Goal: Task Accomplishment & Management: Use online tool/utility

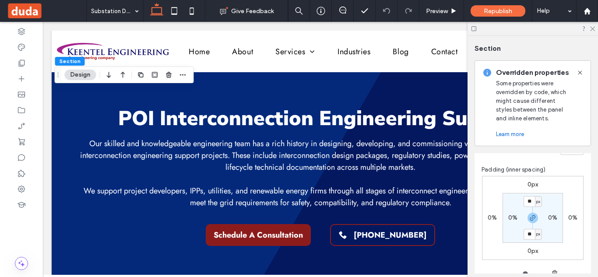
scroll to position [192, 0]
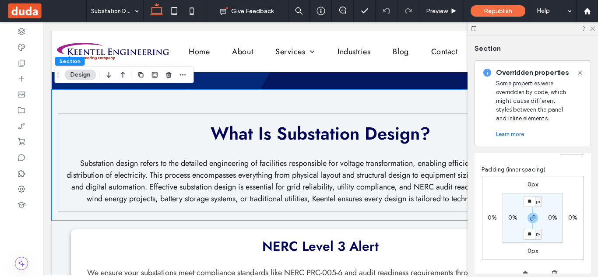
click at [352, 103] on div "What Is Substation Design? Substation design refers to the detailed engineering…" at bounding box center [320, 154] width 525 height 131
click at [510, 216] on label "0%" at bounding box center [512, 217] width 9 height 7
type input "*"
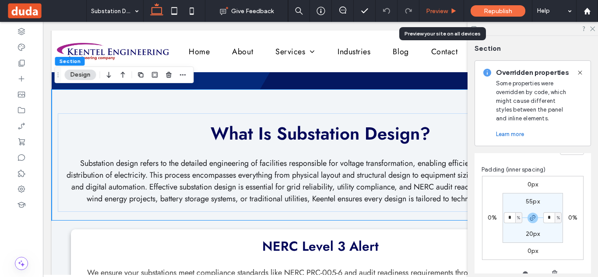
click at [445, 10] on span "Preview" at bounding box center [437, 10] width 22 height 7
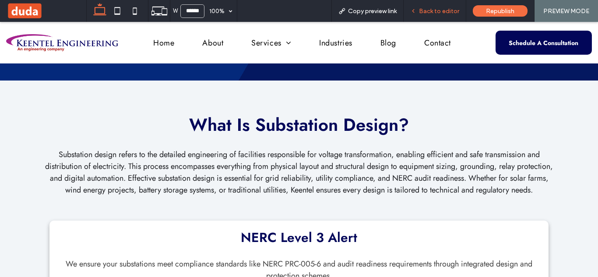
click at [440, 11] on span "Back to editor" at bounding box center [439, 10] width 40 height 7
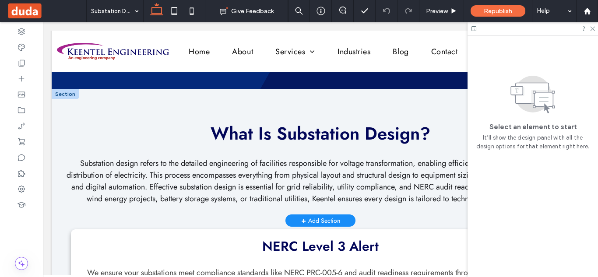
click at [64, 97] on div at bounding box center [65, 94] width 27 height 10
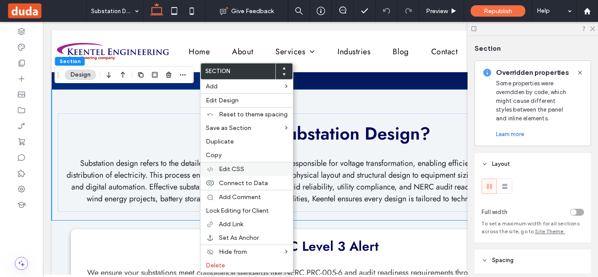
click at [234, 168] on span "Edit CSS" at bounding box center [231, 168] width 25 height 7
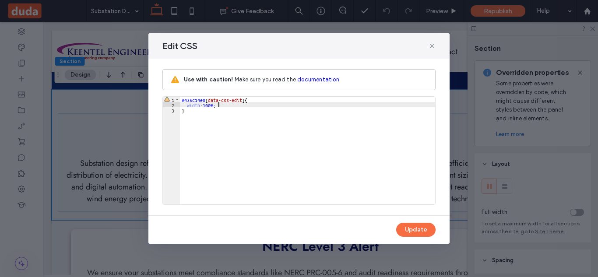
click at [218, 105] on div "#435c14e0 [ data-css-edit ] { width : 100 % ; }" at bounding box center [307, 156] width 255 height 118
drag, startPoint x: 218, startPoint y: 105, endPoint x: 187, endPoint y: 106, distance: 31.1
click at [187, 106] on div "#435c14e0 [ data-css-edit ] { width : 100 % ; }" at bounding box center [307, 156] width 255 height 118
click at [229, 104] on div "#435c14e0 [ data-css-edit ] { width : 100 % ; }" at bounding box center [307, 151] width 255 height 108
click at [215, 110] on div "#435c14e0 [ data-css-edit ] { width : 100 % ; width : 100 % ; }" at bounding box center [307, 156] width 255 height 118
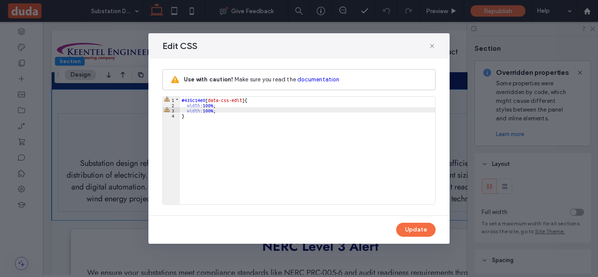
click at [215, 110] on div "#435c14e0 [ data-css-edit ] { width : 100 % ; width : 100 % ; }" at bounding box center [307, 156] width 255 height 118
drag, startPoint x: 215, startPoint y: 110, endPoint x: 206, endPoint y: 112, distance: 9.7
click at [206, 112] on div "#435c14e0 [ data-css-edit ] { width : 100 % ; width : 100 % ; }" at bounding box center [307, 156] width 255 height 118
click at [208, 112] on div "#435c14e0 [ data-css-edit ] { width : 100 % ; width : opx; }" at bounding box center [307, 156] width 255 height 118
click at [212, 110] on div "#435c14e0 [ data-css-edit ] { width : 100 % ; width : p0x; }" at bounding box center [307, 156] width 255 height 118
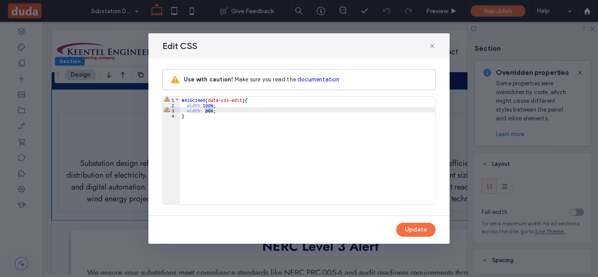
drag, startPoint x: 212, startPoint y: 110, endPoint x: 204, endPoint y: 111, distance: 8.3
click at [204, 111] on div "#435c14e0 [ data-css-edit ] { width : 100 % ; width : p0x; }" at bounding box center [307, 156] width 255 height 118
click at [199, 112] on div "#435c14e0 [ data-css-edit ] { width : 100 % ; width : 0 px ; }" at bounding box center [307, 156] width 255 height 118
drag, startPoint x: 199, startPoint y: 112, endPoint x: 186, endPoint y: 112, distance: 12.2
click at [186, 112] on div "#435c14e0 [ data-css-edit ] { width : 100 % ; width : 0 px ; }" at bounding box center [307, 156] width 255 height 118
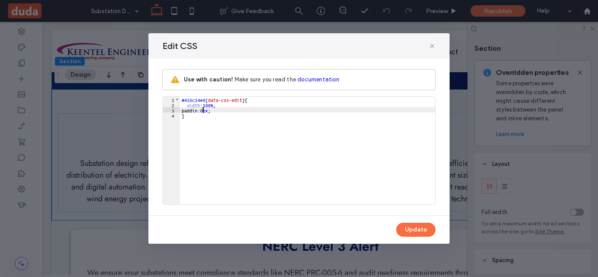
type textarea "**"
click at [277, 116] on div "#435c14e0 [ data-css-edit ] { width : 100 % ; padding : 0 px ; }" at bounding box center [307, 156] width 255 height 118
click at [409, 232] on button "Update" at bounding box center [415, 230] width 39 height 14
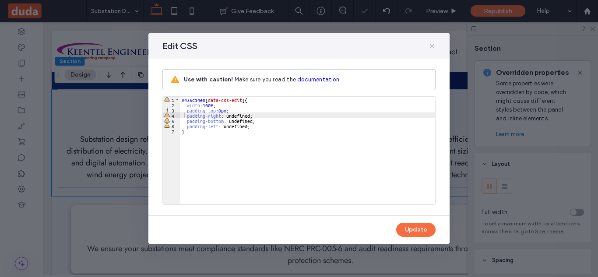
click at [432, 45] on icon at bounding box center [431, 45] width 7 height 7
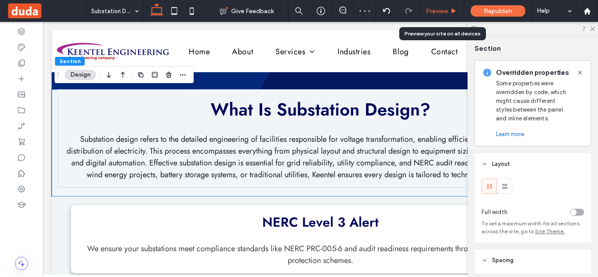
click at [438, 9] on span "Preview" at bounding box center [437, 10] width 22 height 7
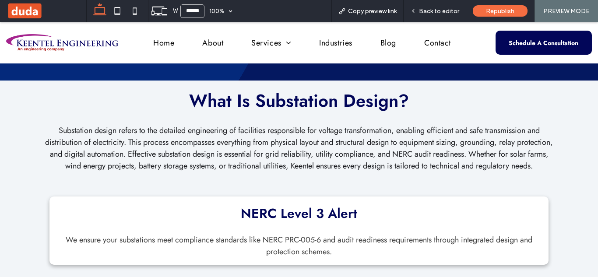
click at [438, 9] on span "Back to editor" at bounding box center [439, 10] width 40 height 7
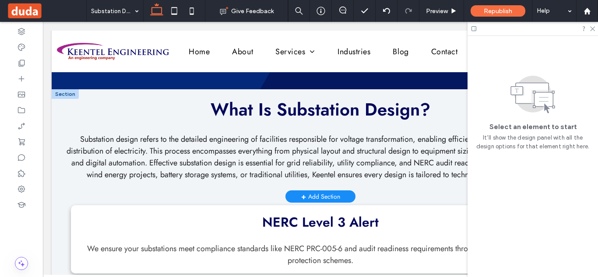
click at [62, 95] on div at bounding box center [65, 94] width 27 height 10
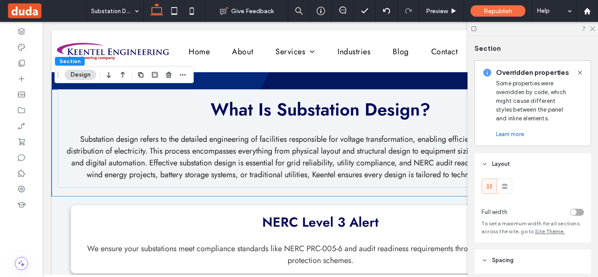
scroll to position [10, 0]
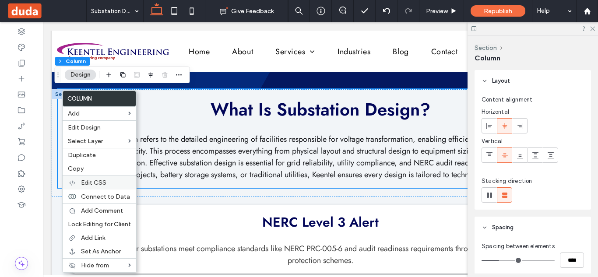
click at [99, 177] on div "Edit CSS" at bounding box center [99, 182] width 73 height 14
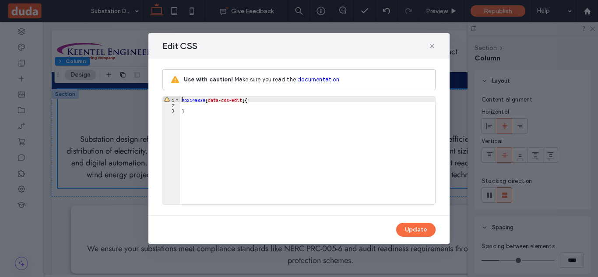
click at [222, 106] on div "#b2149839 [ data-css-edit ] { }" at bounding box center [307, 156] width 255 height 118
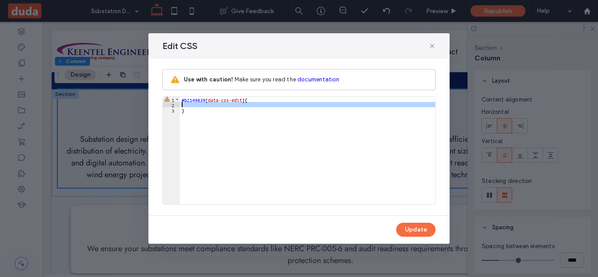
click at [222, 106] on div "#b2149839 [ data-css-edit ] { }" at bounding box center [307, 156] width 255 height 118
click at [222, 106] on div "#b2149839 [ data-css-edit ] { }" at bounding box center [307, 151] width 255 height 108
click at [222, 106] on div "#b2149839 [ data-css-edit ] { }" at bounding box center [307, 156] width 255 height 118
click at [433, 46] on icon at bounding box center [431, 45] width 7 height 7
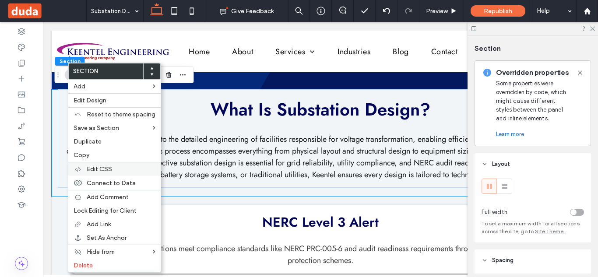
click at [109, 171] on span "Edit CSS" at bounding box center [99, 168] width 25 height 7
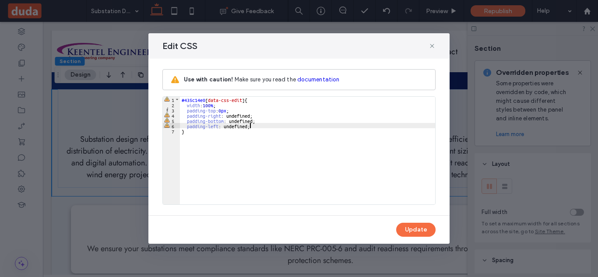
click at [252, 126] on div "#435c14e0 [ data-css-edit ] { width : 100 % ; padding-top : 0 px ; padding-righ…" at bounding box center [307, 156] width 255 height 118
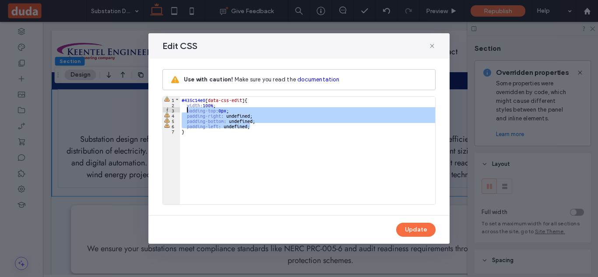
drag, startPoint x: 252, startPoint y: 126, endPoint x: 186, endPoint y: 111, distance: 67.7
click at [186, 111] on div "#435c14e0 [ data-css-edit ] { width : 100 % ; padding-top : 0 px ; padding-righ…" at bounding box center [307, 156] width 255 height 118
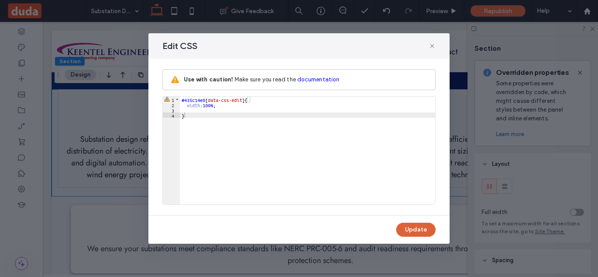
click at [424, 228] on button "Update" at bounding box center [415, 230] width 39 height 14
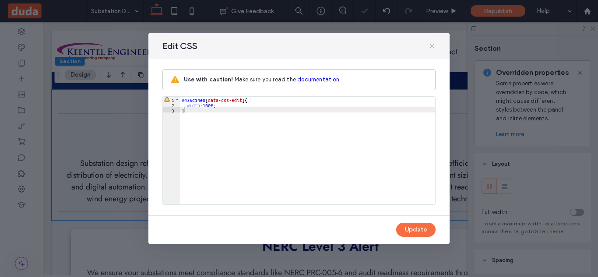
click at [433, 45] on icon at bounding box center [431, 45] width 7 height 7
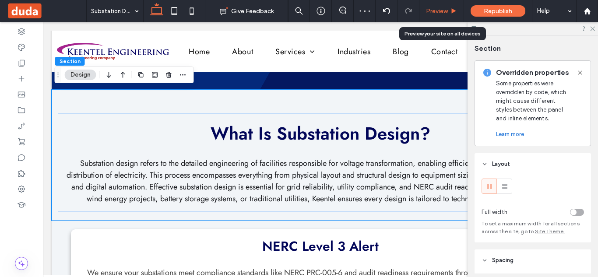
click at [439, 12] on span "Preview" at bounding box center [437, 10] width 22 height 7
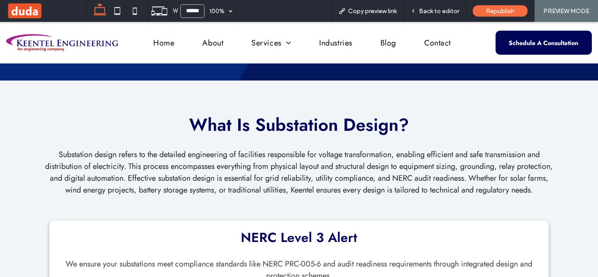
click at [439, 12] on span "Back to editor" at bounding box center [439, 10] width 40 height 7
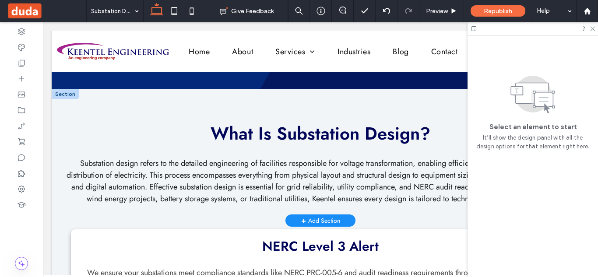
click at [66, 96] on div at bounding box center [65, 94] width 27 height 10
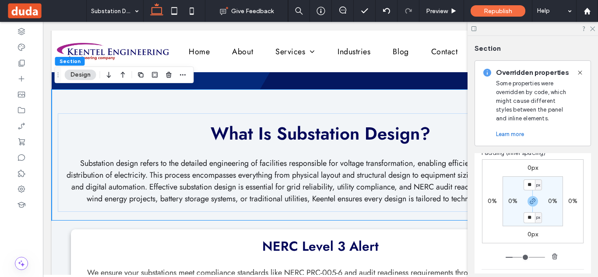
scroll to position [168, 0]
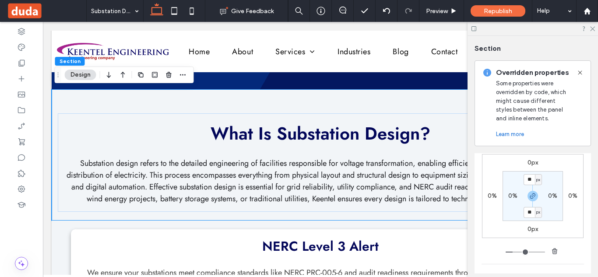
click at [575, 182] on div "0px 0% 0px 0% ** px 0% ** px 0%" at bounding box center [532, 196] width 101 height 84
click at [593, 31] on icon at bounding box center [592, 28] width 6 height 6
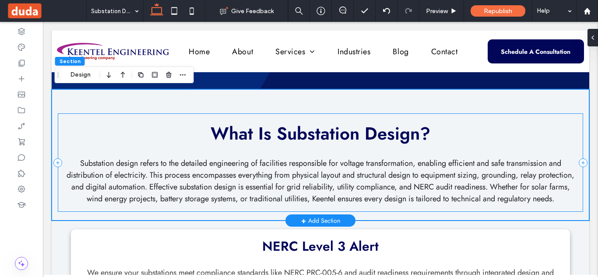
click at [467, 150] on div "What Is Substation Design? Substation design refers to the detailed engineering…" at bounding box center [320, 162] width 525 height 98
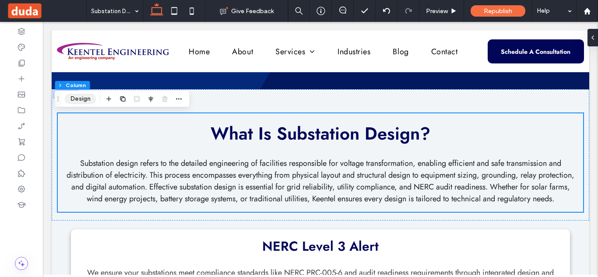
click at [86, 95] on button "Design" at bounding box center [80, 99] width 31 height 10
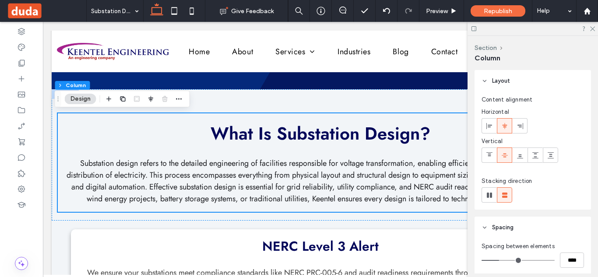
scroll to position [120, 0]
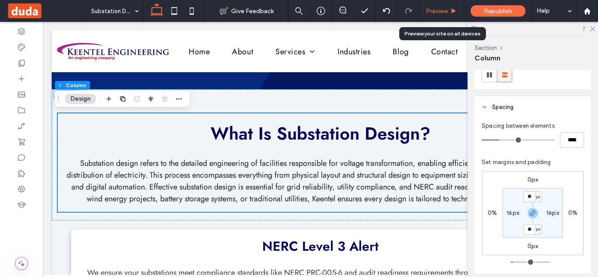
click at [444, 10] on span "Preview" at bounding box center [437, 10] width 22 height 7
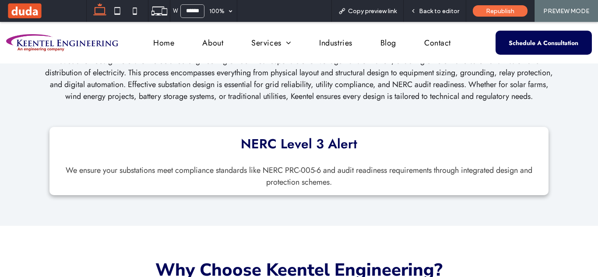
scroll to position [281, 0]
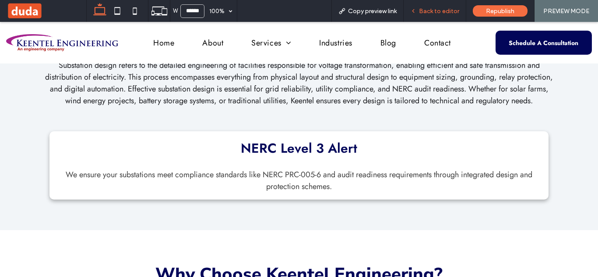
click at [436, 9] on span "Back to editor" at bounding box center [439, 10] width 40 height 7
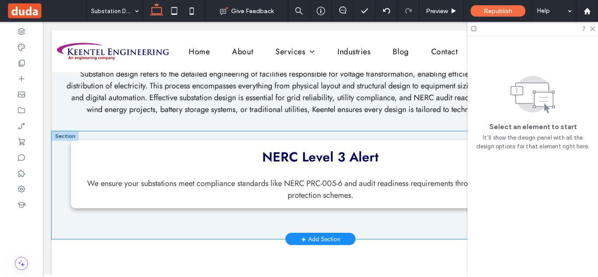
click at [142, 149] on div "NERC Level 3 Alert We ensure your substations meet compliance standards like NE…" at bounding box center [320, 185] width 525 height 108
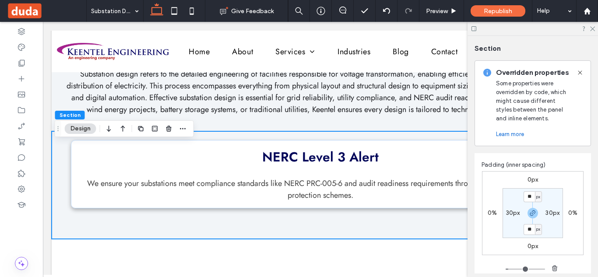
scroll to position [148, 0]
click at [506, 217] on label "30px" at bounding box center [513, 215] width 14 height 7
type input "**"
type input "*"
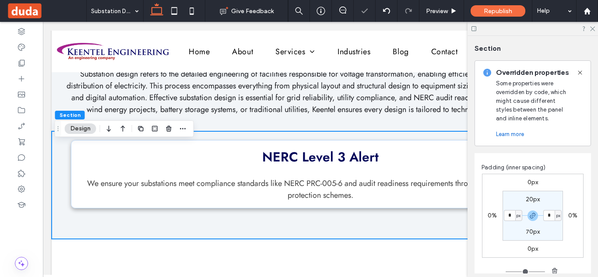
type input "*"
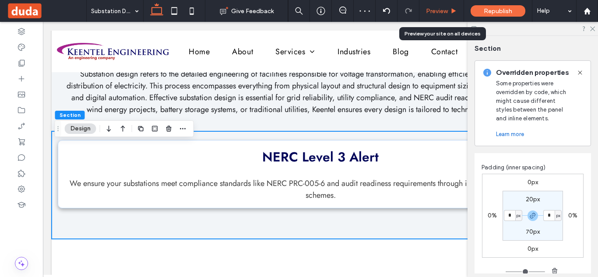
click at [443, 15] on div "Preview" at bounding box center [441, 11] width 45 height 22
click at [444, 10] on span "Preview" at bounding box center [437, 10] width 22 height 7
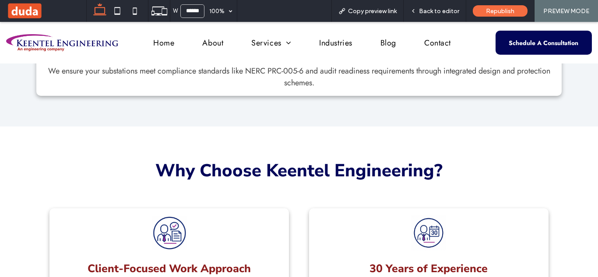
scroll to position [428, 0]
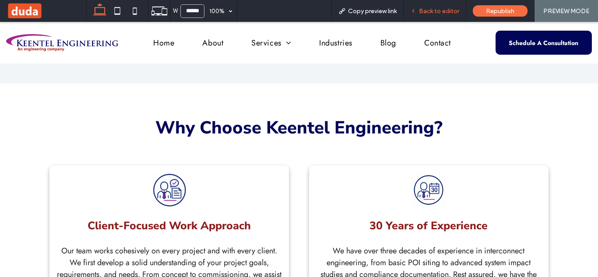
click at [434, 8] on span "Back to editor" at bounding box center [439, 10] width 40 height 7
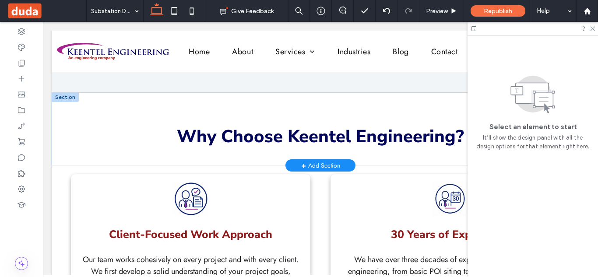
click at [71, 102] on div at bounding box center [65, 97] width 27 height 10
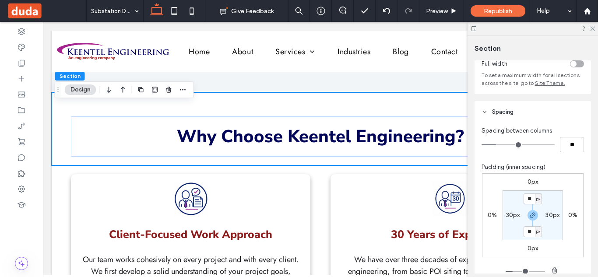
scroll to position [99, 0]
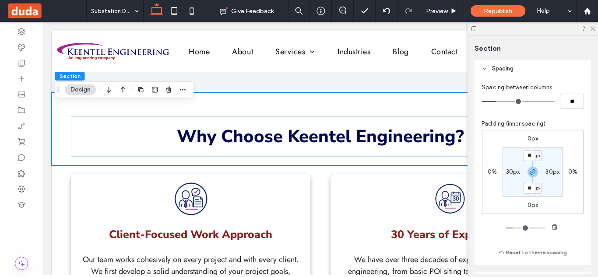
click at [511, 171] on label "30px" at bounding box center [513, 171] width 14 height 7
type input "**"
type input "*"
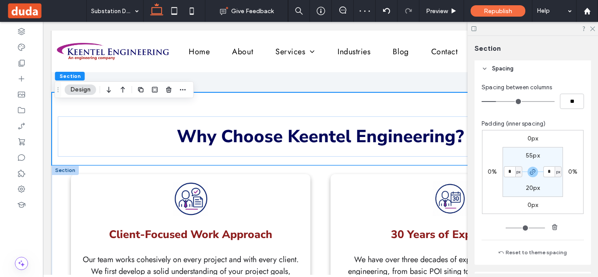
click at [69, 175] on div at bounding box center [65, 170] width 27 height 10
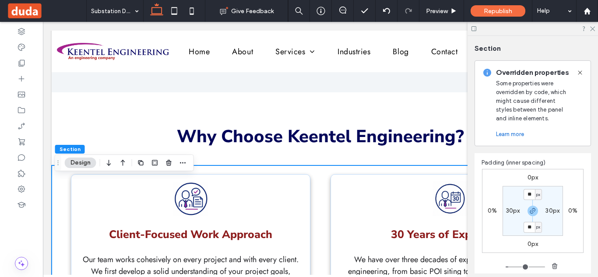
scroll to position [150, 0]
click at [510, 213] on label "30px" at bounding box center [513, 212] width 14 height 7
type input "**"
type input "*"
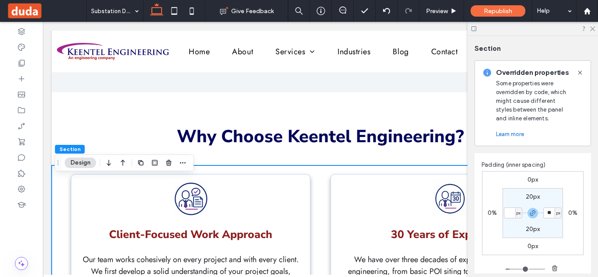
type input "*"
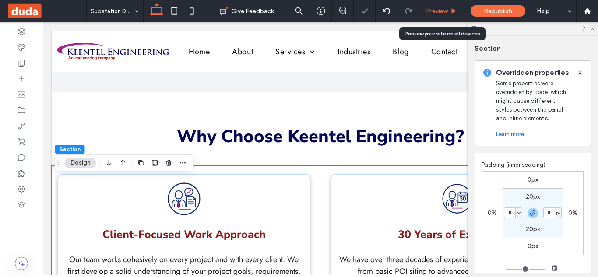
click at [433, 11] on span "Preview" at bounding box center [437, 10] width 22 height 7
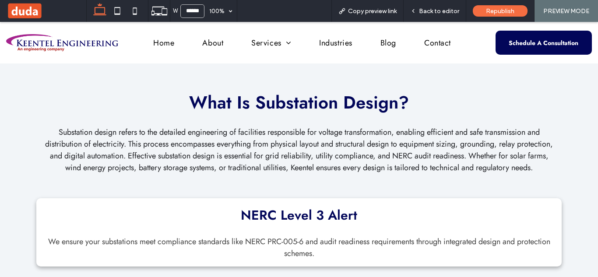
scroll to position [193, 0]
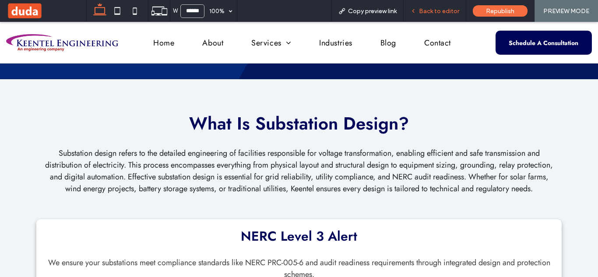
click at [454, 13] on span "Back to editor" at bounding box center [439, 10] width 40 height 7
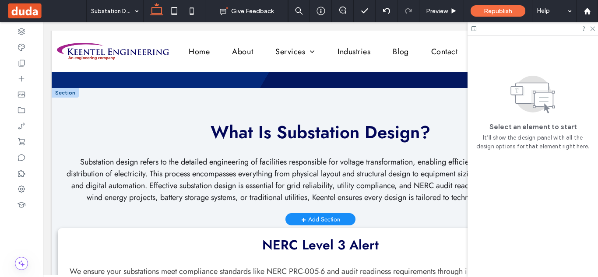
click at [69, 96] on div at bounding box center [65, 93] width 27 height 10
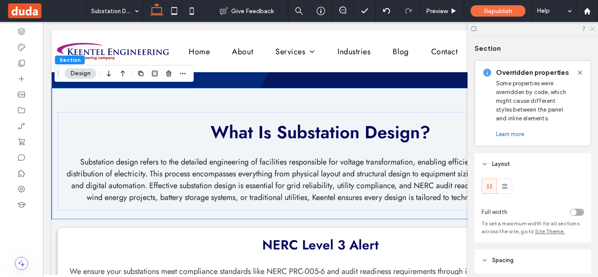
click at [591, 28] on icon at bounding box center [592, 28] width 6 height 6
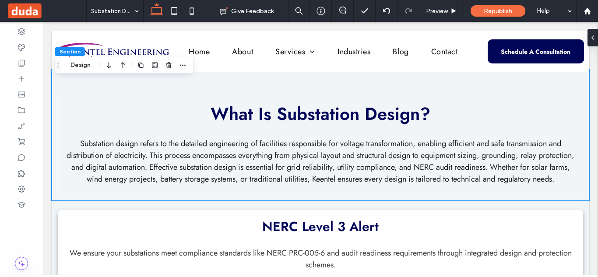
scroll to position [216, 0]
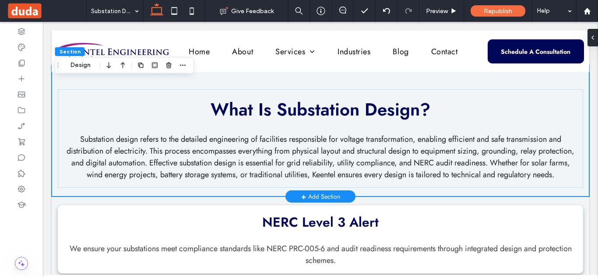
click at [63, 85] on div "What Is Substation Design? Substation design refers to the detailed engineering…" at bounding box center [320, 130] width 525 height 131
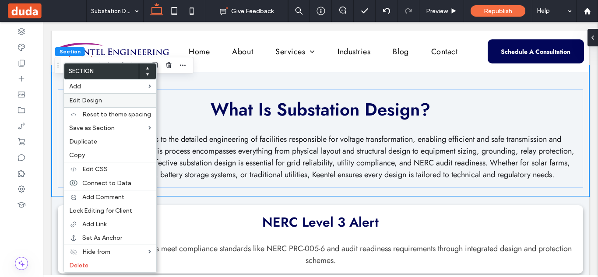
click at [101, 102] on span "Edit Design" at bounding box center [85, 100] width 33 height 7
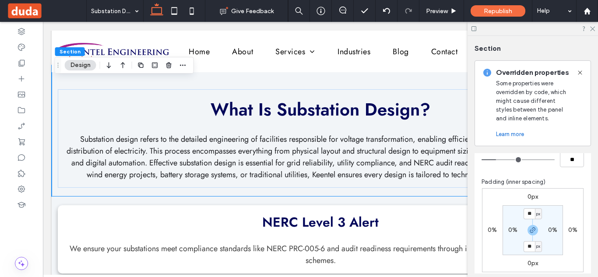
scroll to position [131, 0]
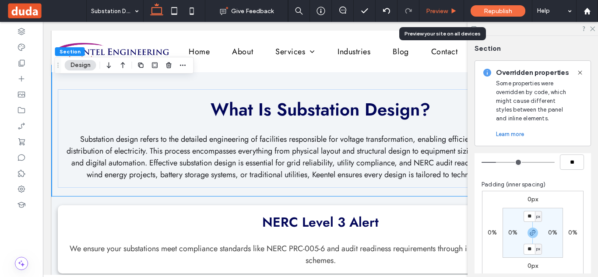
click at [444, 8] on span "Preview" at bounding box center [437, 10] width 22 height 7
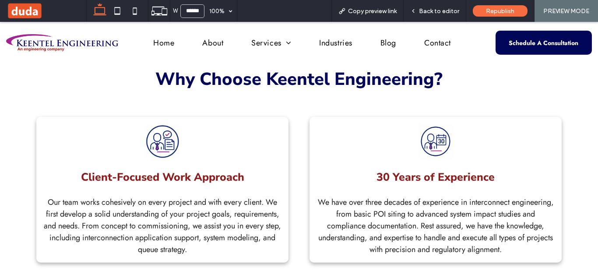
scroll to position [506, 0]
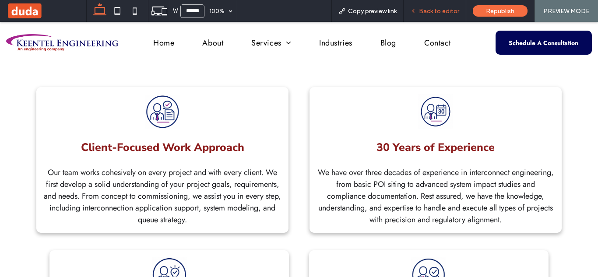
click at [432, 14] on span "Back to editor" at bounding box center [439, 10] width 40 height 7
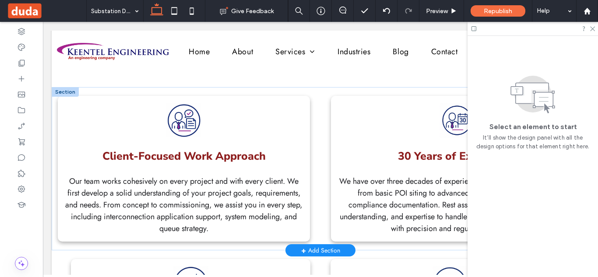
click at [57, 97] on div at bounding box center [65, 92] width 27 height 10
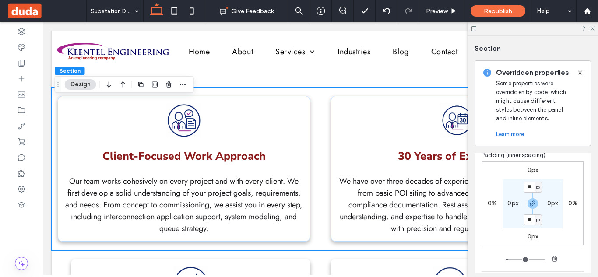
scroll to position [168, 0]
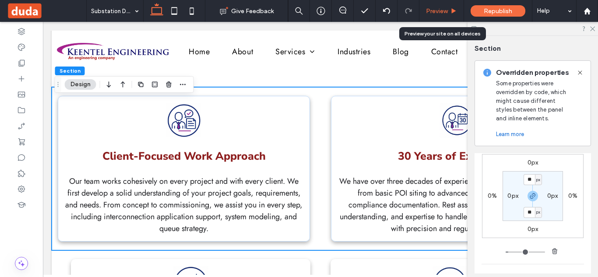
click at [438, 11] on span "Preview" at bounding box center [437, 10] width 22 height 7
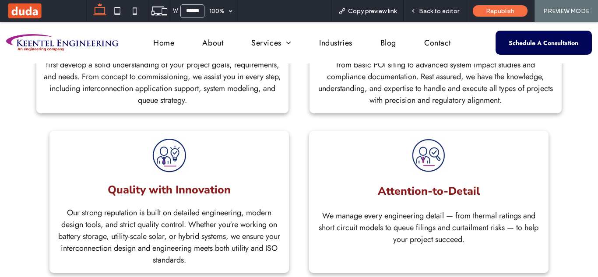
scroll to position [617, 0]
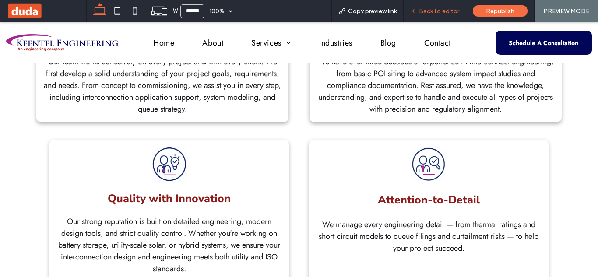
click at [436, 10] on span "Back to editor" at bounding box center [439, 10] width 40 height 7
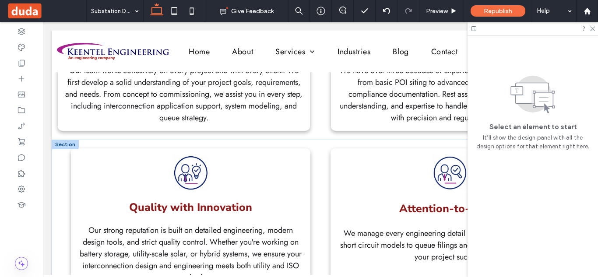
click at [66, 149] on div at bounding box center [65, 145] width 27 height 10
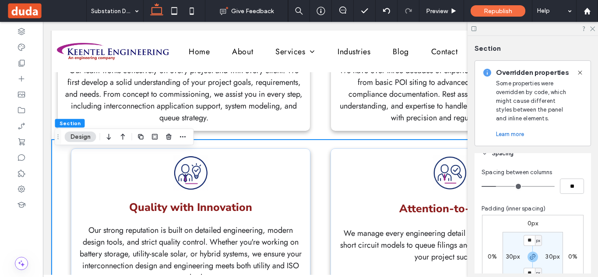
scroll to position [129, 0]
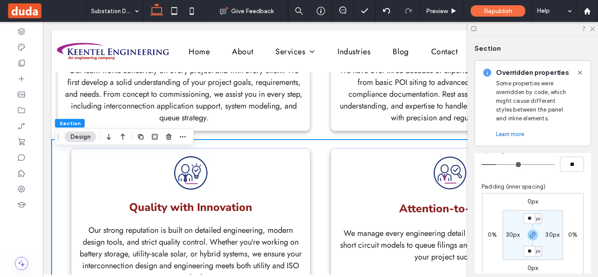
click at [510, 231] on label "30px" at bounding box center [513, 234] width 14 height 7
type input "**"
type input "*"
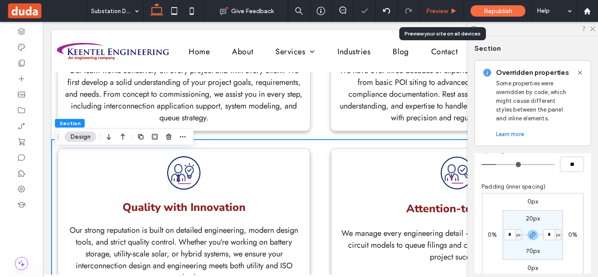
click at [441, 10] on span "Preview" at bounding box center [437, 10] width 22 height 7
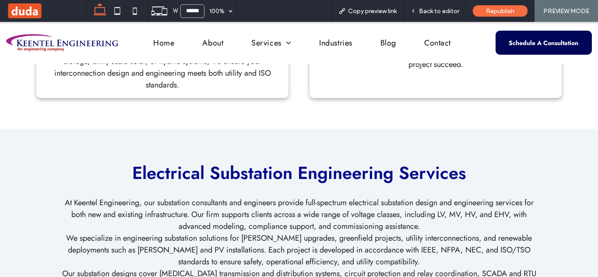
scroll to position [804, 0]
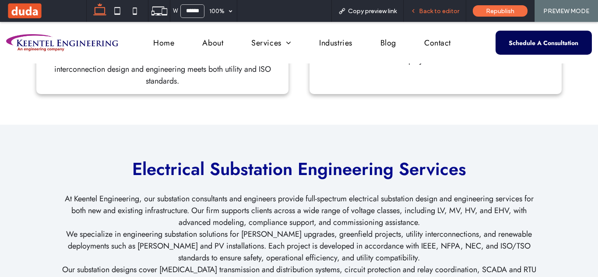
click at [422, 9] on span "Back to editor" at bounding box center [439, 10] width 40 height 7
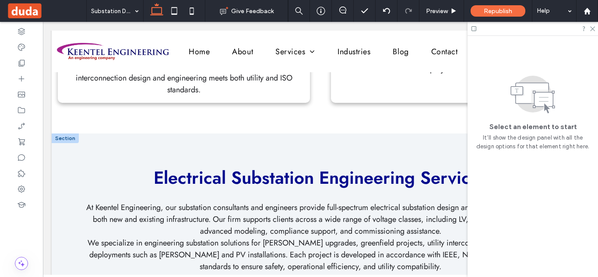
click at [61, 143] on div at bounding box center [65, 138] width 27 height 10
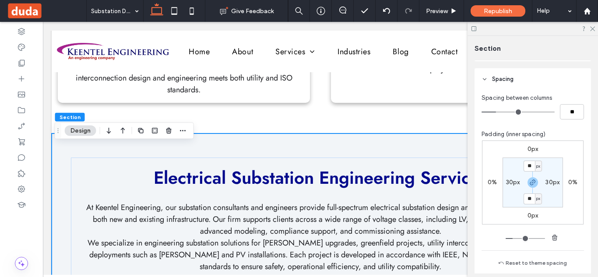
scroll to position [87, 0]
click at [510, 185] on label "30px" at bounding box center [513, 183] width 14 height 7
type input "**"
type input "*"
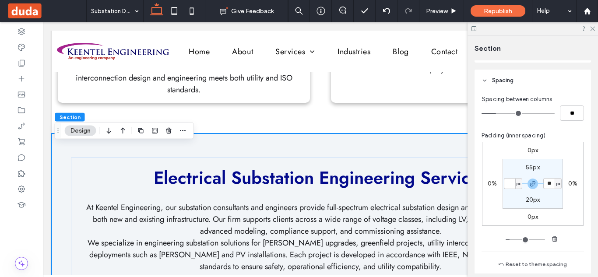
type input "*"
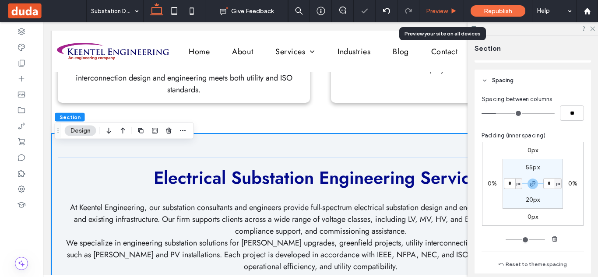
click at [441, 12] on span "Preview" at bounding box center [437, 10] width 22 height 7
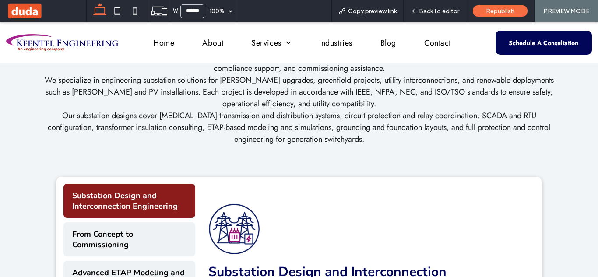
scroll to position [962, 0]
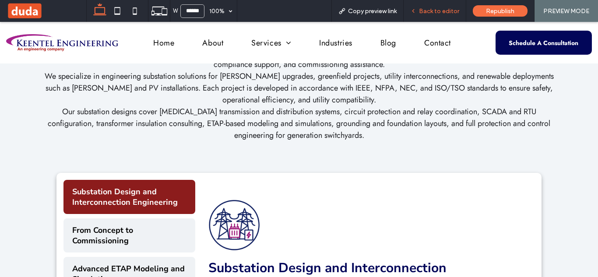
click at [434, 11] on span "Back to editor" at bounding box center [439, 10] width 40 height 7
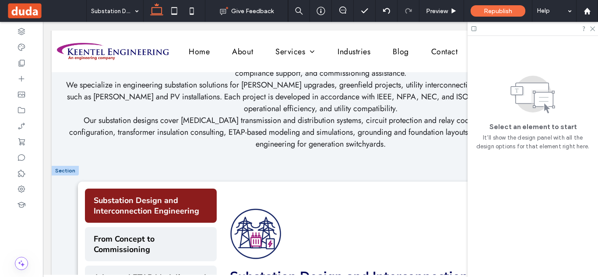
click at [61, 175] on div at bounding box center [65, 171] width 27 height 10
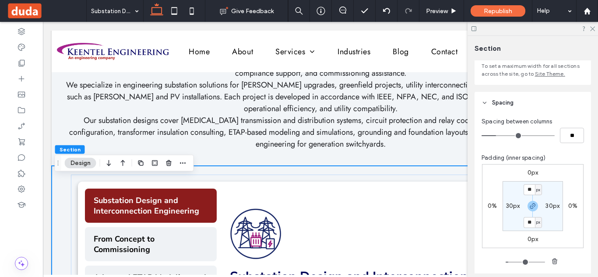
scroll to position [75, 0]
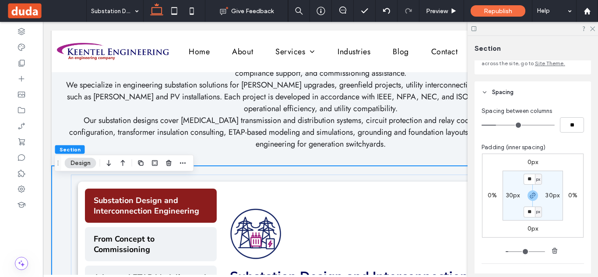
click at [514, 194] on label "30px" at bounding box center [513, 195] width 14 height 7
type input "**"
type input "*"
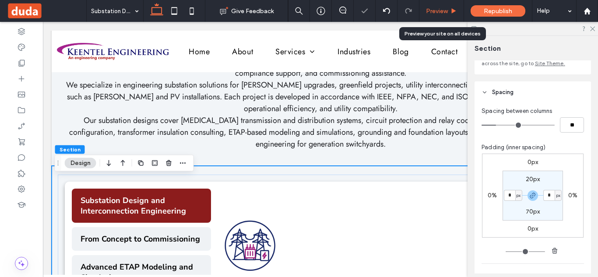
click at [433, 10] on span "Preview" at bounding box center [437, 10] width 22 height 7
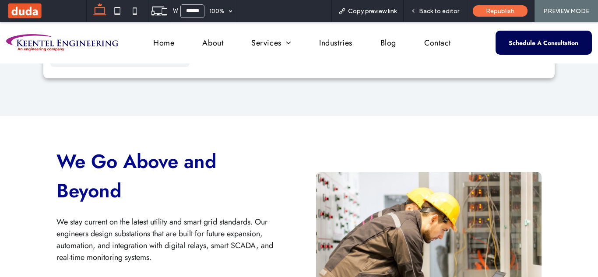
scroll to position [1321, 0]
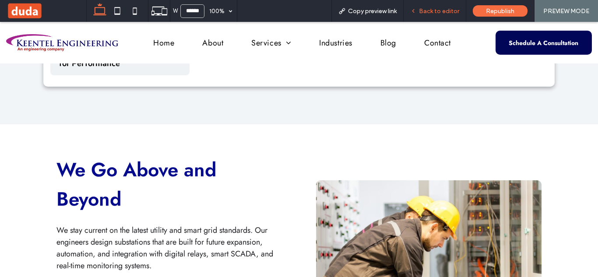
click at [446, 8] on span "Back to editor" at bounding box center [439, 10] width 40 height 7
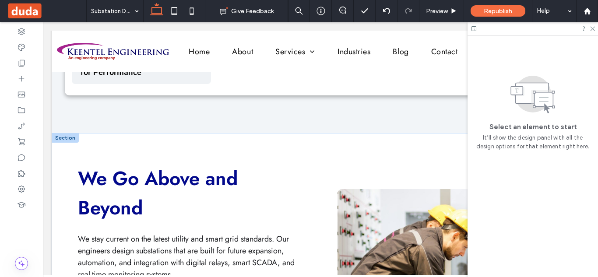
click at [64, 143] on div at bounding box center [65, 138] width 27 height 10
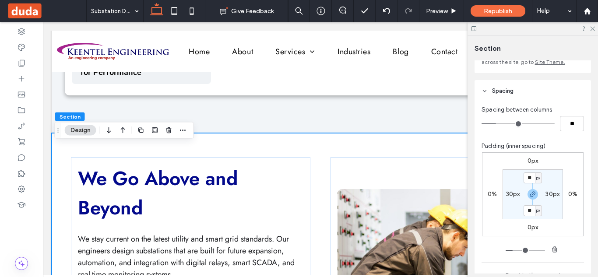
scroll to position [84, 0]
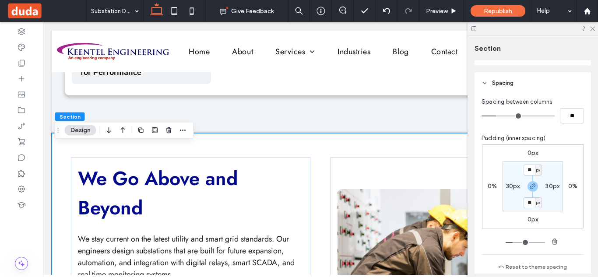
click at [512, 185] on label "30px" at bounding box center [513, 185] width 14 height 7
type input "**"
type input "*"
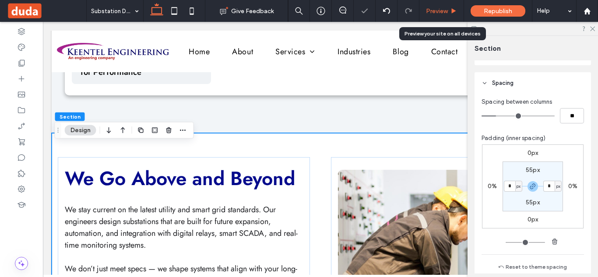
click at [443, 8] on span "Preview" at bounding box center [437, 10] width 22 height 7
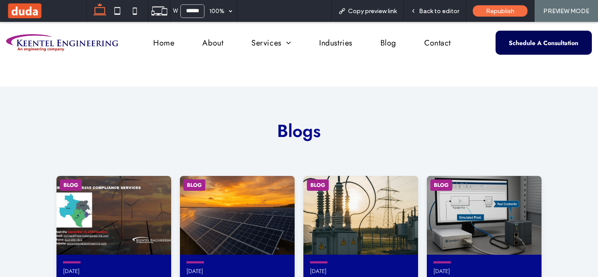
scroll to position [1624, 0]
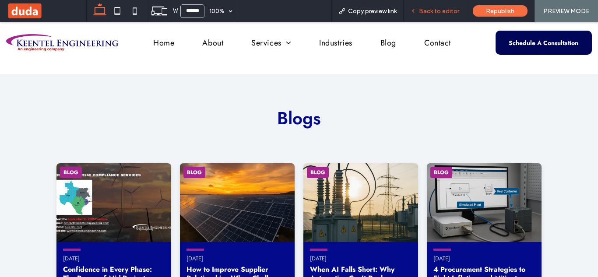
click at [431, 13] on span "Back to editor" at bounding box center [439, 10] width 40 height 7
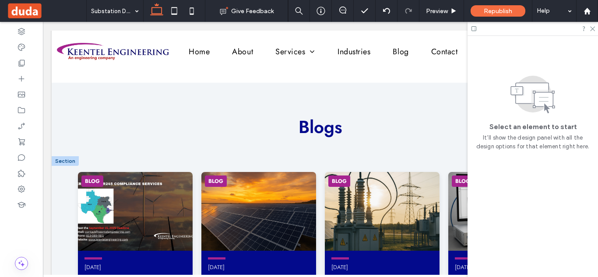
click at [58, 161] on div at bounding box center [65, 161] width 27 height 10
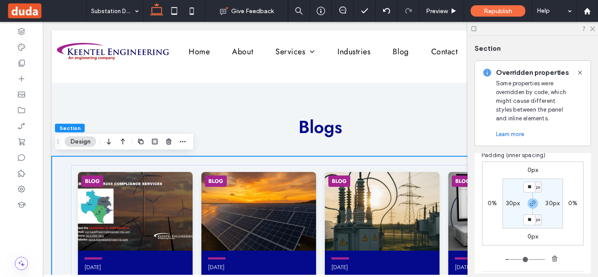
scroll to position [157, 0]
click at [510, 208] on label "30px" at bounding box center [513, 205] width 14 height 7
type input "**"
type input "*"
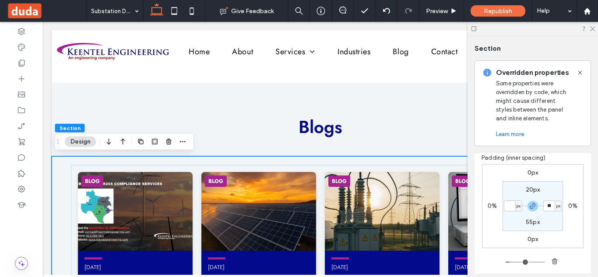
type input "*"
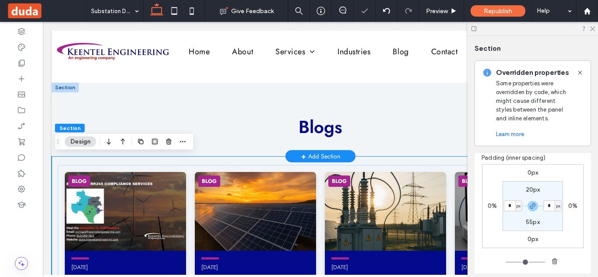
click at [70, 87] on div at bounding box center [65, 88] width 27 height 10
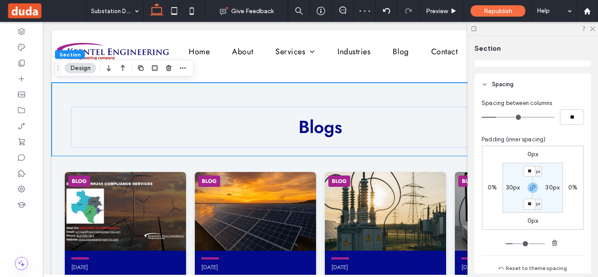
scroll to position [84, 0]
click at [512, 186] on label "30px" at bounding box center [513, 185] width 14 height 7
type input "**"
type input "*"
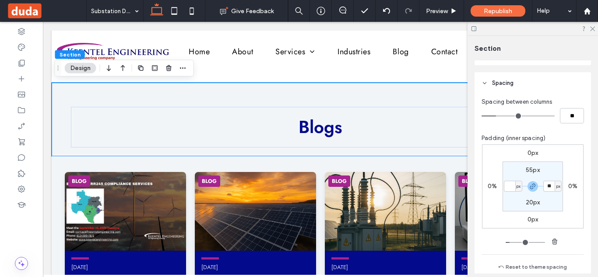
type input "*"
click at [435, 17] on div "Preview" at bounding box center [441, 11] width 45 height 22
click at [437, 13] on span "Preview" at bounding box center [437, 10] width 22 height 7
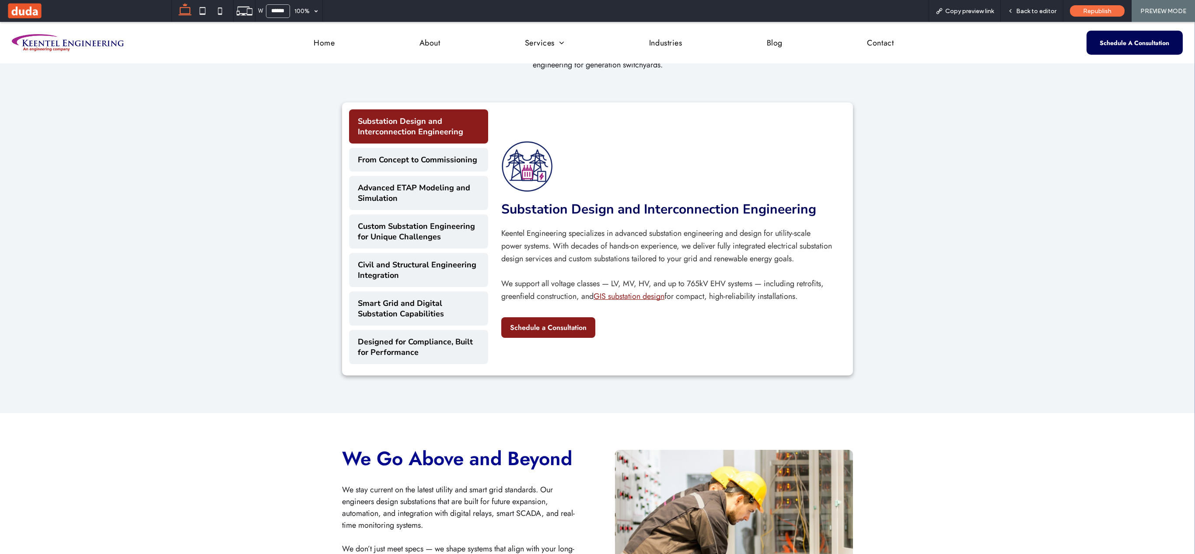
scroll to position [1001, 0]
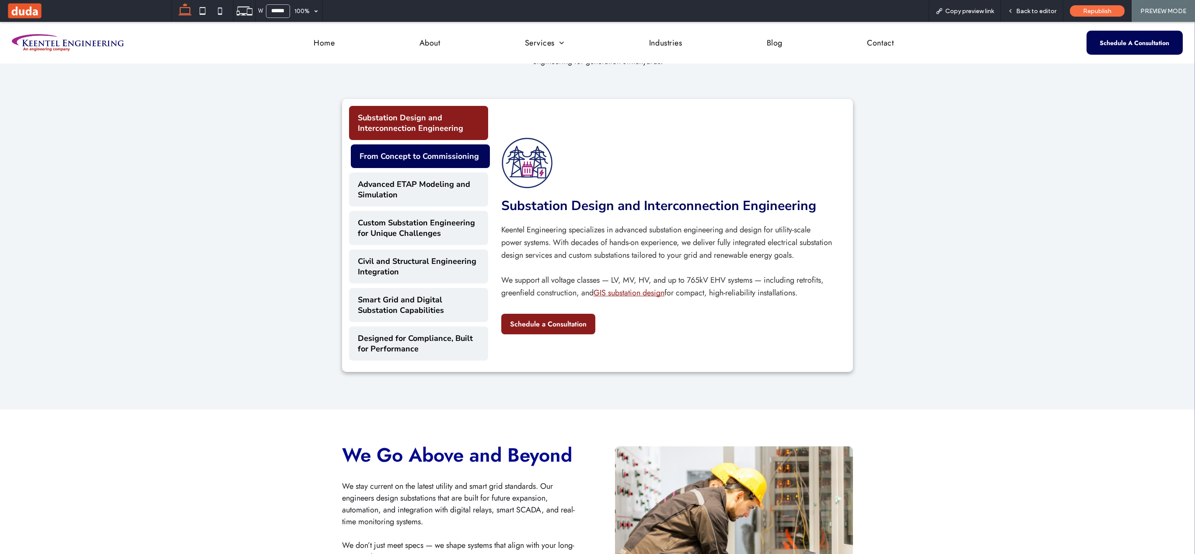
click at [445, 168] on button "From Concept to Commissioning" at bounding box center [420, 156] width 139 height 24
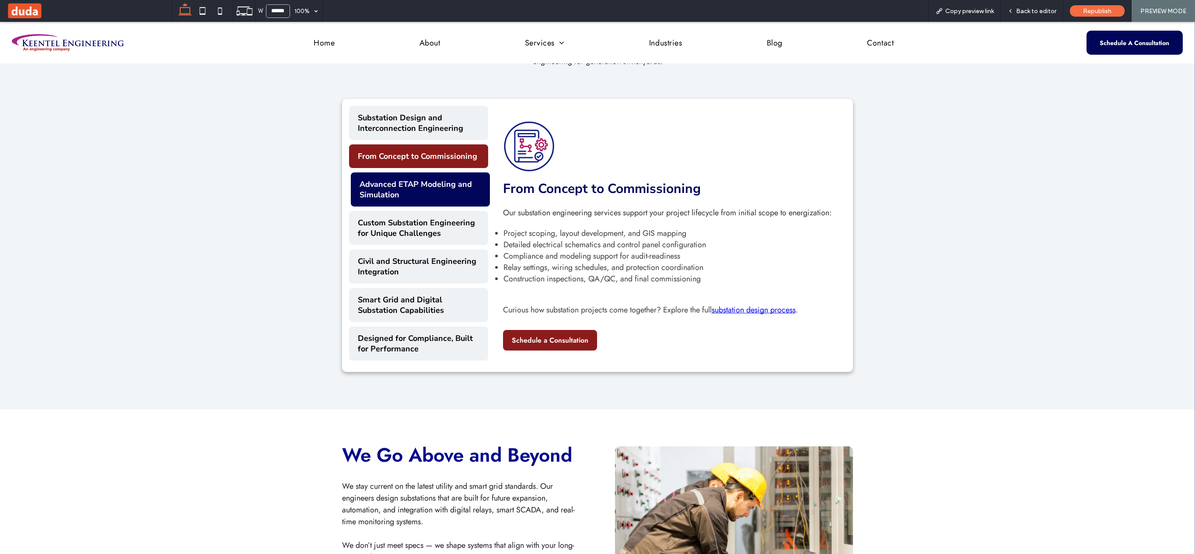
click at [445, 206] on button "Advanced ETAP Modeling and Simulation" at bounding box center [420, 189] width 139 height 34
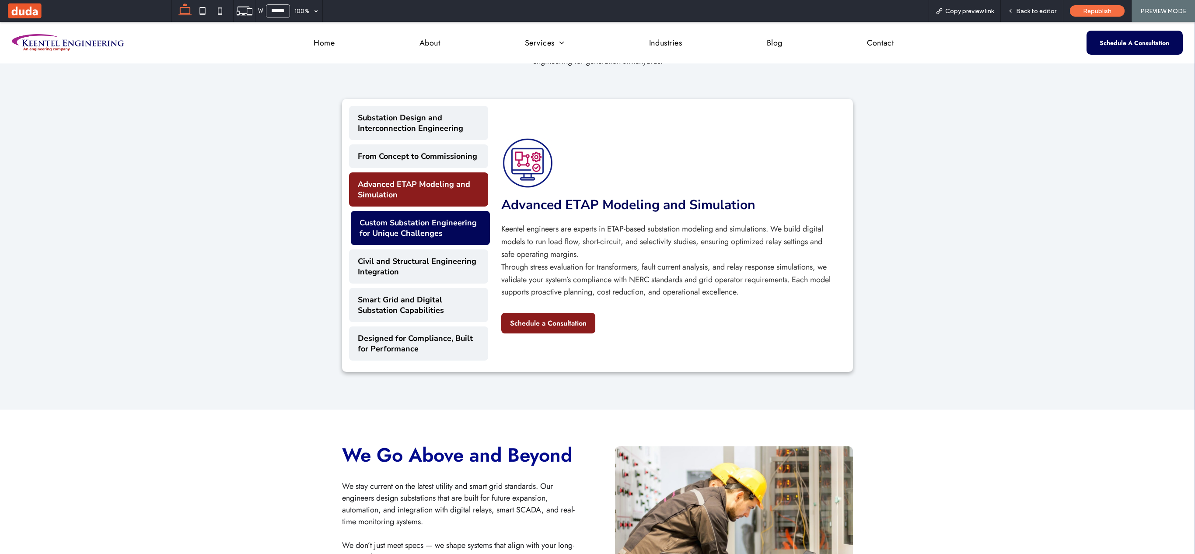
click at [445, 238] on button "Custom Substation Engineering for Unique Challenges" at bounding box center [420, 228] width 139 height 34
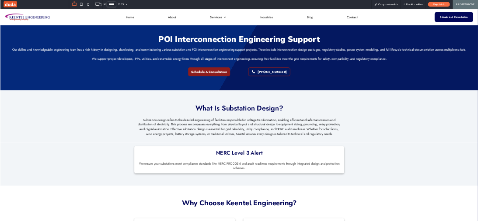
scroll to position [0, 0]
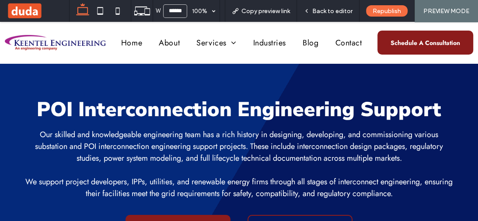
drag, startPoint x: 528, startPoint y: 39, endPoint x: 465, endPoint y: 35, distance: 63.6
click at [465, 35] on link "Schedule A Consultation" at bounding box center [425, 43] width 96 height 24
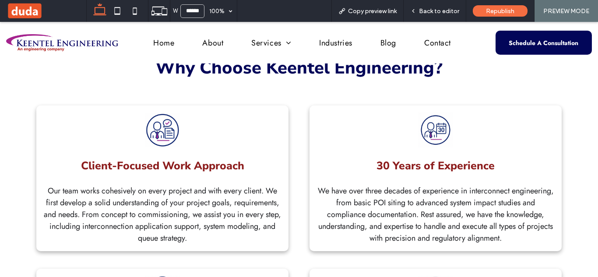
scroll to position [479, 0]
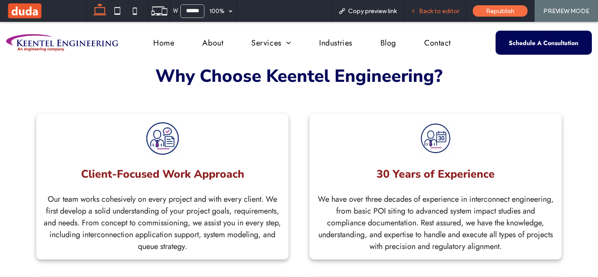
click at [449, 11] on span "Back to editor" at bounding box center [439, 10] width 40 height 7
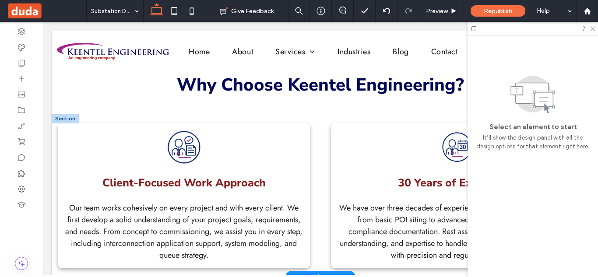
click at [66, 123] on div at bounding box center [65, 119] width 27 height 10
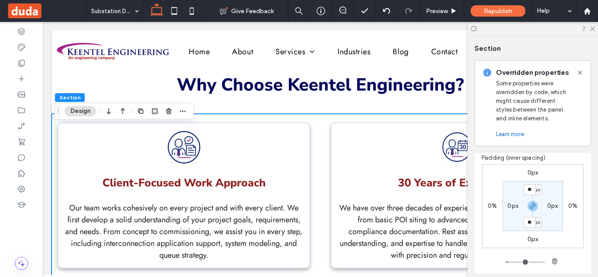
scroll to position [155, 0]
click at [507, 210] on label "0px" at bounding box center [512, 207] width 11 height 7
type input "*"
type input "**"
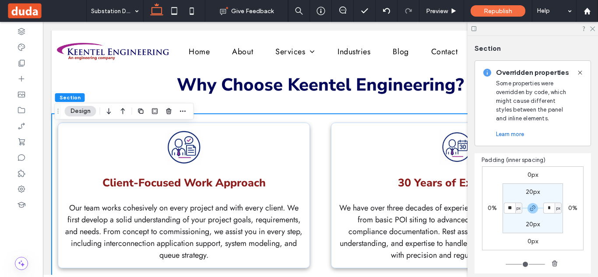
type input "**"
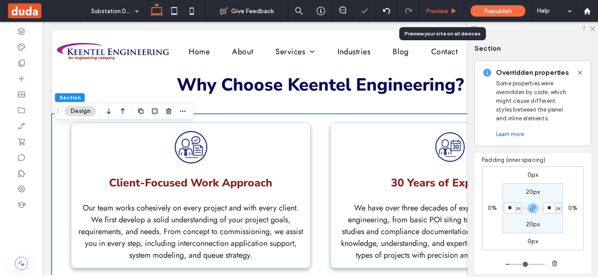
click at [437, 6] on div "Preview" at bounding box center [441, 11] width 45 height 22
click at [439, 10] on span "Preview" at bounding box center [437, 10] width 22 height 7
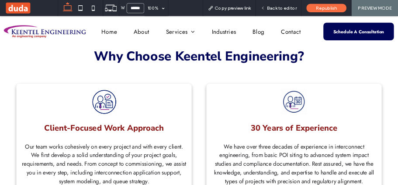
scroll to position [479, 0]
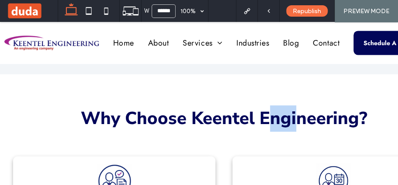
drag, startPoint x: 297, startPoint y: 101, endPoint x: 270, endPoint y: 157, distance: 61.4
click at [270, 147] on div "Why Choose Keentel Engineering?" at bounding box center [224, 110] width 448 height 73
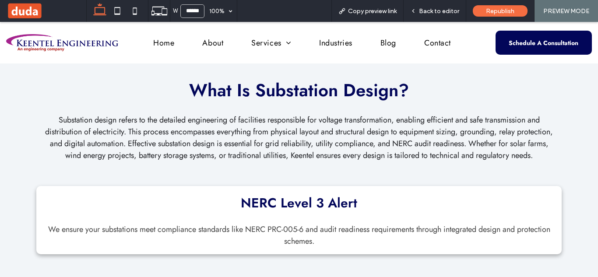
scroll to position [243, 0]
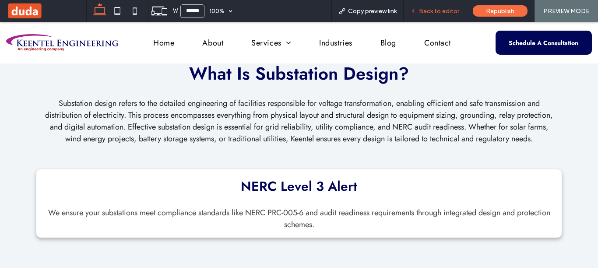
click at [452, 11] on span "Back to editor" at bounding box center [439, 10] width 40 height 7
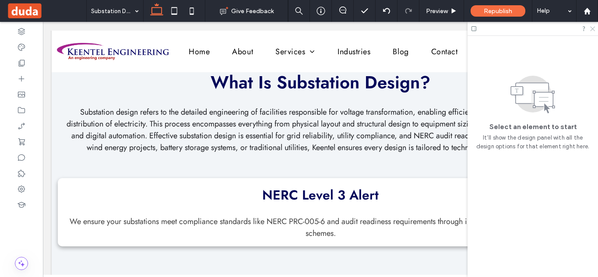
click at [591, 30] on use at bounding box center [592, 29] width 5 height 5
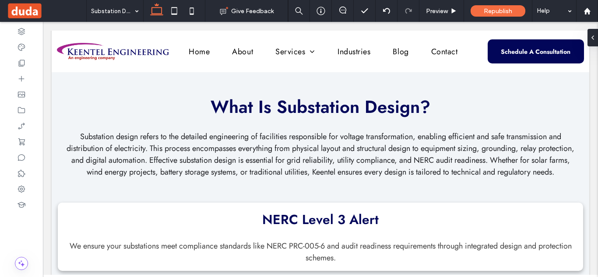
scroll to position [198, 0]
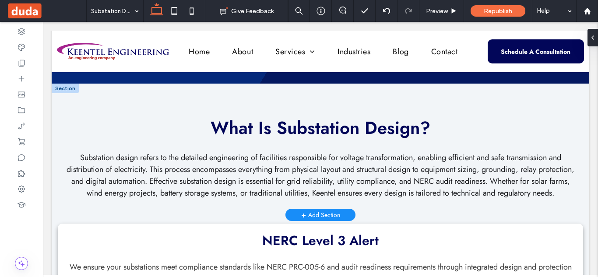
click at [66, 90] on div at bounding box center [65, 89] width 27 height 10
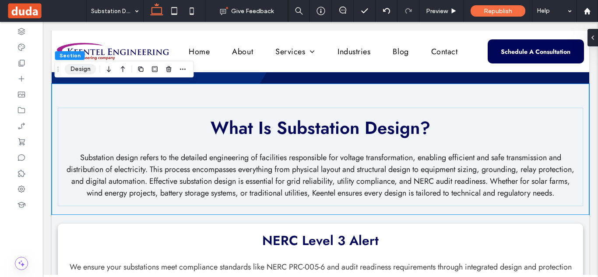
click at [86, 66] on button "Design" at bounding box center [80, 69] width 31 height 10
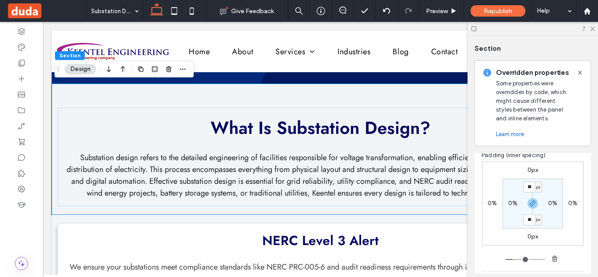
scroll to position [168, 0]
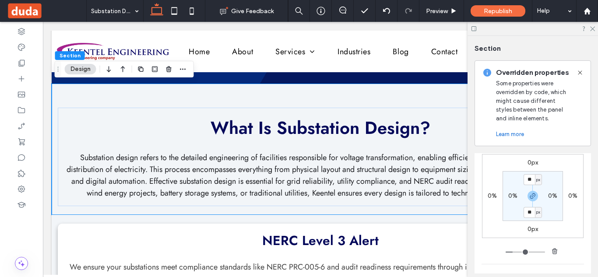
click at [509, 196] on label "0%" at bounding box center [512, 195] width 9 height 7
type input "*"
click at [517, 196] on span "%" at bounding box center [518, 196] width 3 height 9
click at [516, 211] on span "px" at bounding box center [513, 209] width 6 height 9
click at [508, 196] on input "*" at bounding box center [508, 195] width 11 height 11
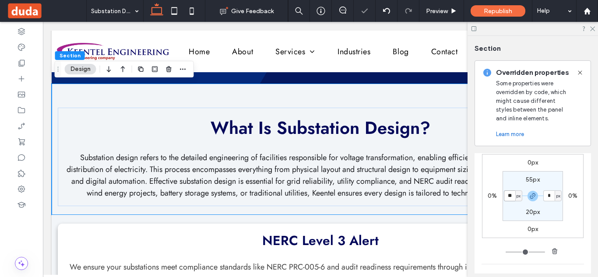
type input "**"
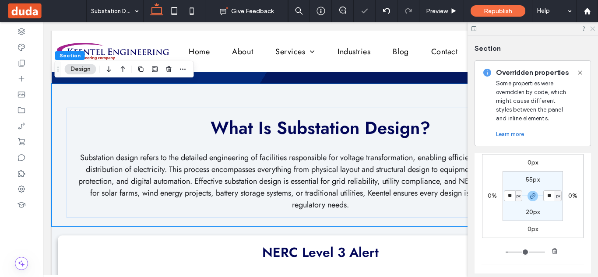
click at [590, 30] on icon at bounding box center [592, 28] width 6 height 6
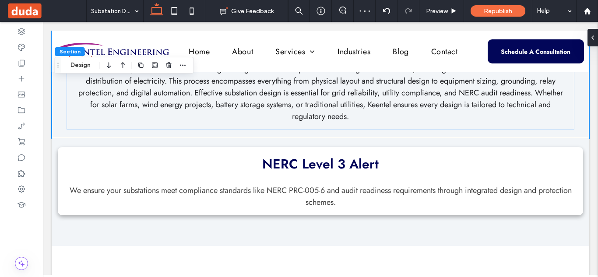
scroll to position [294, 0]
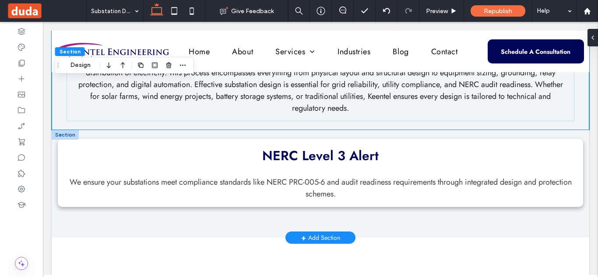
click at [60, 136] on div at bounding box center [65, 135] width 27 height 10
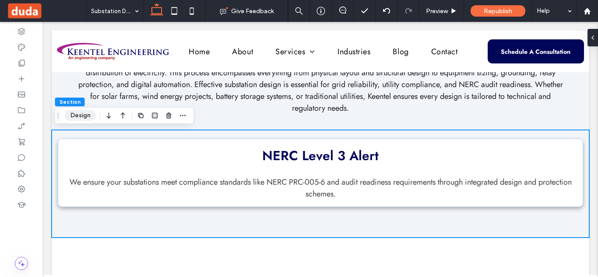
click at [84, 118] on button "Design" at bounding box center [80, 115] width 31 height 10
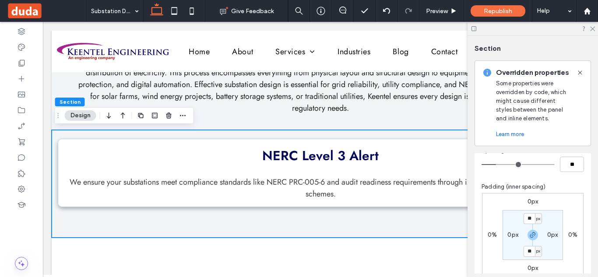
scroll to position [148, 0]
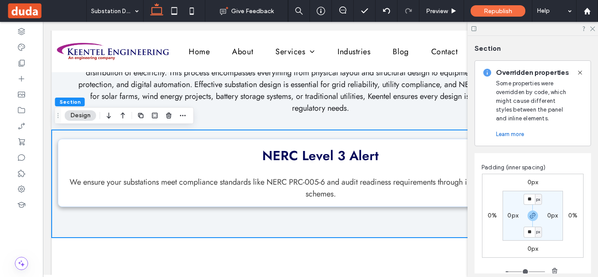
click at [507, 217] on label "0px" at bounding box center [512, 215] width 11 height 7
type input "*"
type input "**"
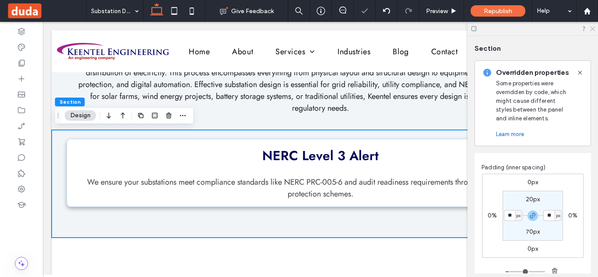
click at [591, 29] on icon at bounding box center [592, 28] width 6 height 6
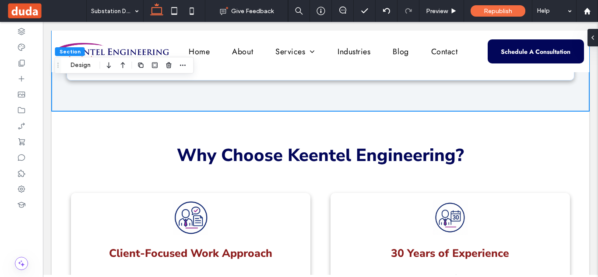
scroll to position [425, 0]
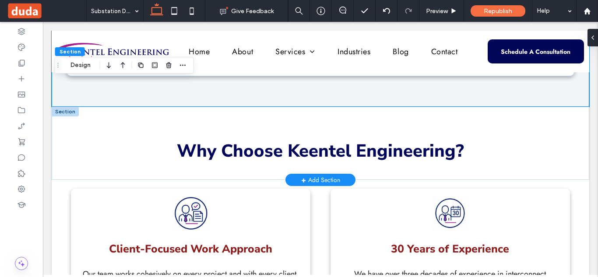
click at [62, 108] on div at bounding box center [65, 112] width 27 height 10
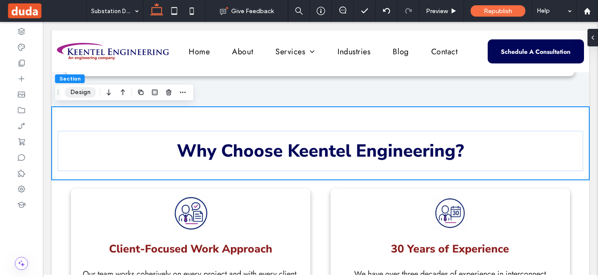
click at [85, 93] on button "Design" at bounding box center [80, 92] width 31 height 10
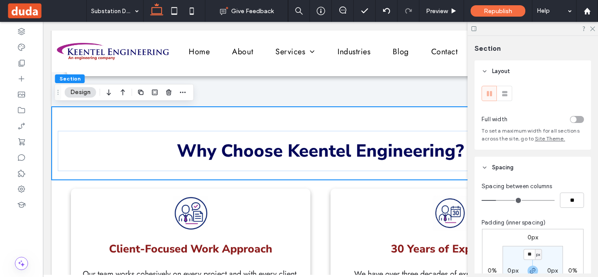
click at [509, 271] on label "0px" at bounding box center [512, 270] width 11 height 7
type input "*"
type input "**"
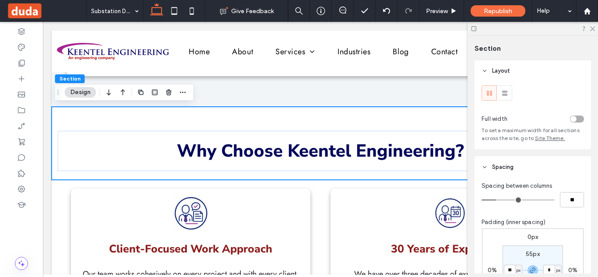
type input "**"
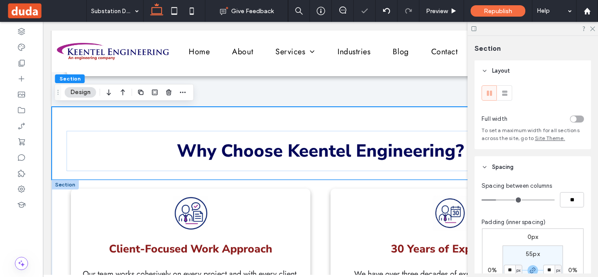
click at [62, 185] on div at bounding box center [65, 185] width 27 height 10
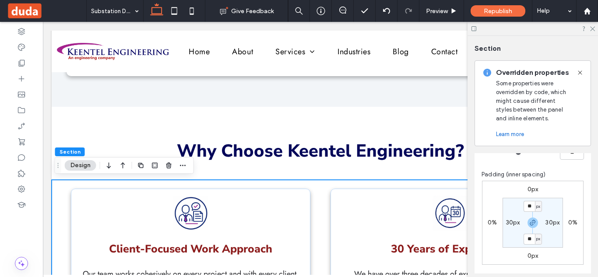
scroll to position [138, 0]
click at [507, 226] on label "30px" at bounding box center [513, 224] width 14 height 7
type input "**"
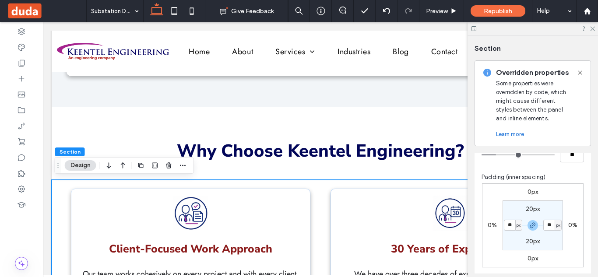
type input "**"
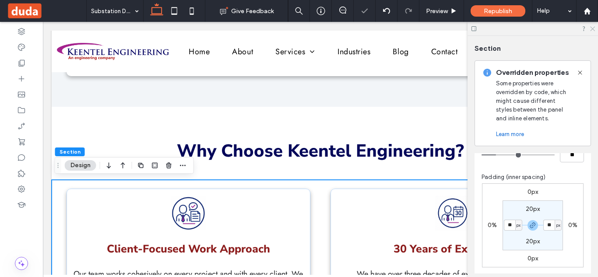
click at [591, 29] on icon at bounding box center [592, 28] width 6 height 6
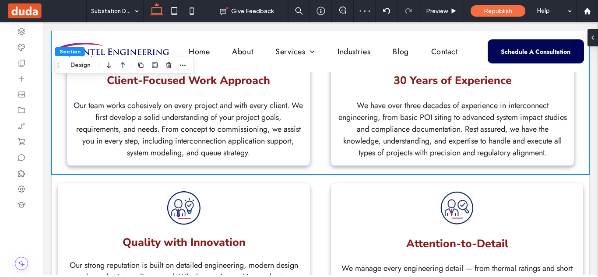
scroll to position [589, 0]
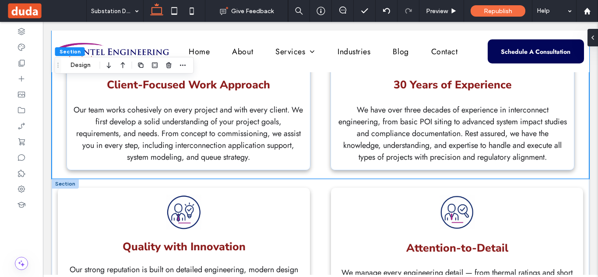
click at [63, 185] on div at bounding box center [65, 184] width 27 height 10
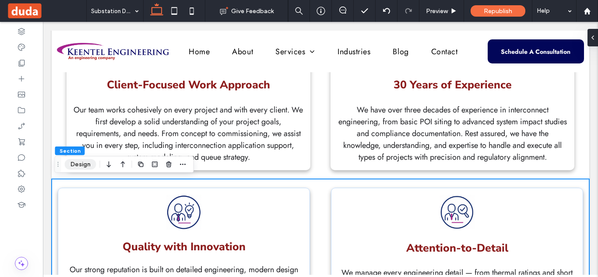
click at [87, 164] on button "Design" at bounding box center [80, 164] width 31 height 10
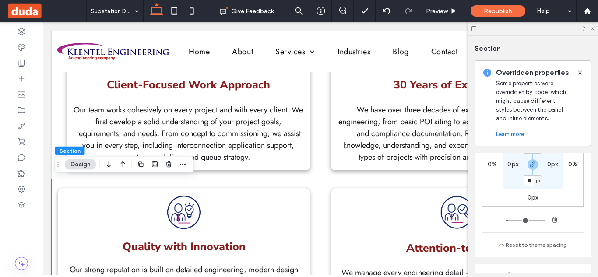
scroll to position [204, 0]
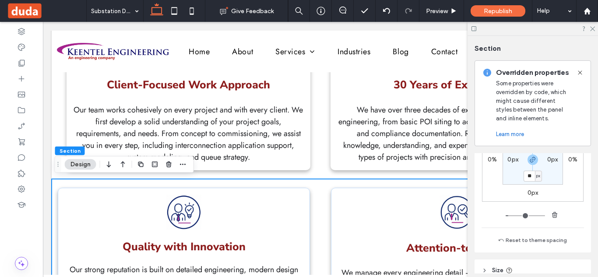
click at [510, 158] on label "0px" at bounding box center [512, 159] width 11 height 7
type input "*"
type input "**"
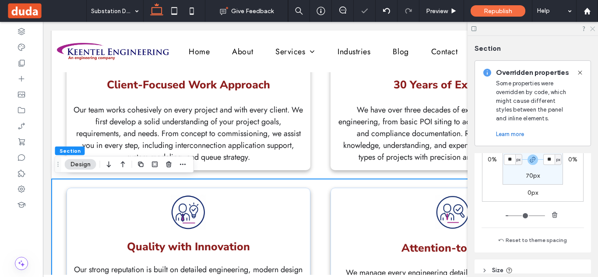
click at [591, 28] on icon at bounding box center [592, 28] width 6 height 6
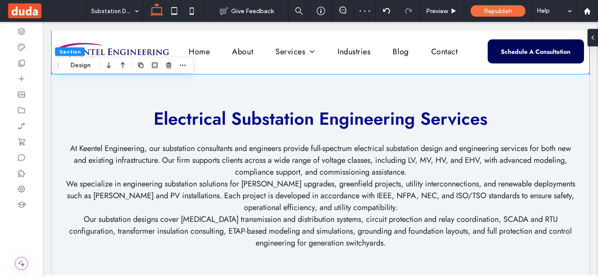
scroll to position [867, 0]
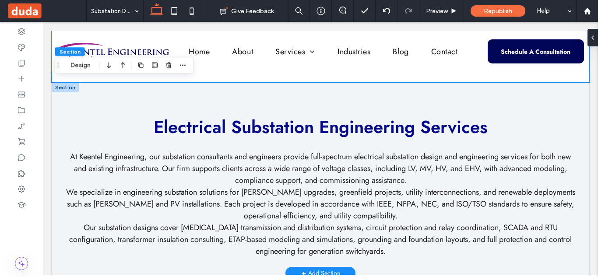
click at [66, 91] on div at bounding box center [65, 88] width 27 height 10
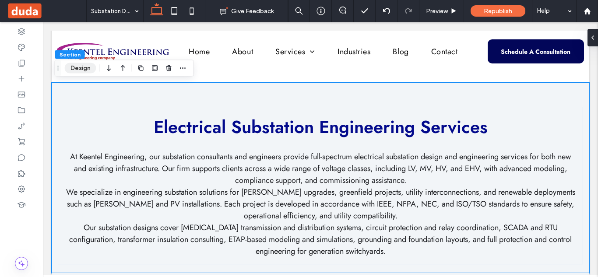
click at [81, 72] on button "Design" at bounding box center [80, 68] width 31 height 10
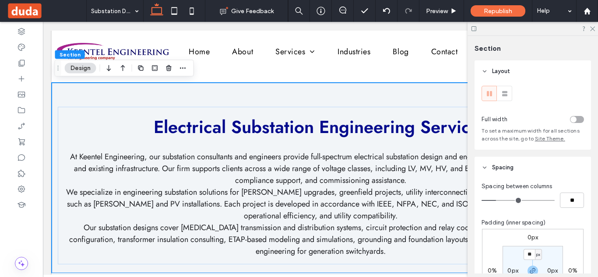
click at [509, 271] on label "0px" at bounding box center [512, 270] width 11 height 7
type input "*"
type input "**"
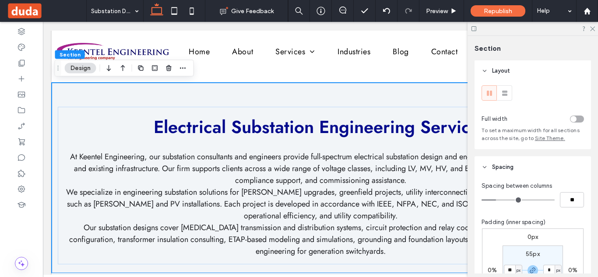
type input "**"
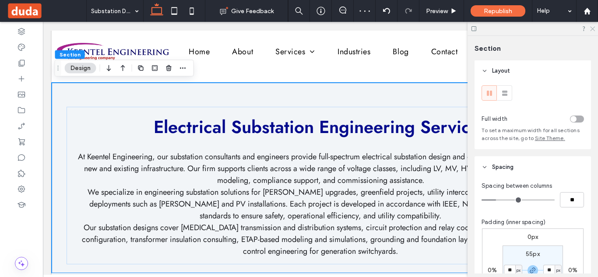
click at [592, 28] on icon at bounding box center [592, 28] width 6 height 6
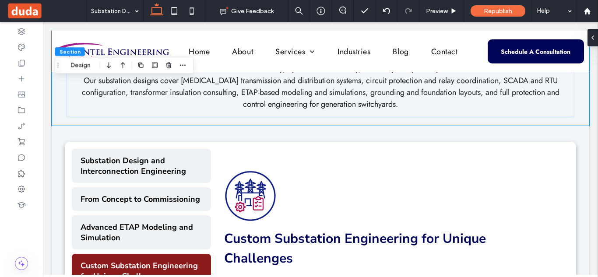
scroll to position [1018, 0]
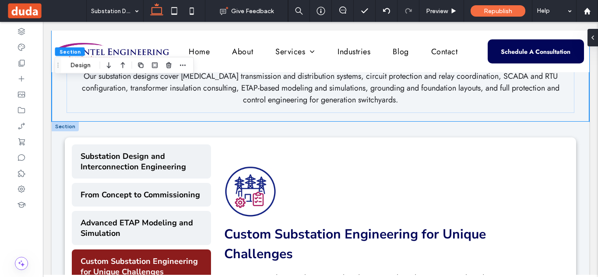
click at [63, 127] on div at bounding box center [65, 127] width 27 height 10
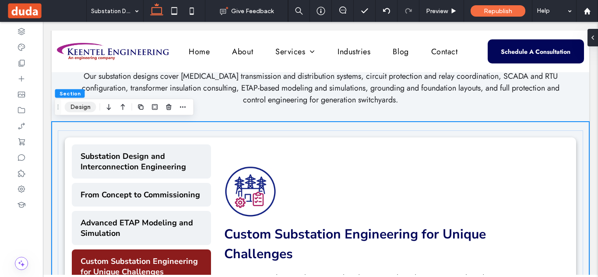
click at [86, 105] on button "Design" at bounding box center [80, 107] width 31 height 10
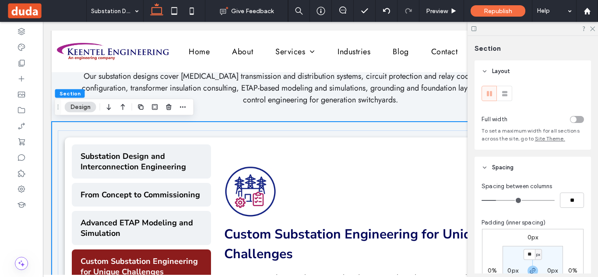
click at [514, 270] on label "0px" at bounding box center [512, 270] width 11 height 7
type input "*"
type input "**"
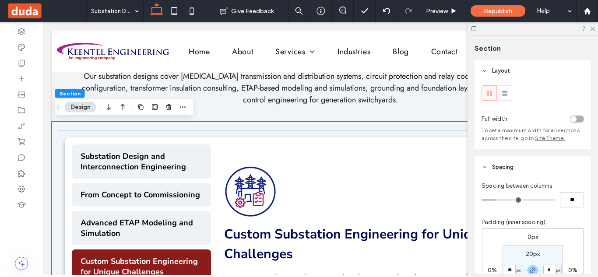
type input "**"
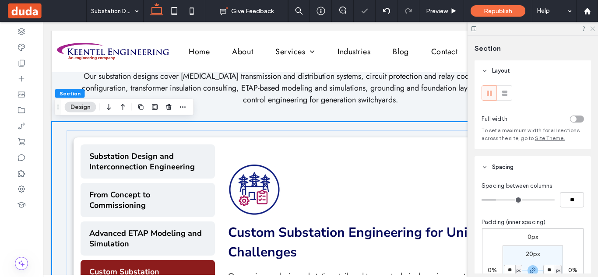
click at [594, 29] on icon at bounding box center [592, 28] width 6 height 6
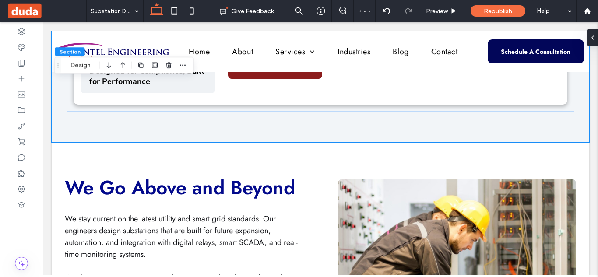
scroll to position [1349, 0]
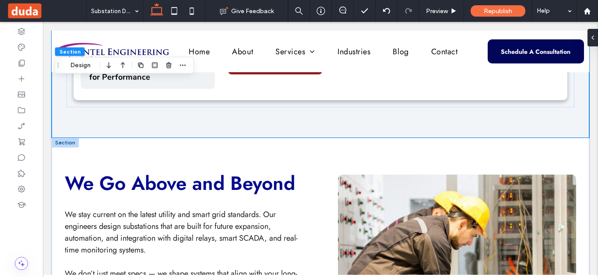
click at [62, 138] on div at bounding box center [65, 143] width 27 height 10
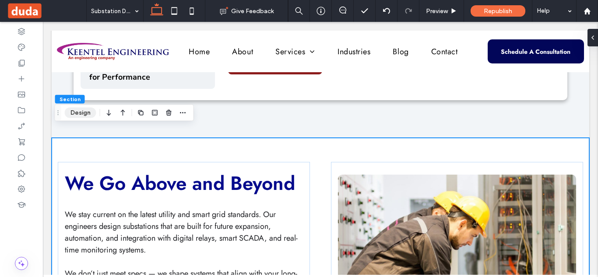
click at [84, 114] on button "Design" at bounding box center [80, 113] width 31 height 10
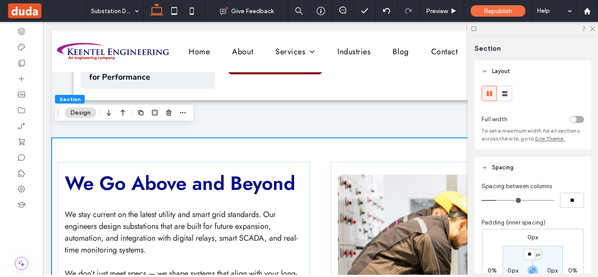
click at [509, 269] on label "0px" at bounding box center [512, 270] width 11 height 7
type input "*"
type input "**"
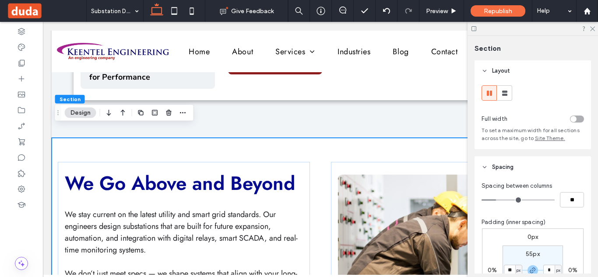
type input "**"
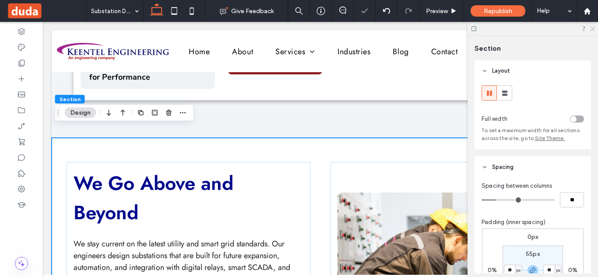
click at [593, 28] on icon at bounding box center [592, 28] width 6 height 6
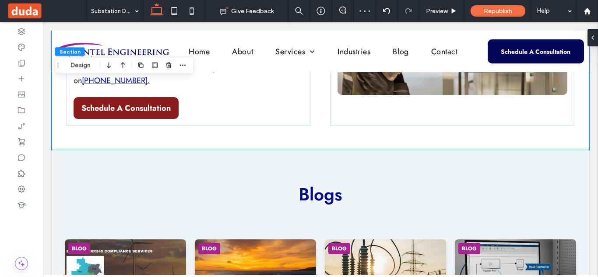
scroll to position [1666, 0]
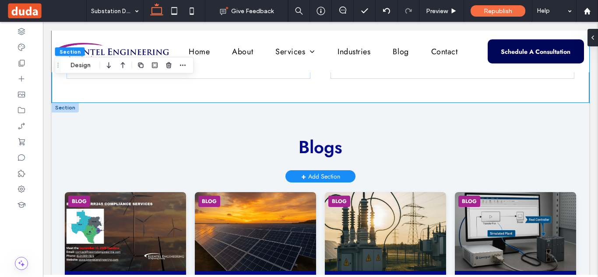
click at [59, 103] on div at bounding box center [65, 108] width 27 height 10
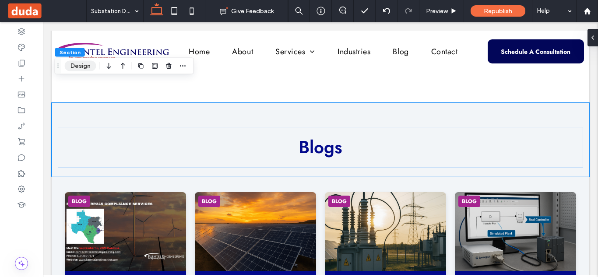
click at [83, 68] on button "Design" at bounding box center [80, 66] width 31 height 10
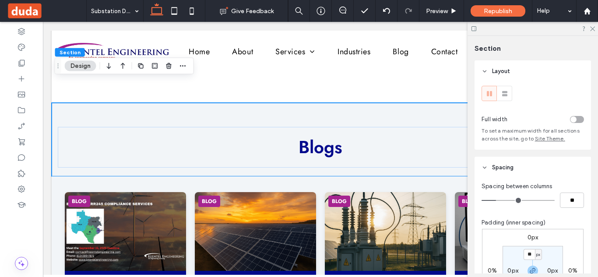
click at [508, 272] on label "0px" at bounding box center [512, 270] width 11 height 7
type input "*"
type input "**"
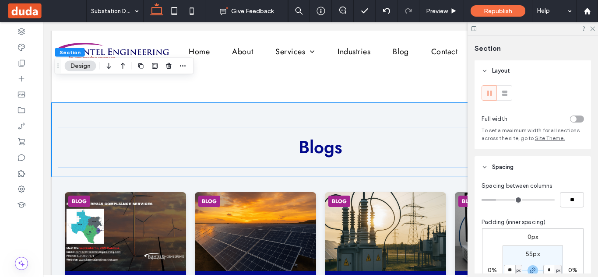
type input "**"
click at [71, 176] on div at bounding box center [65, 181] width 27 height 10
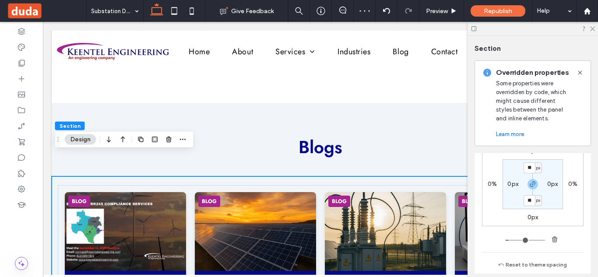
scroll to position [204, 0]
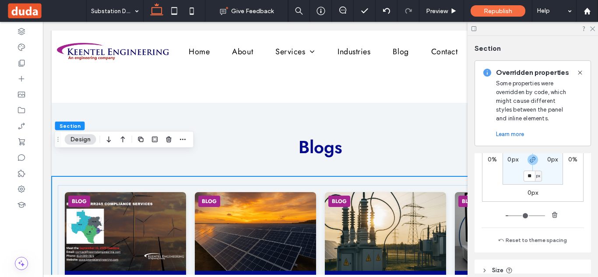
click at [508, 158] on label "0px" at bounding box center [512, 159] width 11 height 7
type input "*"
type input "**"
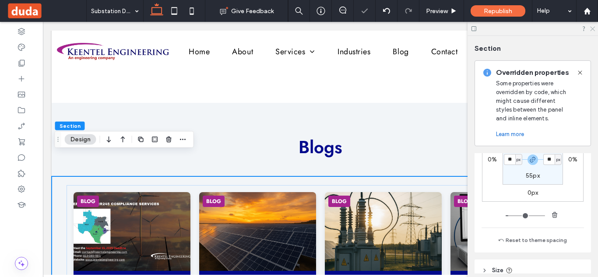
click at [591, 27] on icon at bounding box center [592, 28] width 6 height 6
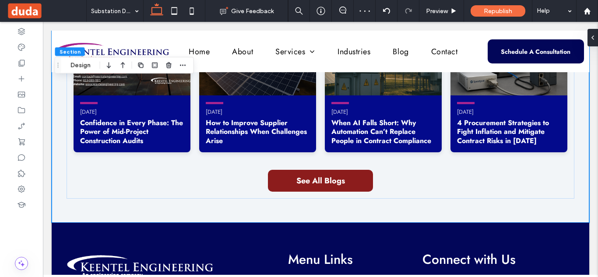
scroll to position [1855, 0]
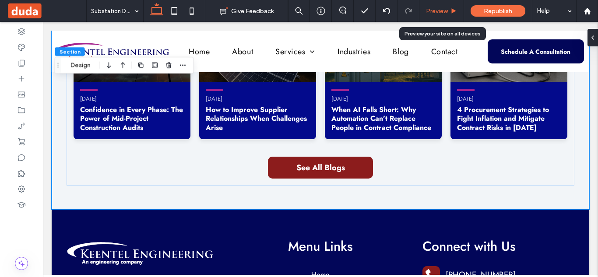
click at [445, 11] on span "Preview" at bounding box center [437, 10] width 22 height 7
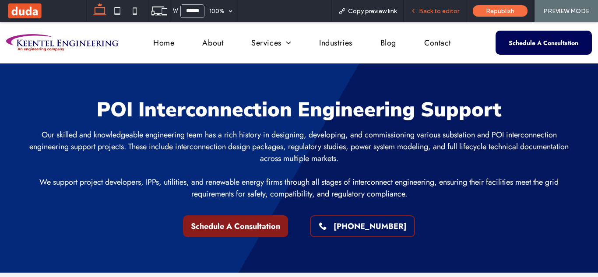
click at [435, 13] on span "Back to editor" at bounding box center [439, 10] width 40 height 7
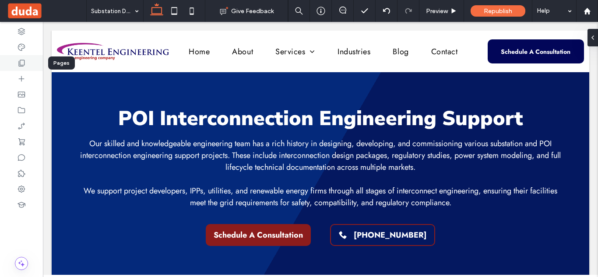
click at [17, 62] on icon at bounding box center [21, 63] width 9 height 9
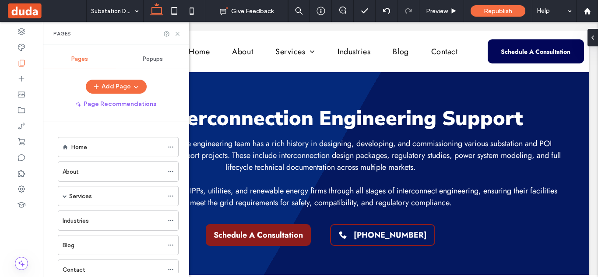
scroll to position [225, 0]
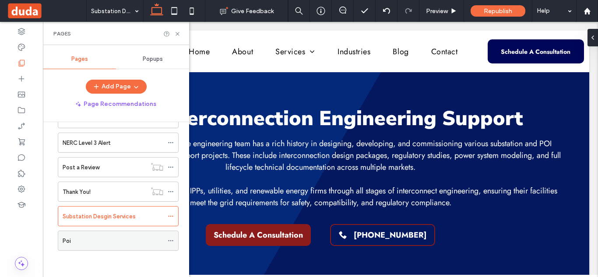
click at [107, 246] on div "Poi" at bounding box center [113, 240] width 101 height 19
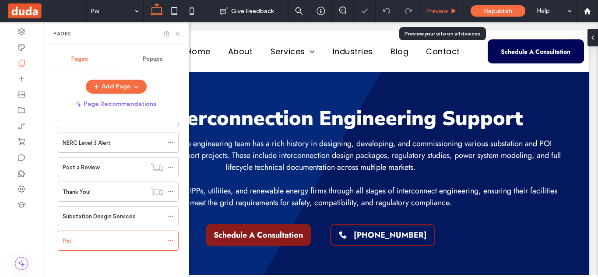
click at [437, 13] on span "Preview" at bounding box center [437, 10] width 22 height 7
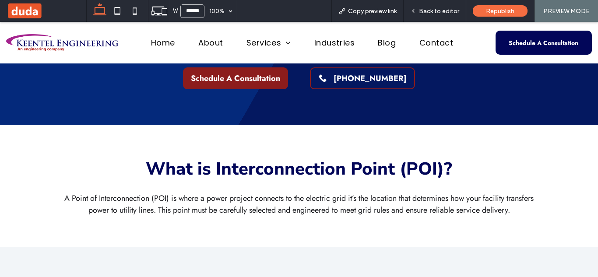
scroll to position [126, 0]
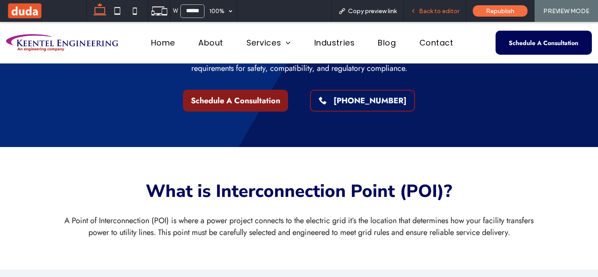
click at [443, 12] on span "Back to editor" at bounding box center [439, 10] width 40 height 7
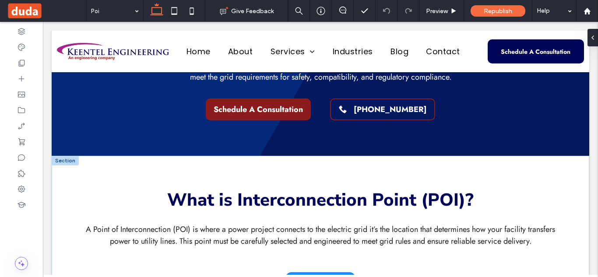
click at [64, 164] on div at bounding box center [65, 161] width 27 height 10
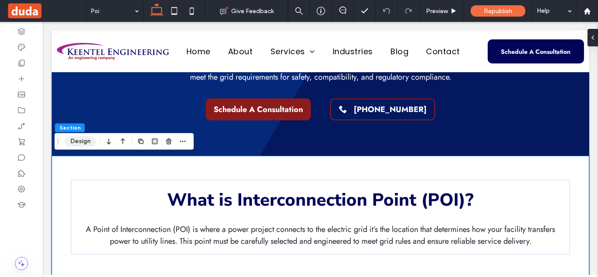
click at [80, 143] on button "Design" at bounding box center [80, 141] width 31 height 10
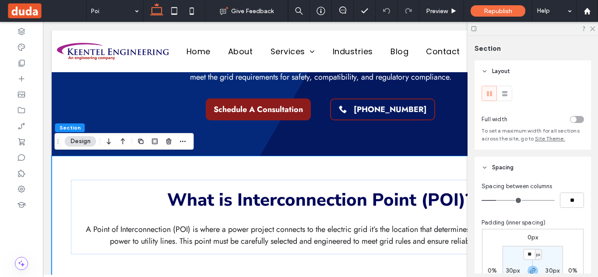
click at [512, 271] on label "30px" at bounding box center [513, 270] width 14 height 7
type input "**"
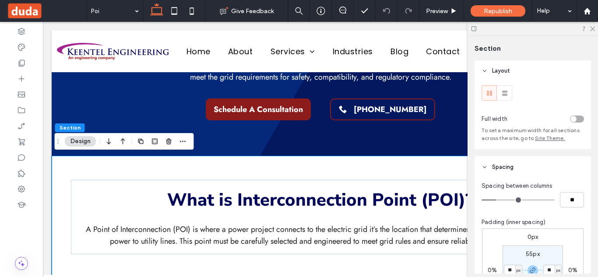
type input "**"
click at [592, 28] on use at bounding box center [592, 29] width 5 height 5
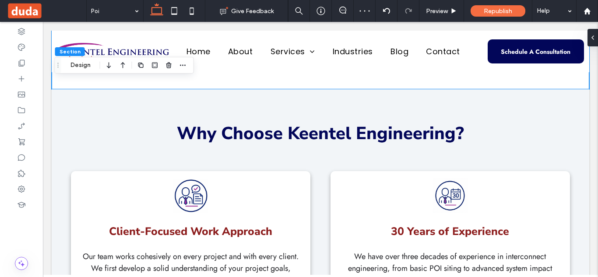
scroll to position [322, 0]
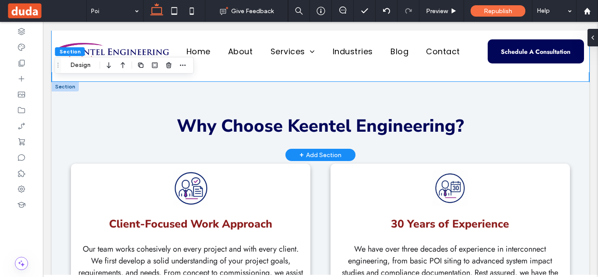
click at [69, 86] on div at bounding box center [65, 87] width 27 height 10
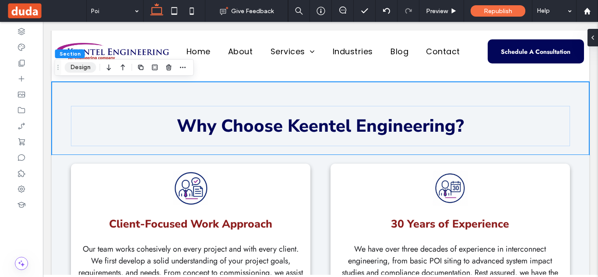
click at [83, 70] on button "Design" at bounding box center [80, 67] width 31 height 10
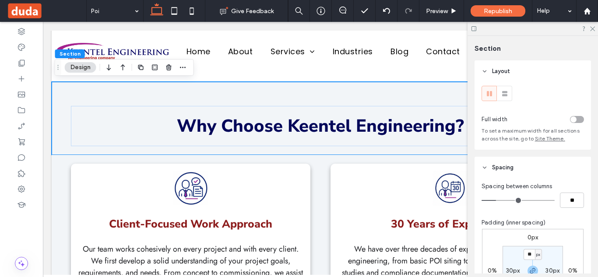
click at [506, 268] on label "30px" at bounding box center [513, 270] width 14 height 7
type input "**"
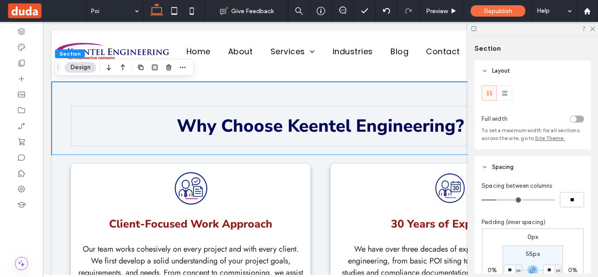
type input "**"
click at [68, 159] on div at bounding box center [65, 160] width 27 height 10
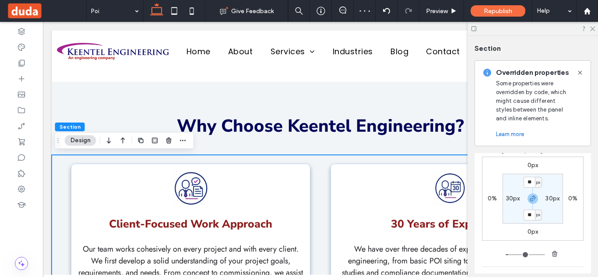
scroll to position [170, 0]
click at [510, 195] on label "30px" at bounding box center [513, 193] width 14 height 7
type input "**"
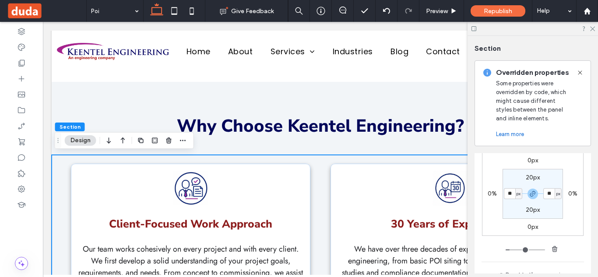
type input "**"
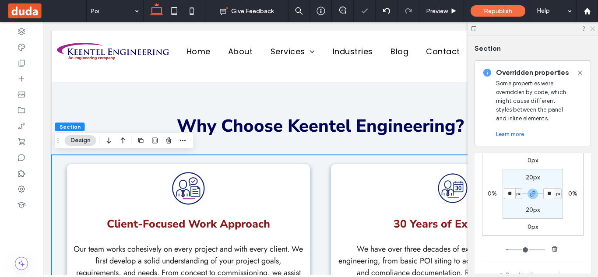
click at [592, 29] on use at bounding box center [592, 29] width 5 height 5
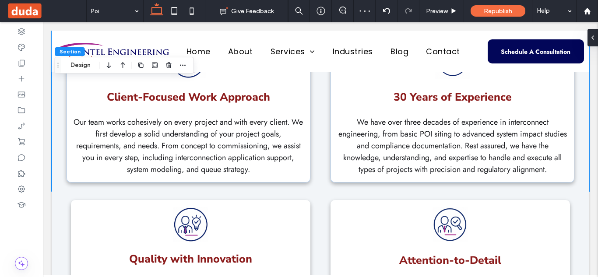
scroll to position [531, 0]
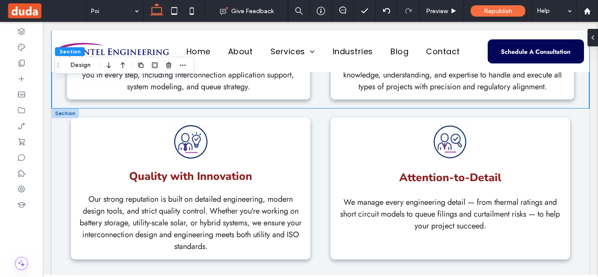
click at [61, 112] on div at bounding box center [65, 113] width 27 height 10
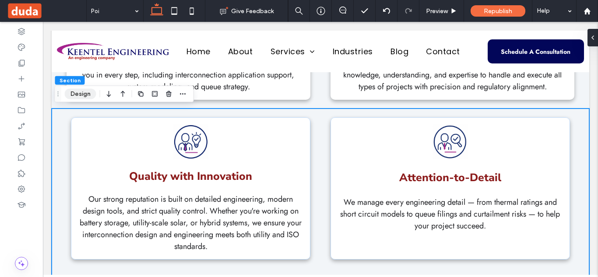
click at [85, 92] on button "Design" at bounding box center [80, 94] width 31 height 10
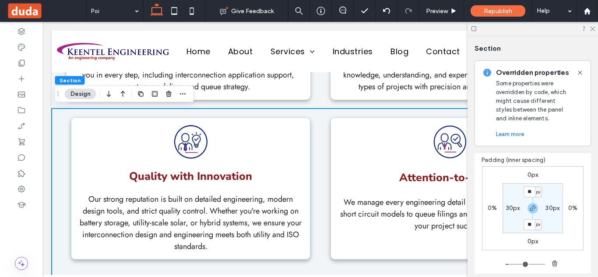
scroll to position [165, 0]
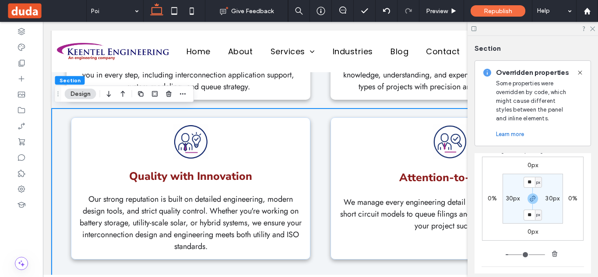
click at [509, 200] on label "30px" at bounding box center [513, 198] width 14 height 7
type input "**"
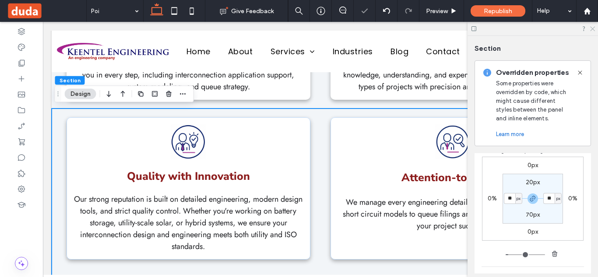
click at [593, 27] on icon at bounding box center [592, 28] width 6 height 6
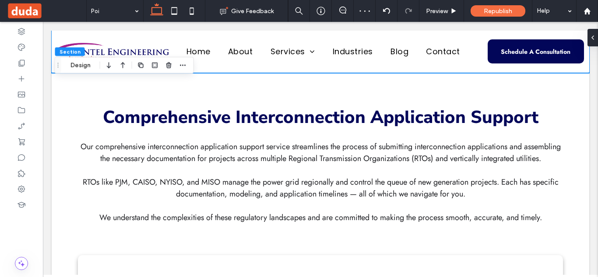
scroll to position [764, 0]
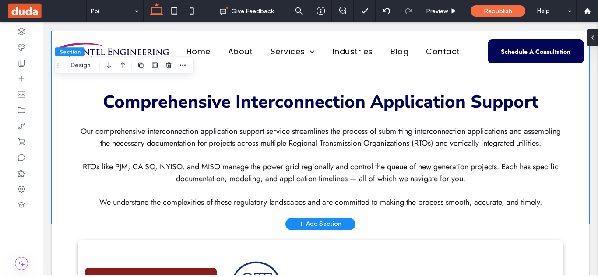
click at [62, 88] on div "Comprehensive Interconnection Application Support Our comprehensive interconnec…" at bounding box center [320, 141] width 525 height 166
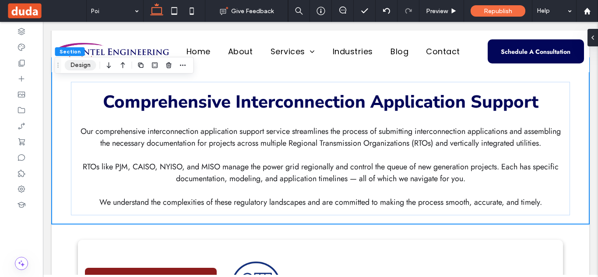
click at [81, 66] on button "Design" at bounding box center [80, 65] width 31 height 10
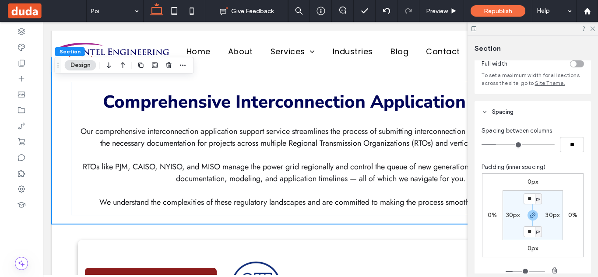
scroll to position [61, 0]
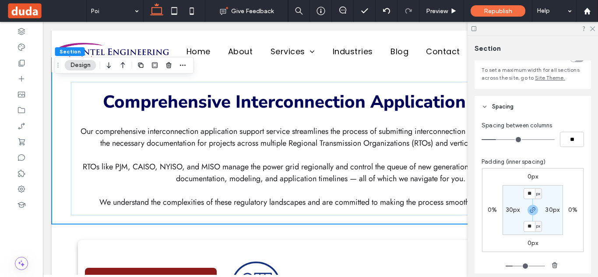
click at [510, 208] on label "30px" at bounding box center [513, 209] width 14 height 7
type input "**"
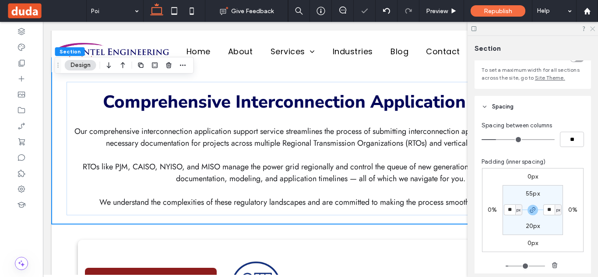
click at [594, 28] on use at bounding box center [592, 29] width 5 height 5
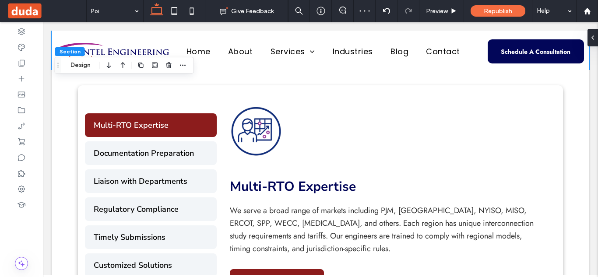
scroll to position [910, 0]
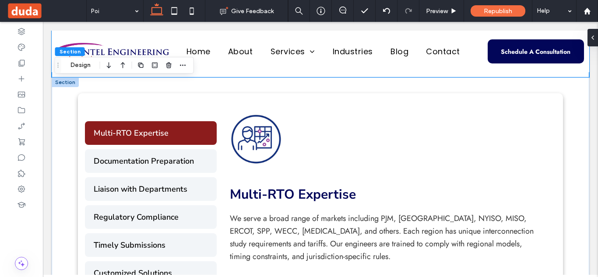
click at [62, 80] on div at bounding box center [65, 82] width 27 height 10
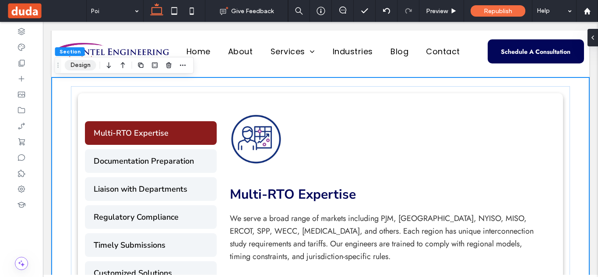
click at [77, 66] on button "Design" at bounding box center [80, 65] width 31 height 10
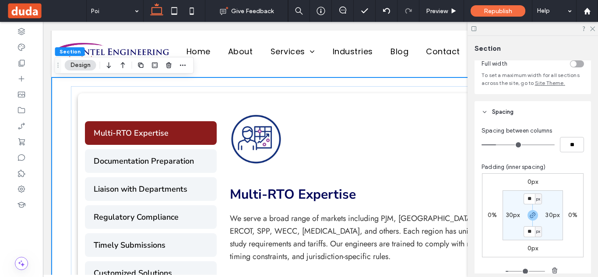
scroll to position [54, 0]
click at [509, 219] on label "30px" at bounding box center [513, 216] width 14 height 7
type input "**"
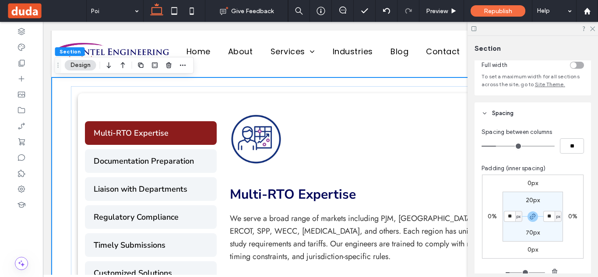
type input "**"
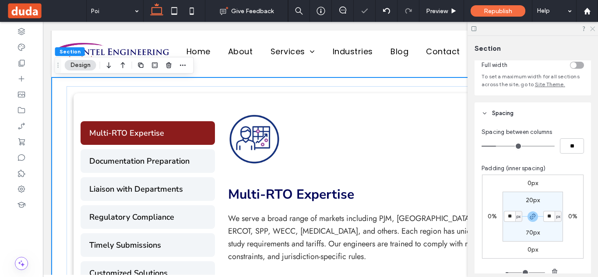
click at [594, 27] on use at bounding box center [592, 29] width 5 height 5
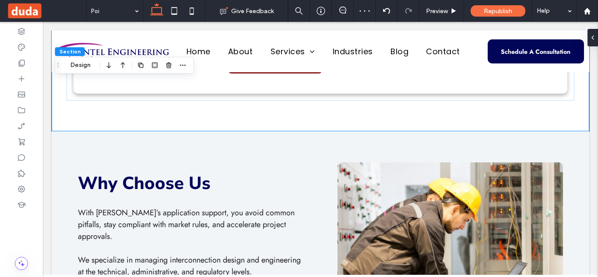
scroll to position [1171, 0]
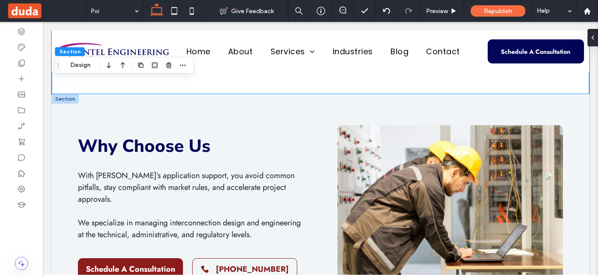
click at [66, 97] on div at bounding box center [65, 99] width 27 height 10
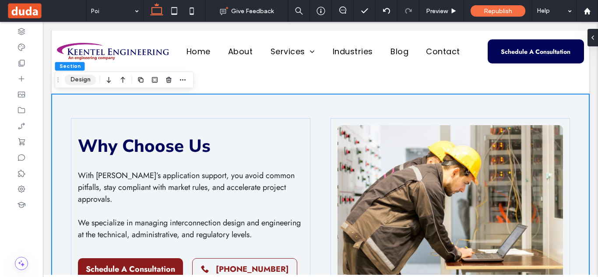
click at [83, 75] on button "Design" at bounding box center [80, 79] width 31 height 10
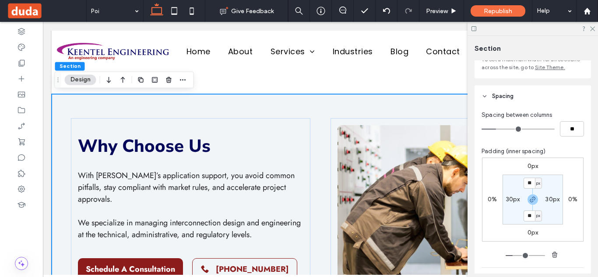
scroll to position [80, 0]
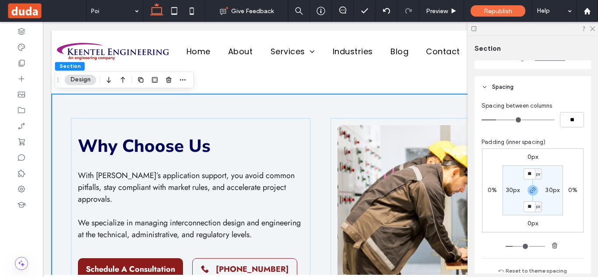
click at [509, 191] on label "30px" at bounding box center [513, 189] width 14 height 7
type input "**"
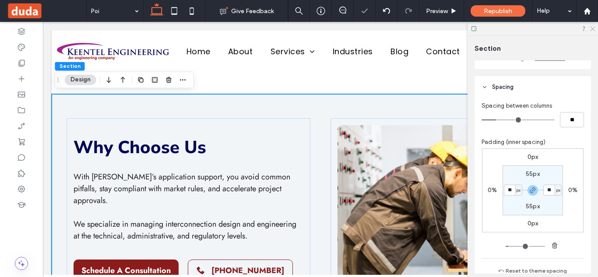
click at [594, 27] on icon at bounding box center [592, 28] width 6 height 6
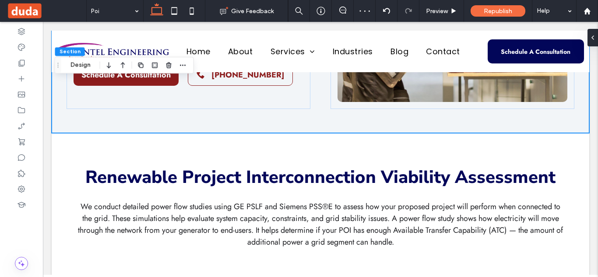
scroll to position [1359, 0]
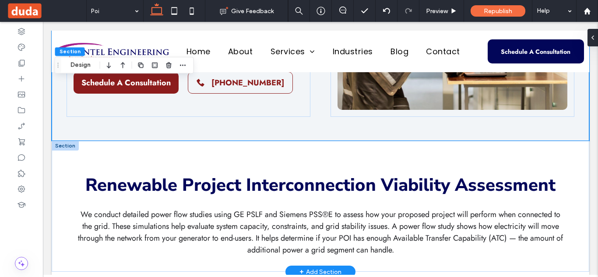
click at [70, 145] on div at bounding box center [65, 146] width 27 height 10
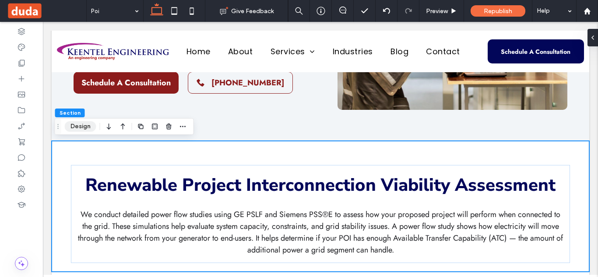
click at [89, 125] on button "Design" at bounding box center [80, 126] width 31 height 10
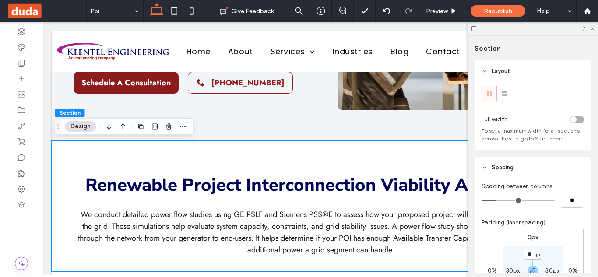
click at [507, 272] on label "30px" at bounding box center [513, 270] width 14 height 7
type input "**"
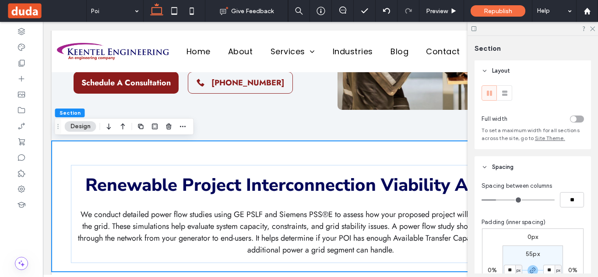
type input "**"
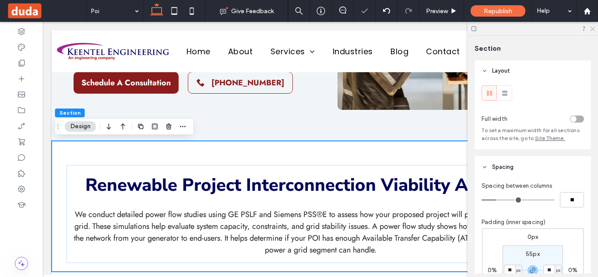
click at [591, 30] on use at bounding box center [592, 29] width 5 height 5
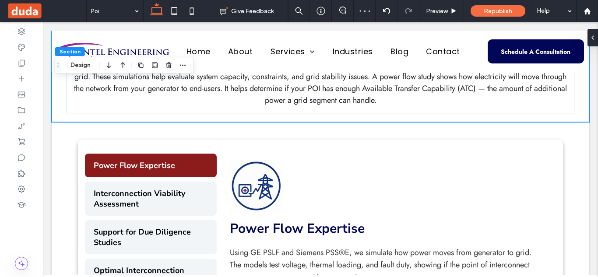
scroll to position [1531, 0]
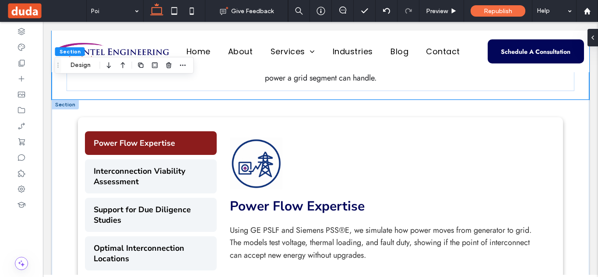
click at [61, 105] on div at bounding box center [65, 105] width 27 height 10
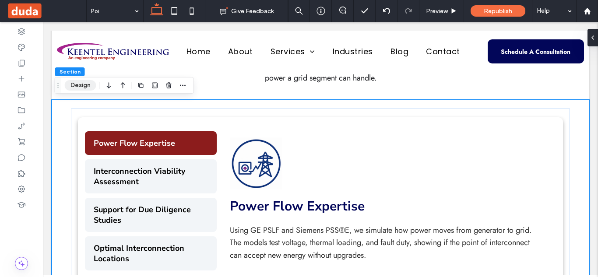
click at [76, 85] on button "Design" at bounding box center [80, 85] width 31 height 10
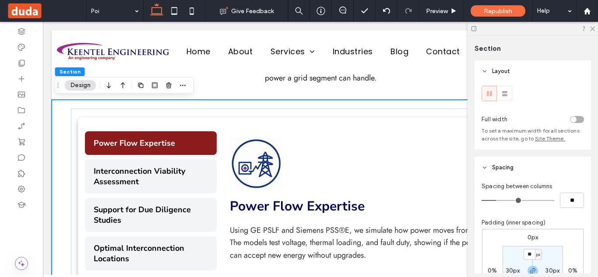
click at [510, 269] on label "30px" at bounding box center [513, 270] width 14 height 7
type input "**"
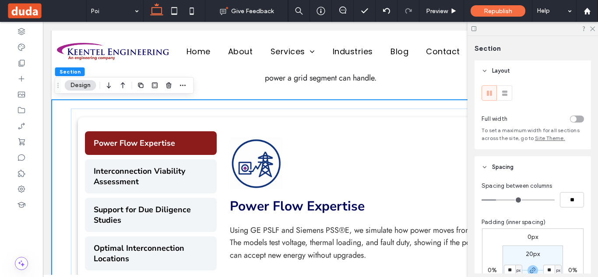
type input "**"
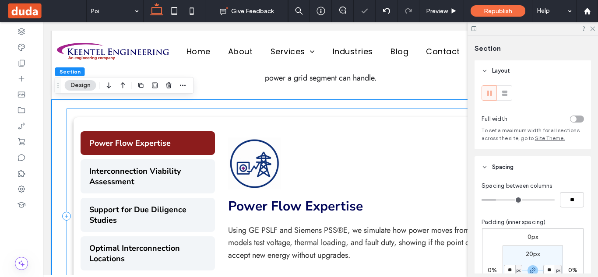
click at [313, 112] on div "Power Flow Expertise Interconnection Viability Assessment Support for Due Dilig…" at bounding box center [319, 215] width 507 height 215
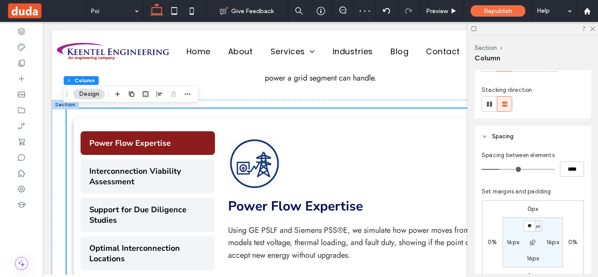
scroll to position [92, 0]
click at [526, 224] on input "**" at bounding box center [528, 224] width 11 height 11
type input "**"
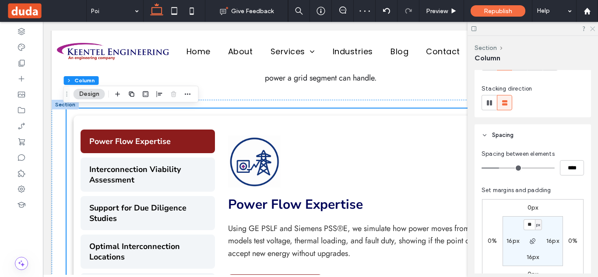
click at [593, 28] on icon at bounding box center [592, 28] width 6 height 6
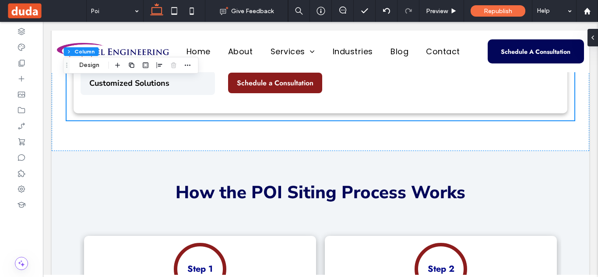
scroll to position [1725, 0]
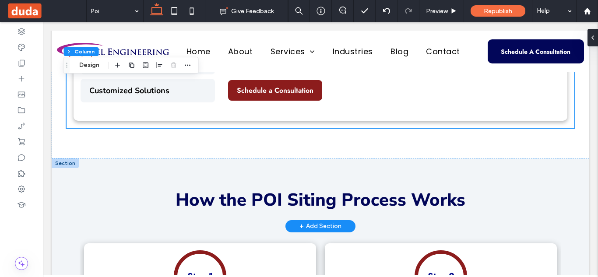
click at [68, 163] on div at bounding box center [65, 163] width 27 height 10
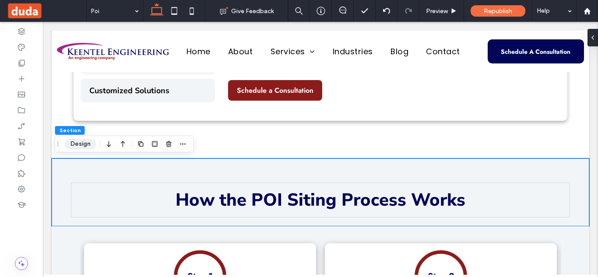
click at [87, 139] on button "Design" at bounding box center [80, 144] width 31 height 10
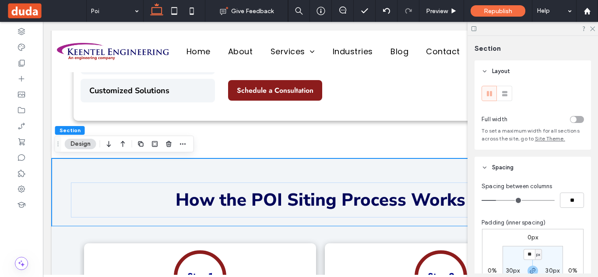
click at [511, 270] on label "30px" at bounding box center [513, 270] width 14 height 7
type input "**"
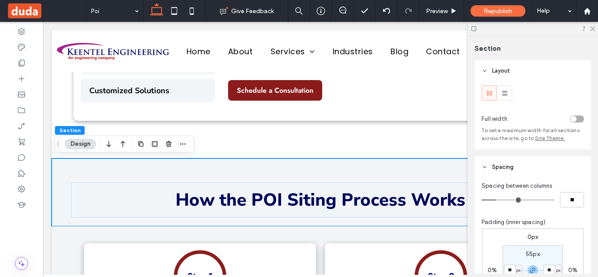
type input "**"
click at [59, 233] on div at bounding box center [65, 231] width 27 height 10
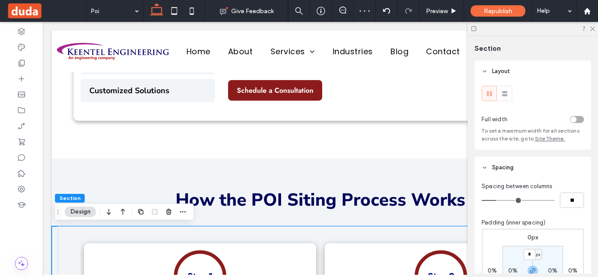
click at [512, 271] on label "0%" at bounding box center [512, 270] width 9 height 7
click at [517, 271] on span "%" at bounding box center [518, 270] width 3 height 9
click at [514, 210] on span "px" at bounding box center [513, 211] width 6 height 9
click at [508, 272] on input "*" at bounding box center [508, 270] width 11 height 11
type input "**"
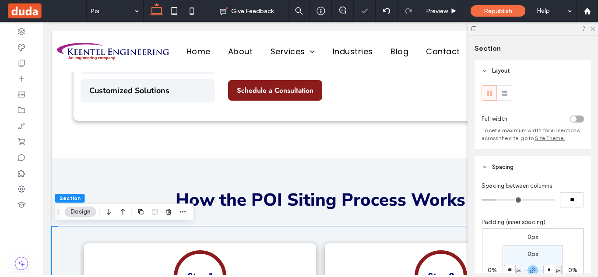
type input "**"
click at [592, 28] on icon at bounding box center [592, 28] width 6 height 6
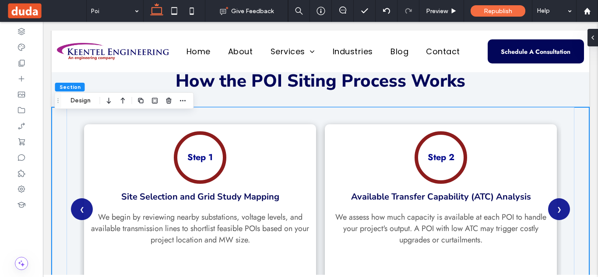
scroll to position [1836, 0]
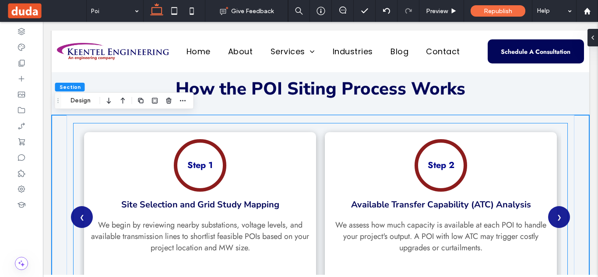
click at [321, 130] on div "Step 1 Site Selection and Grid Study Mapping We begin by reviewing nearby subst…" at bounding box center [320, 217] width 481 height 188
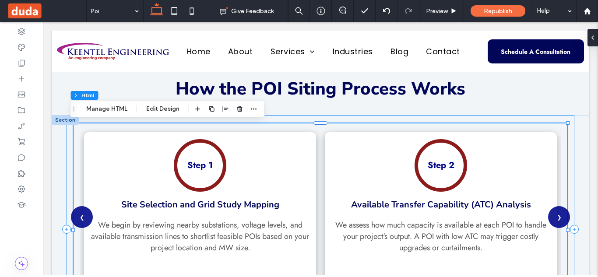
click at [365, 117] on div "❮ Step 1 Site Selection and Grid Study Mapping We begin by reviewing nearby sub…" at bounding box center [319, 229] width 507 height 228
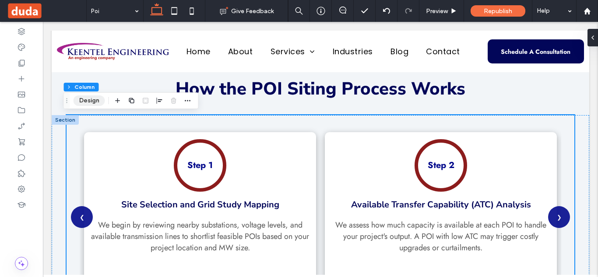
click at [93, 99] on button "Design" at bounding box center [88, 100] width 31 height 10
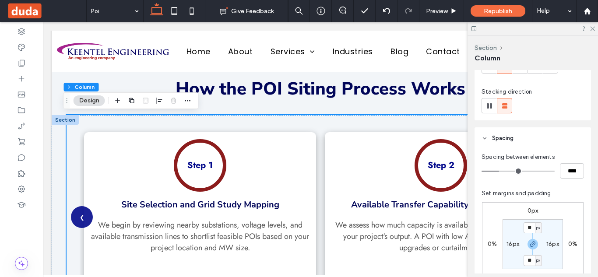
scroll to position [116, 0]
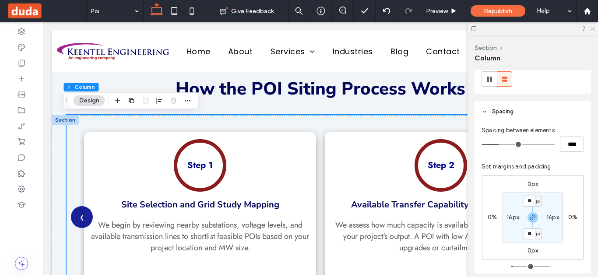
click at [590, 29] on icon at bounding box center [592, 28] width 6 height 6
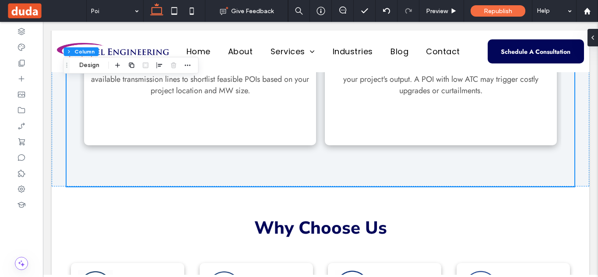
scroll to position [2068, 0]
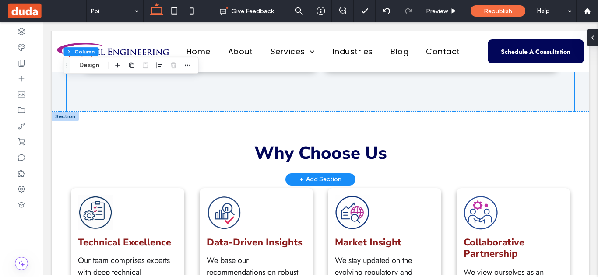
click at [63, 114] on div at bounding box center [65, 117] width 27 height 10
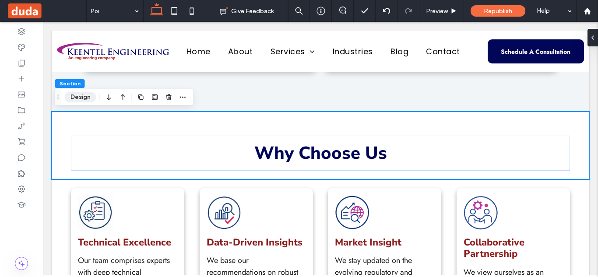
click at [80, 98] on button "Design" at bounding box center [80, 97] width 31 height 10
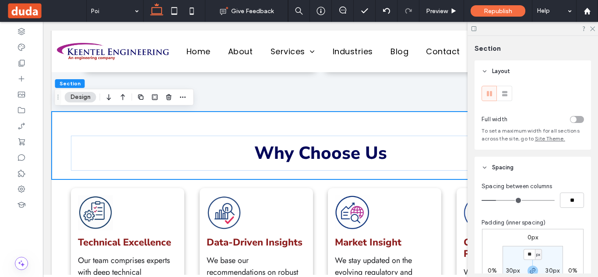
click at [510, 269] on label "30px" at bounding box center [513, 270] width 14 height 7
type input "**"
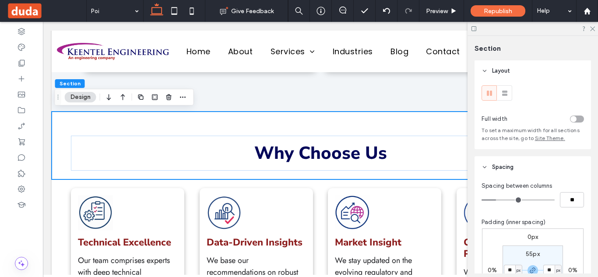
type input "**"
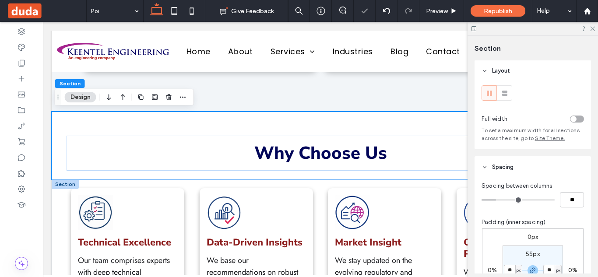
click at [70, 188] on div at bounding box center [65, 184] width 27 height 10
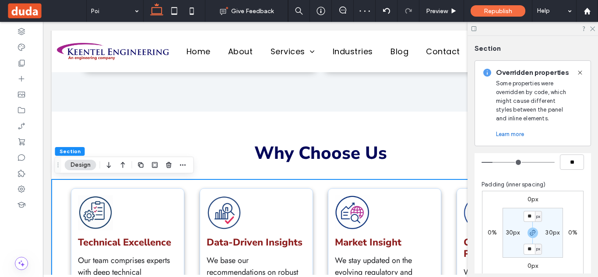
scroll to position [136, 0]
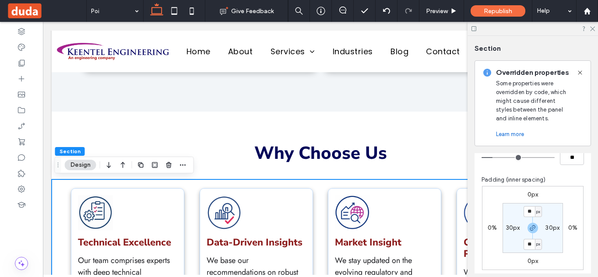
click at [506, 229] on label "30px" at bounding box center [513, 227] width 14 height 7
type input "**"
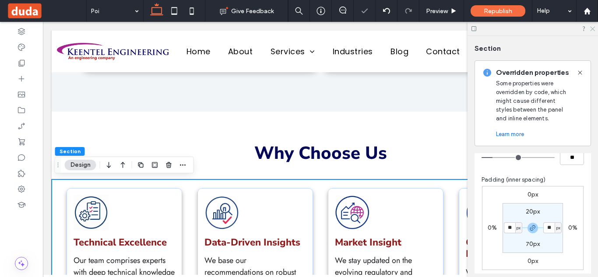
click at [590, 28] on icon at bounding box center [592, 28] width 6 height 6
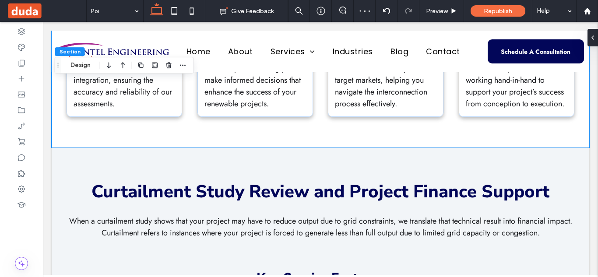
scroll to position [2269, 0]
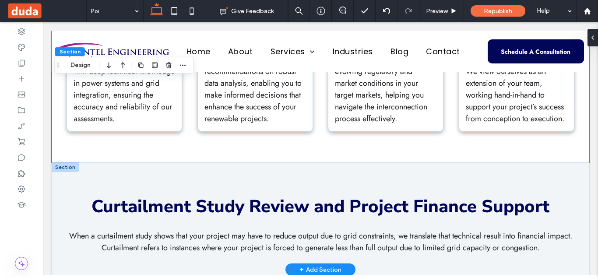
click at [64, 168] on div at bounding box center [65, 167] width 27 height 10
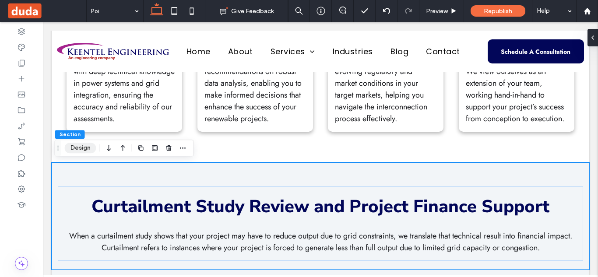
click at [82, 144] on button "Design" at bounding box center [80, 148] width 31 height 10
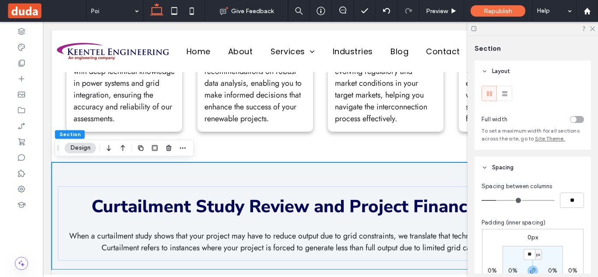
click at [512, 269] on label "0%" at bounding box center [512, 270] width 9 height 7
type input "*"
click at [517, 269] on span "%" at bounding box center [518, 270] width 3 height 9
click at [514, 212] on span "px" at bounding box center [513, 211] width 6 height 9
click at [509, 273] on input "*" at bounding box center [508, 270] width 11 height 11
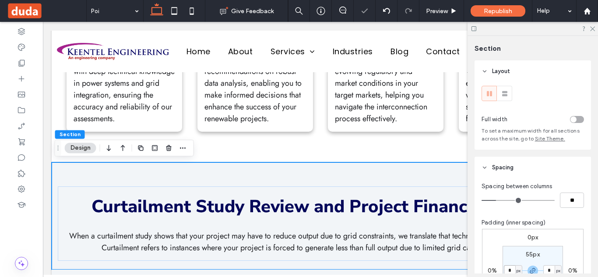
scroll to position [0, 0]
type input "**"
click at [593, 29] on icon at bounding box center [592, 28] width 6 height 6
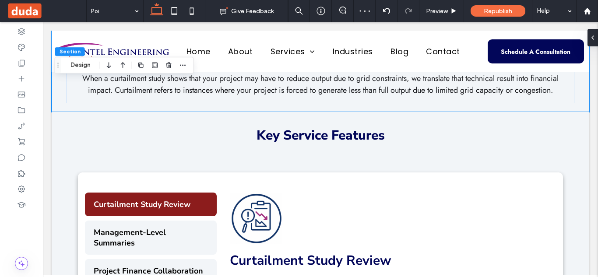
scroll to position [2418, 0]
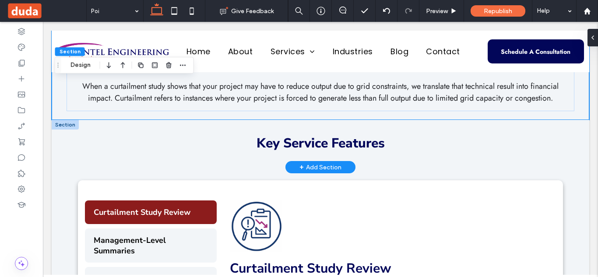
click at [67, 126] on div at bounding box center [65, 125] width 27 height 10
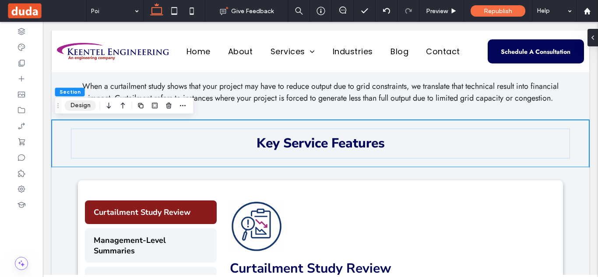
click at [80, 105] on button "Design" at bounding box center [80, 105] width 31 height 10
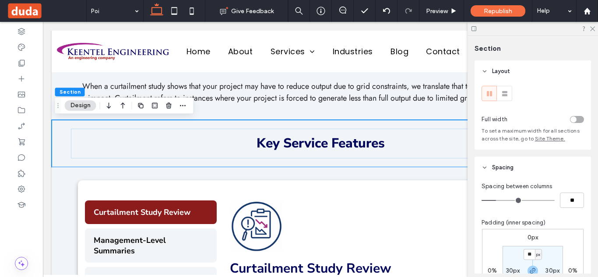
click at [511, 272] on label "30px" at bounding box center [513, 270] width 14 height 7
type input "**"
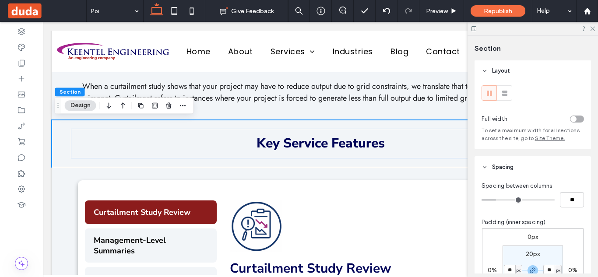
type input "**"
click at [65, 173] on div at bounding box center [65, 172] width 27 height 10
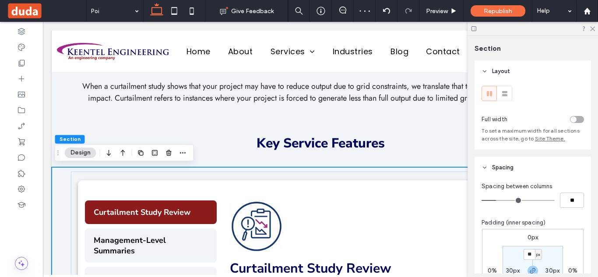
click at [510, 271] on label "30px" at bounding box center [513, 270] width 14 height 7
type input "**"
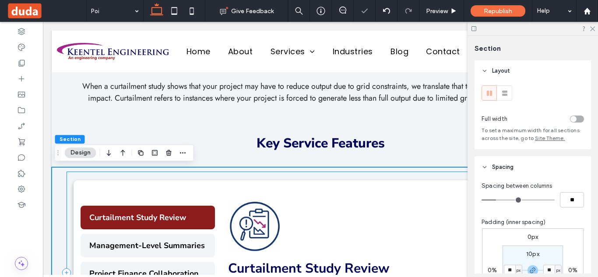
click at [333, 175] on div "Curtailment Study Review Management-Level Summaries Project Finance Collaborati…" at bounding box center [319, 272] width 507 height 202
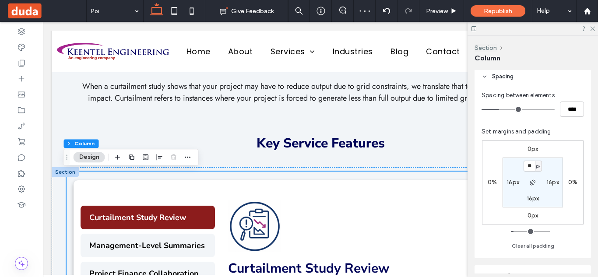
scroll to position [150, 0]
click at [529, 169] on input "**" at bounding box center [528, 167] width 11 height 11
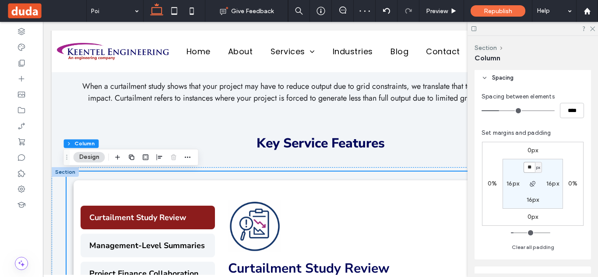
type input "**"
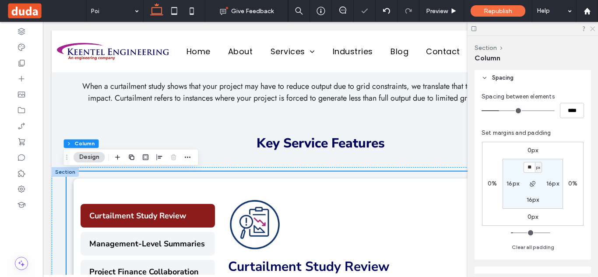
click at [593, 28] on icon at bounding box center [592, 28] width 6 height 6
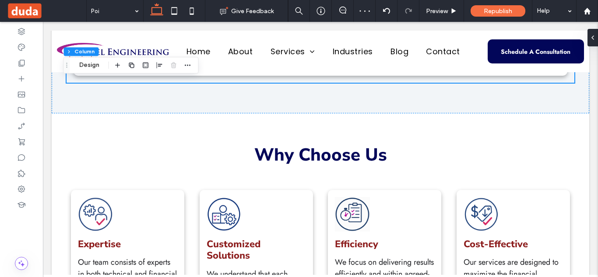
scroll to position [2708, 0]
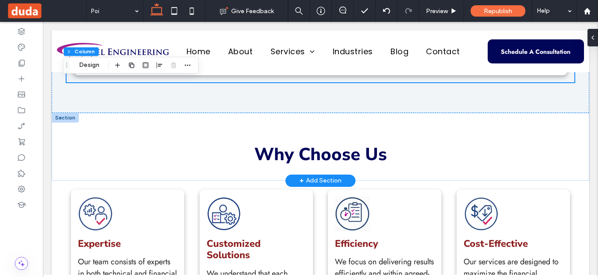
click at [63, 118] on div at bounding box center [65, 118] width 27 height 10
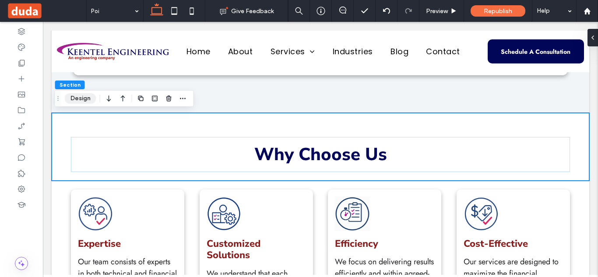
click at [81, 98] on button "Design" at bounding box center [80, 98] width 31 height 10
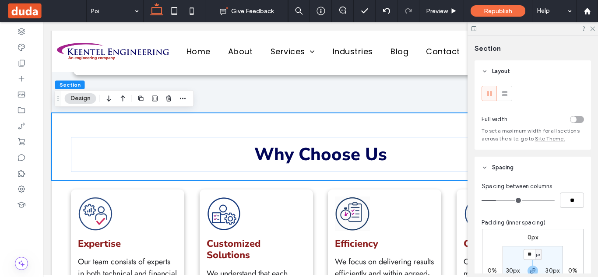
click at [510, 269] on label "30px" at bounding box center [513, 270] width 14 height 7
type input "**"
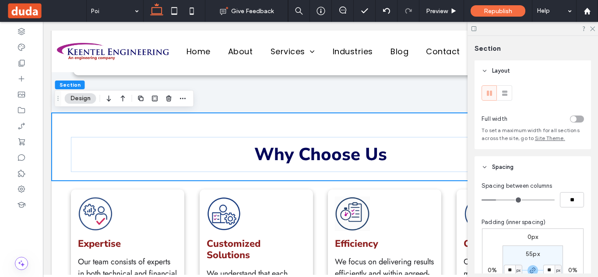
type input "**"
click at [64, 185] on div at bounding box center [65, 186] width 27 height 10
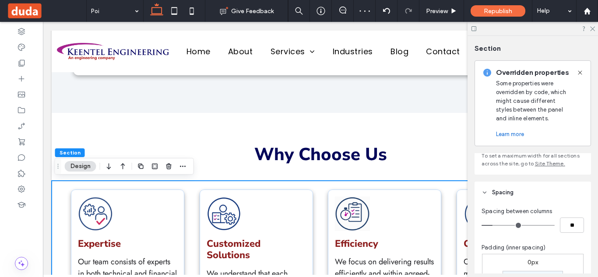
scroll to position [107, 0]
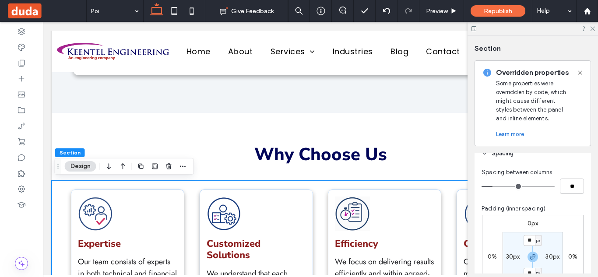
click at [509, 256] on label "30px" at bounding box center [513, 256] width 14 height 7
type input "**"
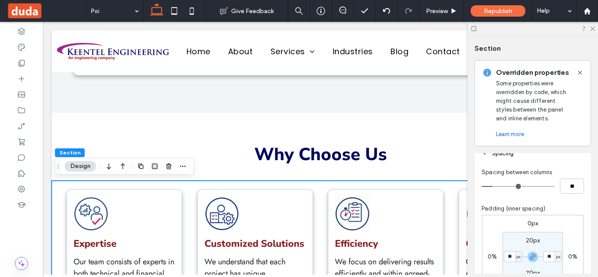
click at [314, 190] on div "Expertise Our team consists of experts in both technical and financial aspects …" at bounding box center [320, 273] width 525 height 184
click at [316, 190] on div "Expertise Our team consists of experts in both technical and financial aspects …" at bounding box center [320, 273] width 525 height 184
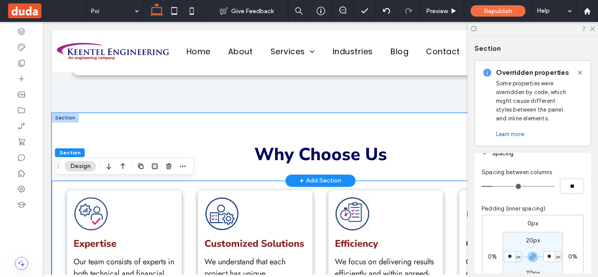
click at [242, 174] on div "Why Choose Us" at bounding box center [320, 147] width 525 height 68
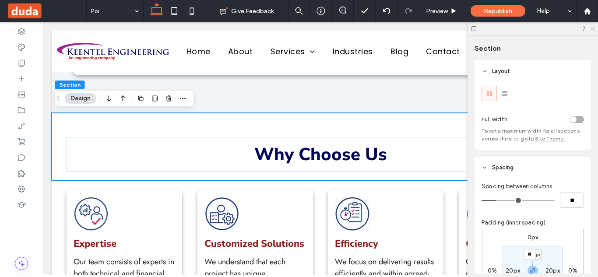
click at [593, 30] on icon at bounding box center [592, 28] width 6 height 6
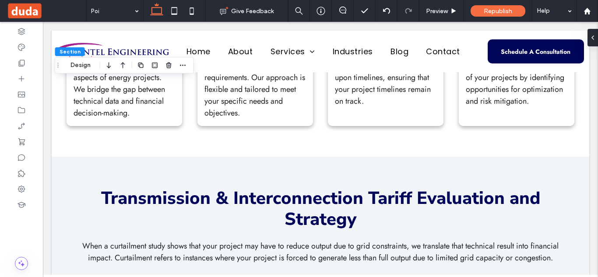
scroll to position [2953, 0]
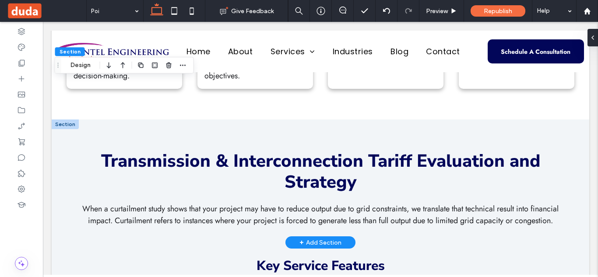
click at [69, 124] on div at bounding box center [65, 124] width 27 height 10
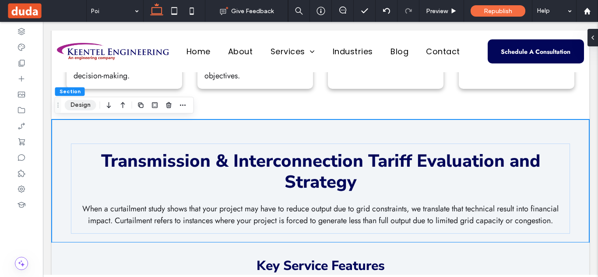
click at [90, 105] on button "Design" at bounding box center [80, 105] width 31 height 10
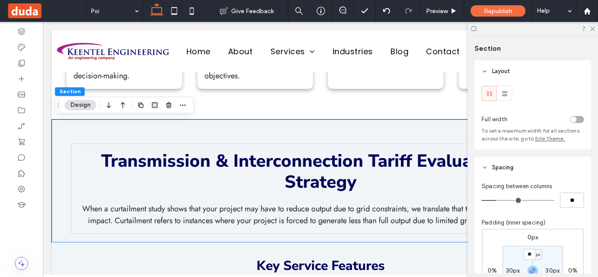
click at [509, 270] on label "30px" at bounding box center [513, 270] width 14 height 7
type input "**"
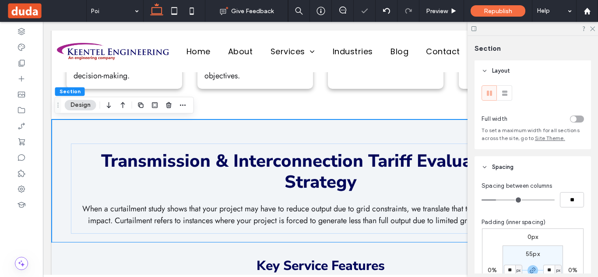
type input "**"
click at [61, 247] on div at bounding box center [65, 247] width 27 height 10
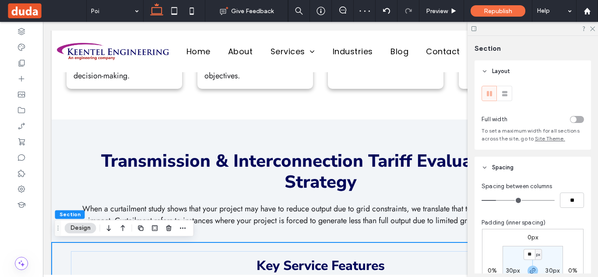
click at [508, 270] on label "30px" at bounding box center [513, 270] width 14 height 7
type input "**"
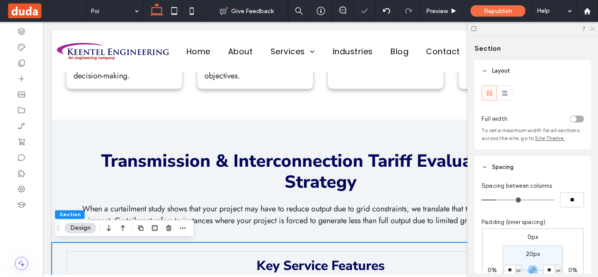
click at [591, 30] on use at bounding box center [592, 29] width 5 height 5
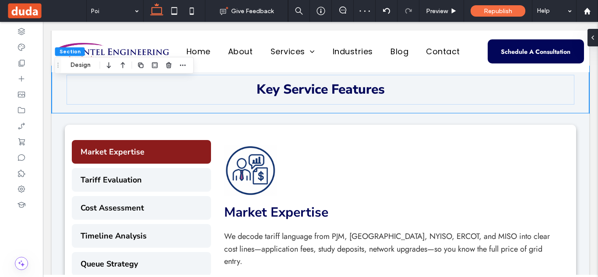
scroll to position [3137, 0]
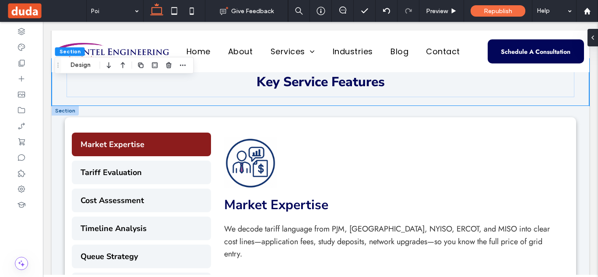
click at [68, 111] on div at bounding box center [65, 111] width 27 height 10
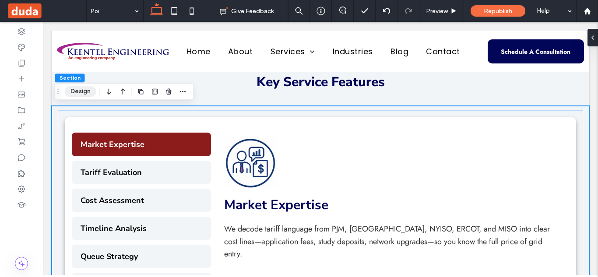
click at [84, 91] on button "Design" at bounding box center [80, 91] width 31 height 10
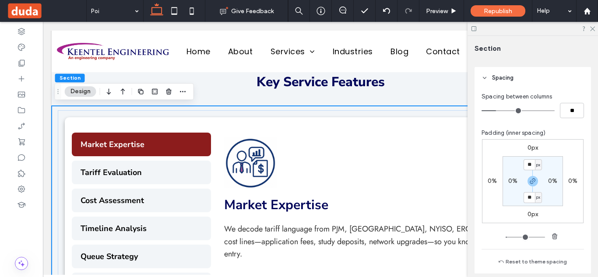
scroll to position [92, 0]
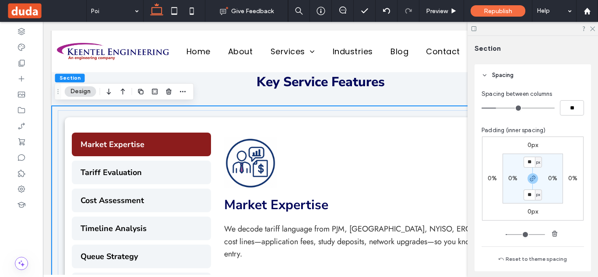
click at [511, 178] on label "0%" at bounding box center [512, 178] width 9 height 7
type input "*"
click at [519, 179] on div "%" at bounding box center [518, 178] width 7 height 11
click at [513, 194] on span "px" at bounding box center [513, 191] width 6 height 9
click at [510, 185] on section "10px * px 70px * px" at bounding box center [532, 179] width 60 height 50
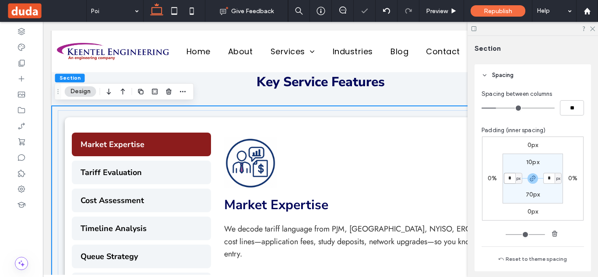
click at [510, 183] on input "*" at bounding box center [508, 178] width 11 height 11
type input "**"
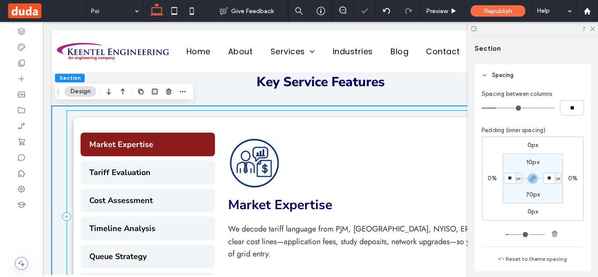
click at [242, 115] on div "Market Expertise Tariff Evaluation Cost Assessment Timeline Analysis Queue Stra…" at bounding box center [319, 216] width 507 height 212
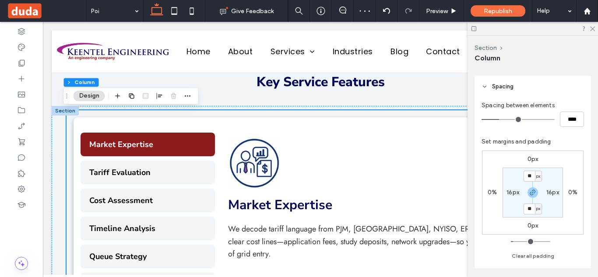
scroll to position [143, 0]
click at [593, 29] on use at bounding box center [592, 29] width 5 height 5
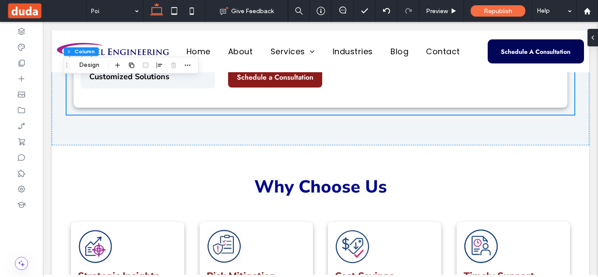
scroll to position [3352, 0]
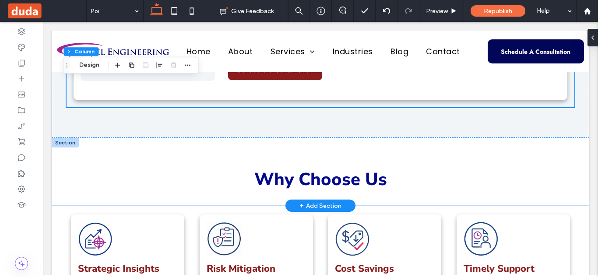
click at [63, 138] on div at bounding box center [65, 143] width 27 height 10
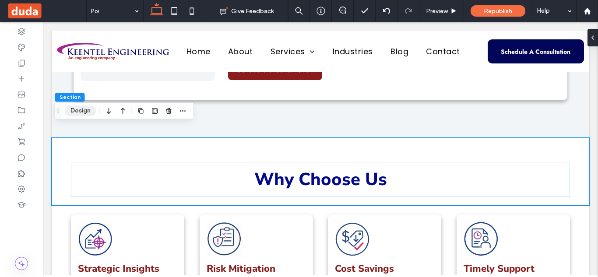
click at [77, 108] on button "Design" at bounding box center [80, 110] width 31 height 10
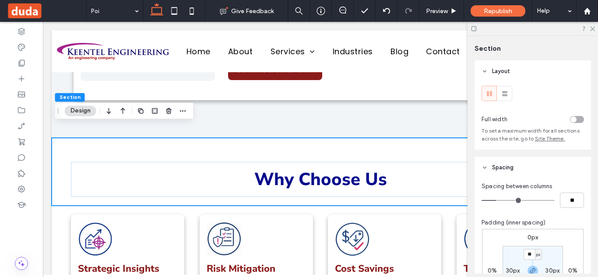
click at [507, 271] on label "30px" at bounding box center [513, 270] width 14 height 7
type input "**"
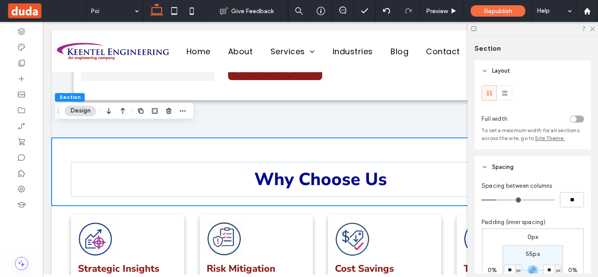
type input "**"
click at [62, 206] on div at bounding box center [65, 211] width 27 height 10
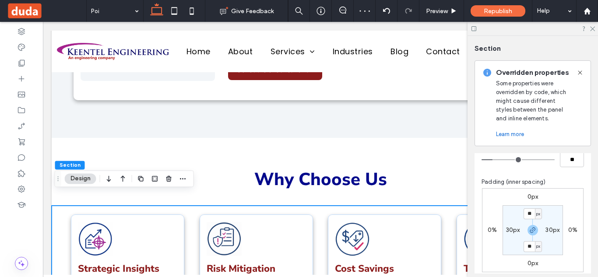
scroll to position [153, 0]
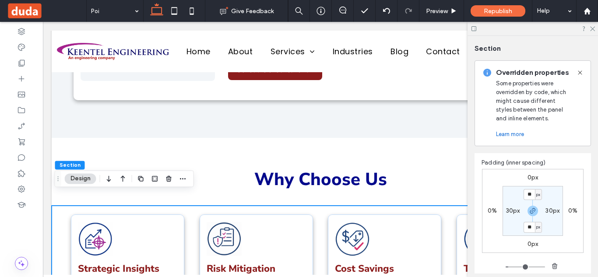
click at [508, 210] on label "30px" at bounding box center [513, 210] width 14 height 7
type input "**"
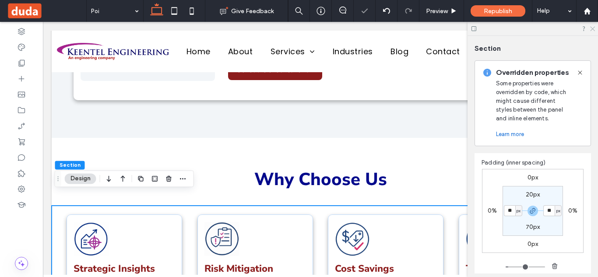
click at [592, 27] on icon at bounding box center [592, 28] width 6 height 6
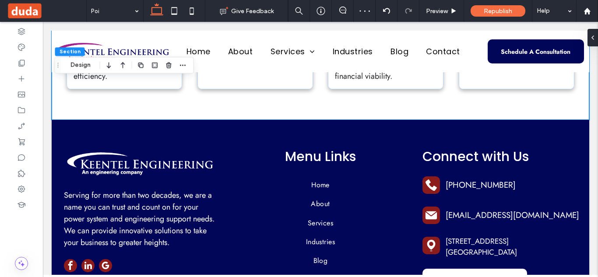
scroll to position [3560, 0]
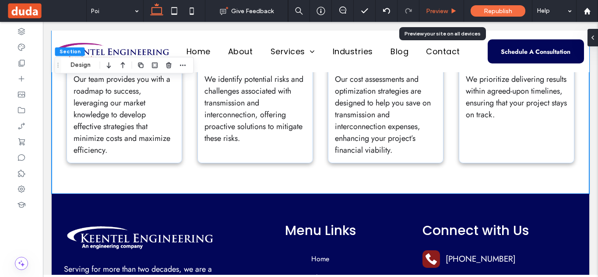
click at [443, 13] on span "Preview" at bounding box center [437, 10] width 22 height 7
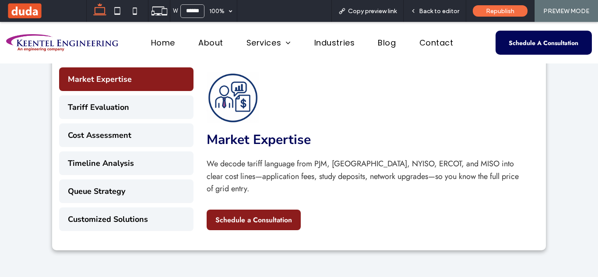
scroll to position [3186, 0]
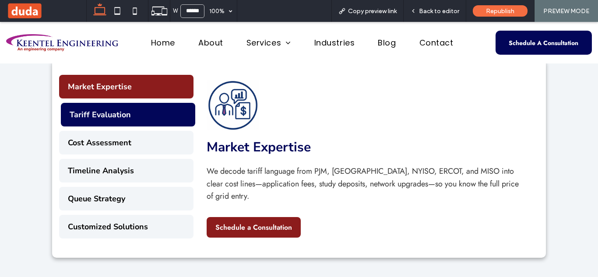
click at [130, 118] on button "Tariff Evaluation" at bounding box center [128, 115] width 134 height 24
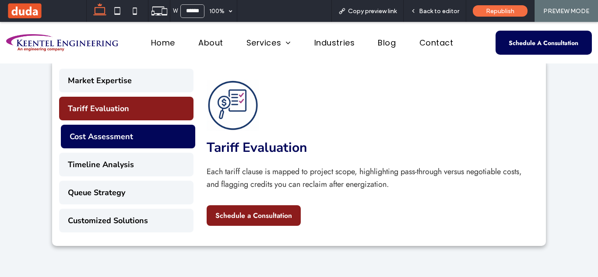
click at [140, 135] on button "Cost Assessment" at bounding box center [128, 137] width 134 height 24
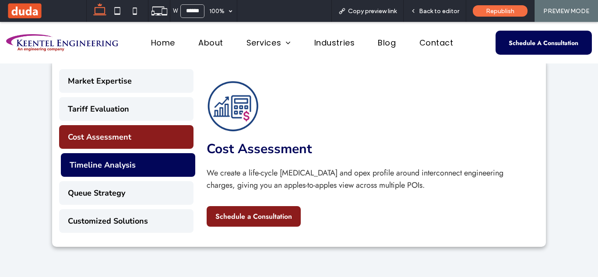
click at [145, 155] on button "Timeline Analysis" at bounding box center [128, 165] width 134 height 24
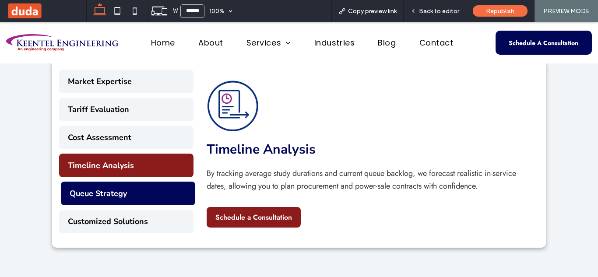
click at [147, 182] on button "Queue Strategy" at bounding box center [128, 194] width 134 height 24
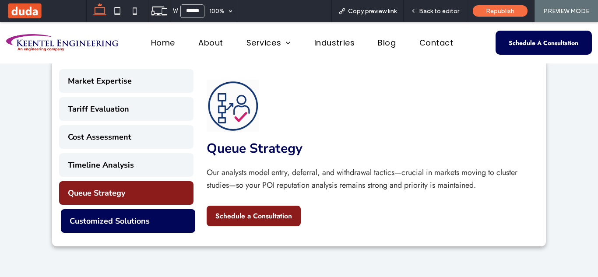
click at [152, 210] on button "Customized Solutions" at bounding box center [128, 221] width 134 height 24
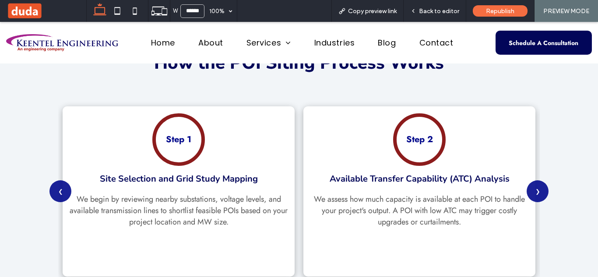
scroll to position [1831, 0]
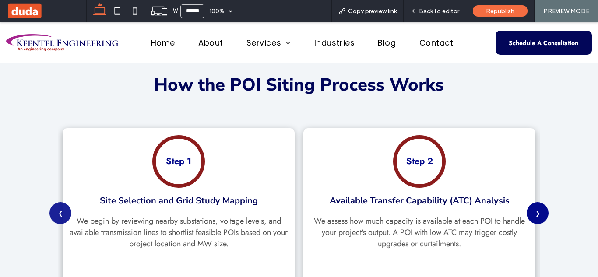
click at [528, 222] on button "❯" at bounding box center [537, 213] width 22 height 22
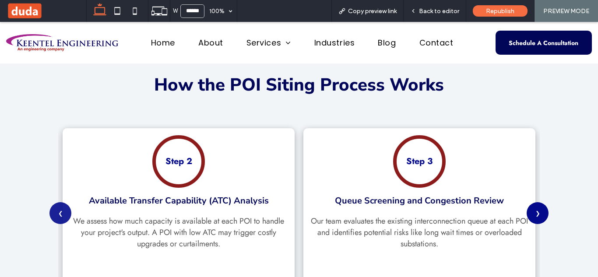
click at [528, 222] on button "❯" at bounding box center [537, 213] width 22 height 22
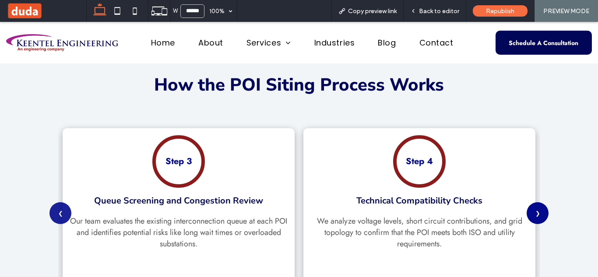
click at [528, 222] on button "❯" at bounding box center [537, 213] width 22 height 22
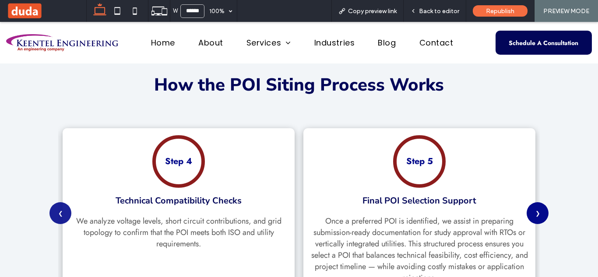
click at [528, 222] on button "❯" at bounding box center [537, 213] width 22 height 22
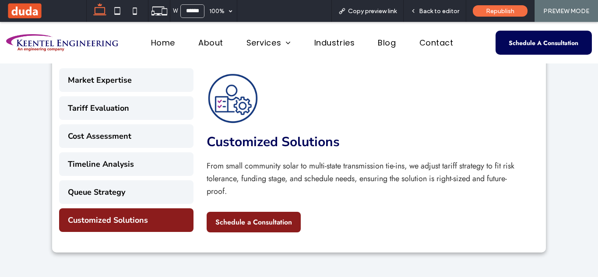
scroll to position [3178, 0]
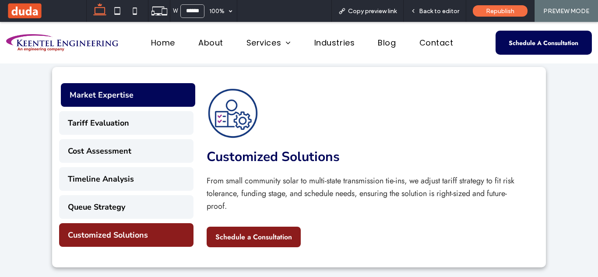
click at [140, 84] on button "Market Expertise" at bounding box center [128, 95] width 134 height 24
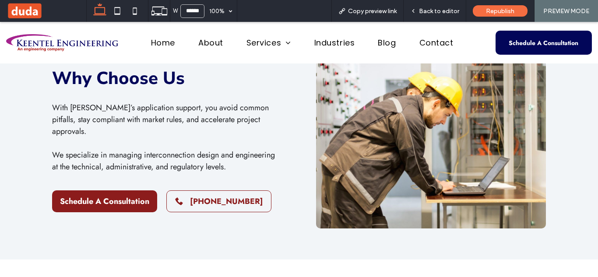
scroll to position [0, 0]
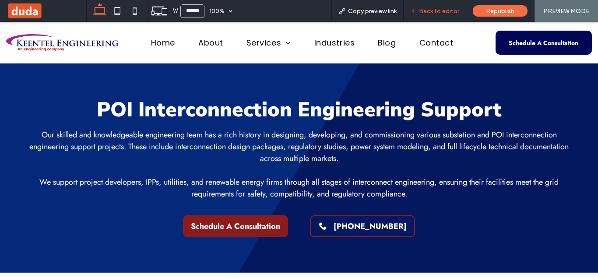
click at [447, 10] on span "Back to editor" at bounding box center [439, 10] width 40 height 7
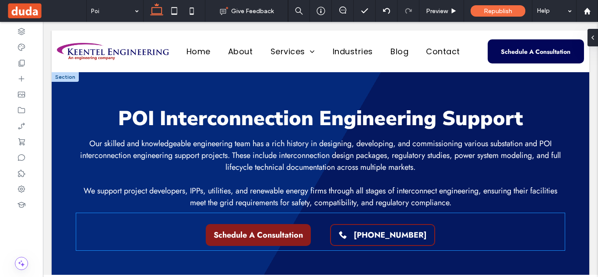
click at [381, 234] on span "[PHONE_NUMBER]" at bounding box center [389, 234] width 73 height 11
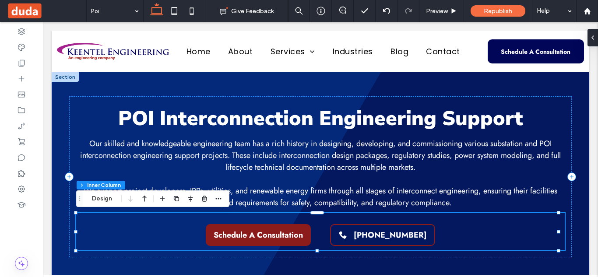
click at [381, 234] on span "[PHONE_NUMBER]" at bounding box center [389, 234] width 73 height 11
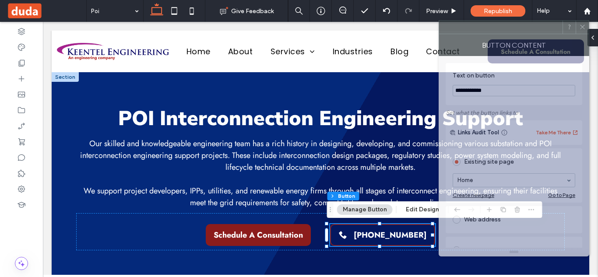
click at [580, 34] on div "Button Content" at bounding box center [513, 45] width 150 height 22
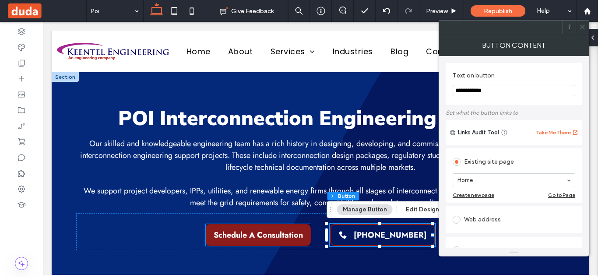
click at [283, 234] on span "Schedule A Consultation" at bounding box center [257, 234] width 89 height 11
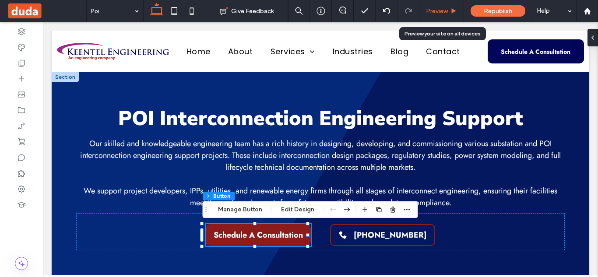
click at [445, 11] on span "Preview" at bounding box center [437, 10] width 22 height 7
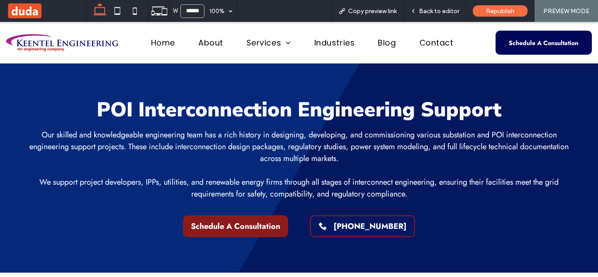
click at [445, 11] on span "Back to editor" at bounding box center [439, 10] width 40 height 7
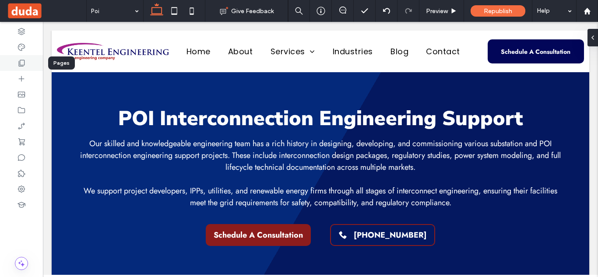
click at [16, 60] on div at bounding box center [21, 63] width 43 height 16
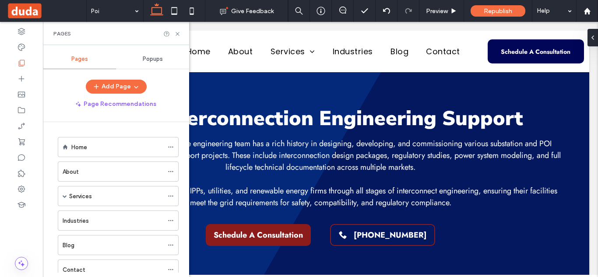
scroll to position [225, 0]
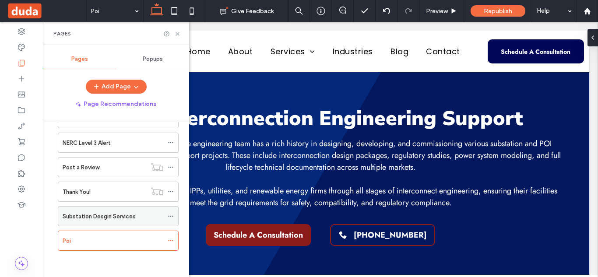
click at [112, 214] on label "Substation Desgin Services" at bounding box center [99, 216] width 73 height 15
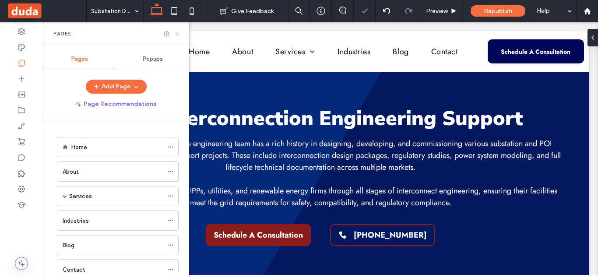
click at [177, 34] on use at bounding box center [176, 33] width 3 height 3
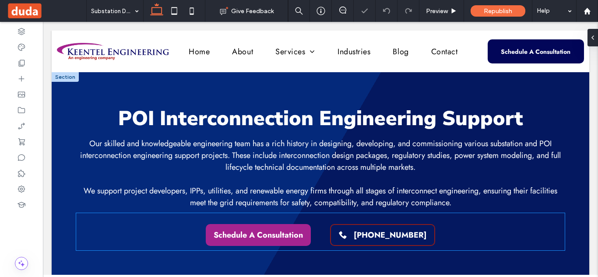
click at [260, 227] on link "Schedule A Consultation" at bounding box center [258, 235] width 105 height 22
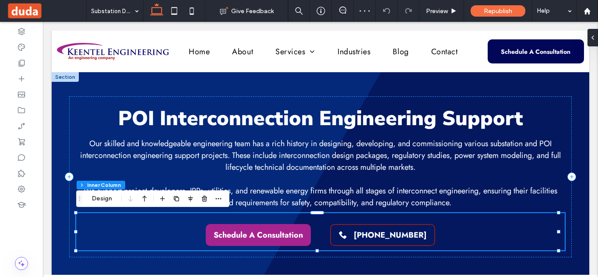
click at [260, 227] on link "Schedule A Consultation" at bounding box center [258, 235] width 105 height 22
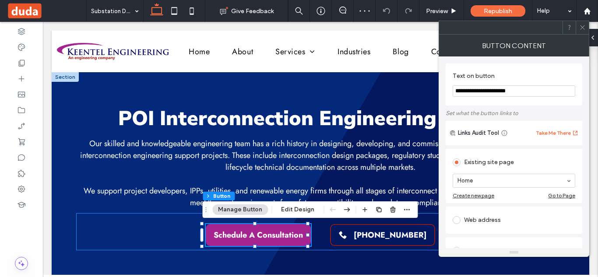
type input "**"
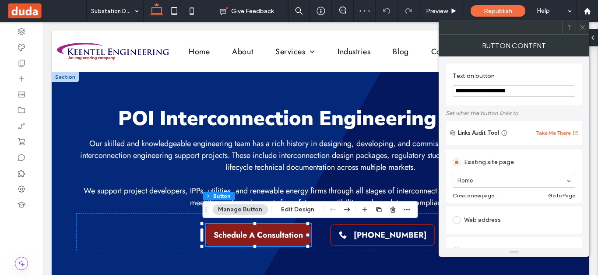
click at [457, 221] on span at bounding box center [456, 220] width 8 height 8
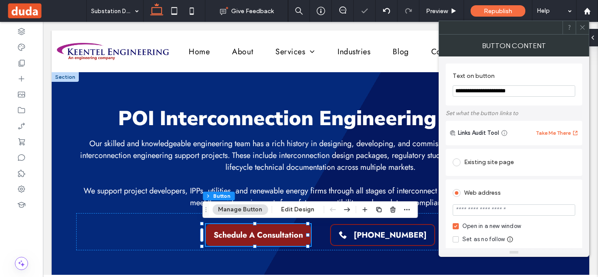
click at [471, 212] on input "url" at bounding box center [513, 209] width 122 height 11
paste input "**********"
type input "**********"
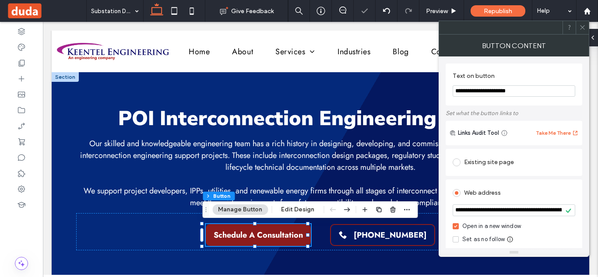
click at [581, 29] on icon at bounding box center [582, 27] width 7 height 7
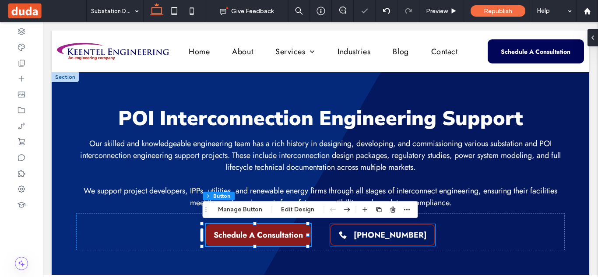
click at [378, 242] on link "[PHONE_NUMBER]" at bounding box center [382, 235] width 105 height 22
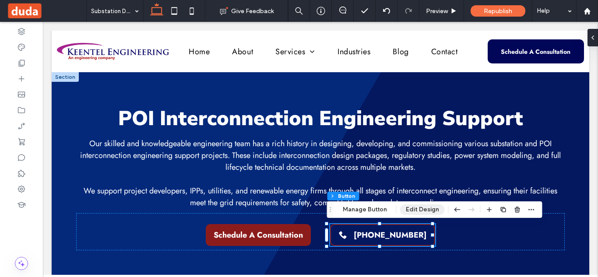
click at [413, 206] on button "Edit Design" at bounding box center [422, 209] width 45 height 10
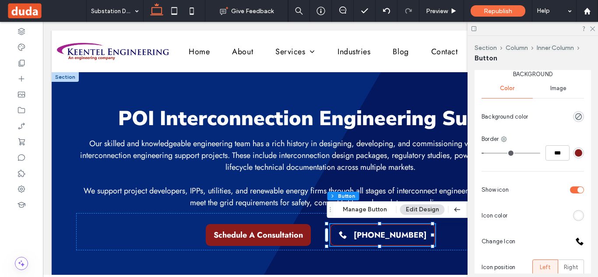
scroll to position [142, 0]
click at [574, 154] on div "rgb(140, 28, 28)" at bounding box center [577, 151] width 7 height 7
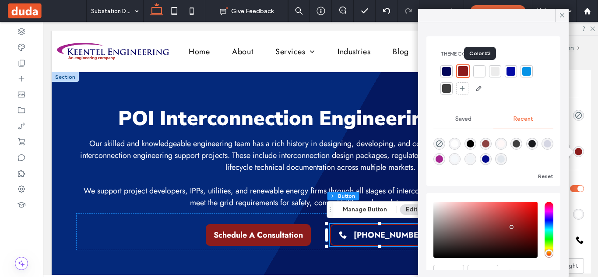
click at [478, 73] on div at bounding box center [479, 71] width 9 height 9
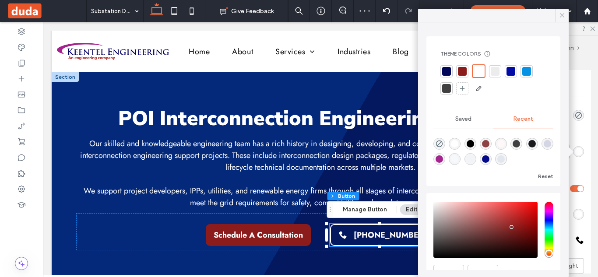
click at [559, 21] on div at bounding box center [493, 16] width 150 height 14
click at [559, 21] on span at bounding box center [562, 15] width 8 height 13
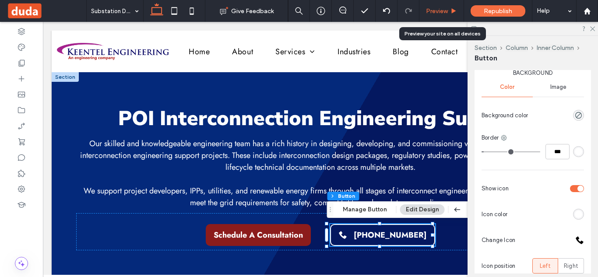
click at [443, 9] on span "Preview" at bounding box center [437, 10] width 22 height 7
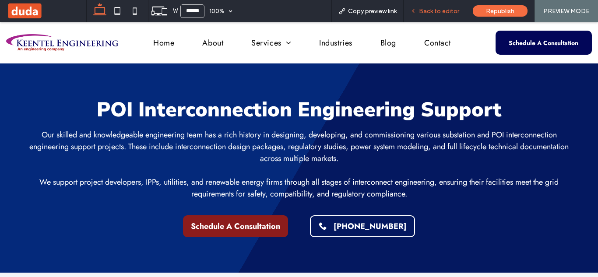
click at [435, 11] on span "Back to editor" at bounding box center [439, 10] width 40 height 7
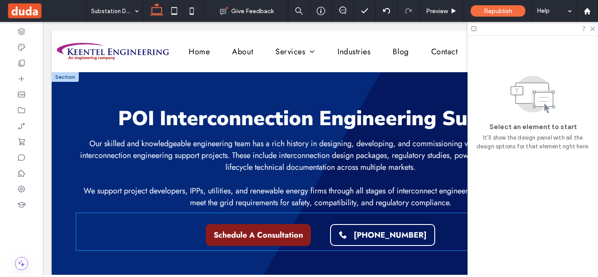
click at [316, 238] on div "Schedule A Consultation 813-389-7871" at bounding box center [320, 231] width 488 height 37
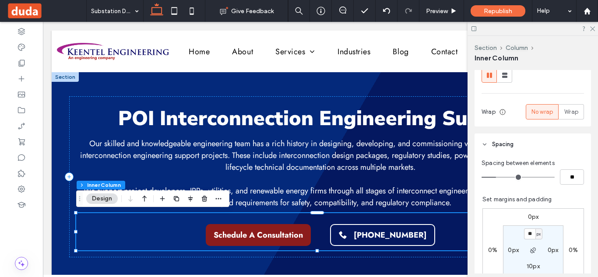
scroll to position [155, 0]
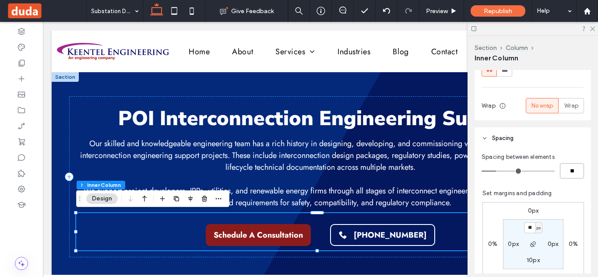
click at [562, 169] on input "**" at bounding box center [571, 170] width 24 height 15
type input "*"
type input "**"
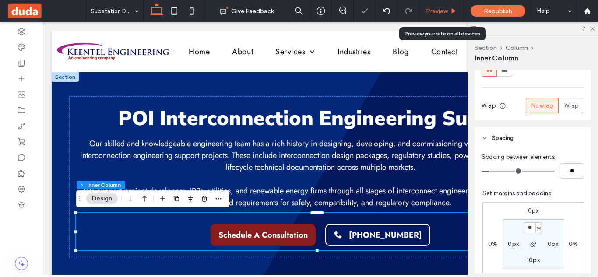
click at [440, 9] on span "Preview" at bounding box center [437, 10] width 22 height 7
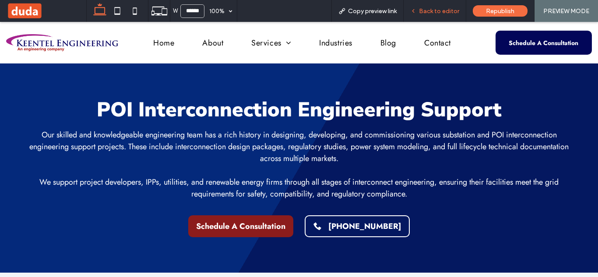
click at [437, 11] on span "Back to editor" at bounding box center [439, 10] width 40 height 7
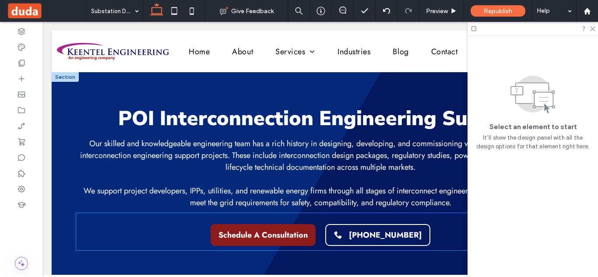
click at [350, 228] on link "[PHONE_NUMBER]" at bounding box center [377, 235] width 105 height 22
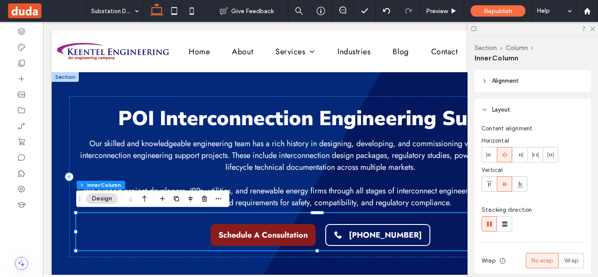
click at [350, 228] on link "[PHONE_NUMBER]" at bounding box center [377, 235] width 105 height 22
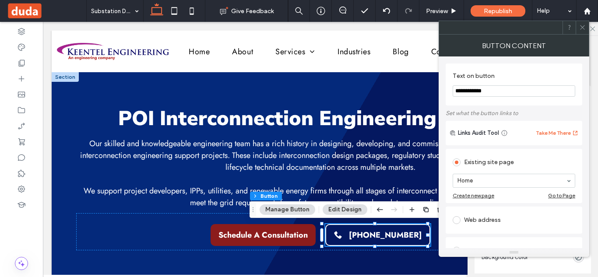
click at [578, 28] on div at bounding box center [581, 27] width 13 height 13
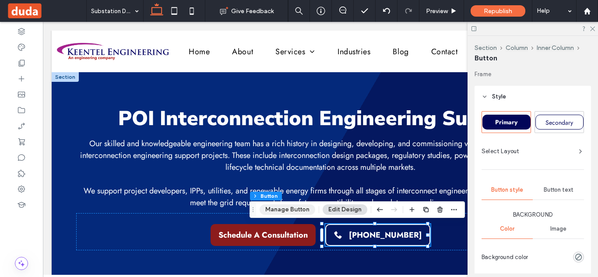
click at [307, 210] on button "Manage Button" at bounding box center [287, 209] width 56 height 10
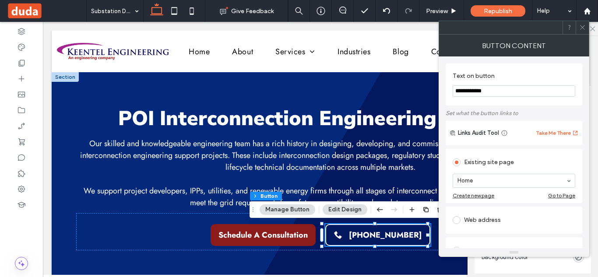
drag, startPoint x: 507, startPoint y: 88, endPoint x: 454, endPoint y: 93, distance: 52.7
click at [454, 93] on input "**********" at bounding box center [513, 90] width 122 height 11
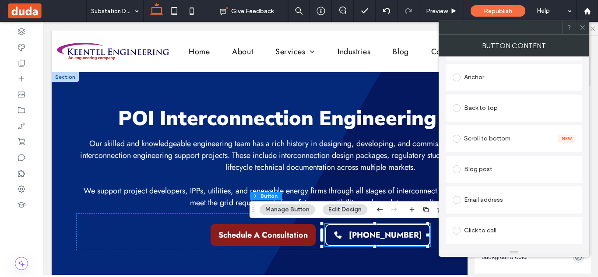
scroll to position [231, 0]
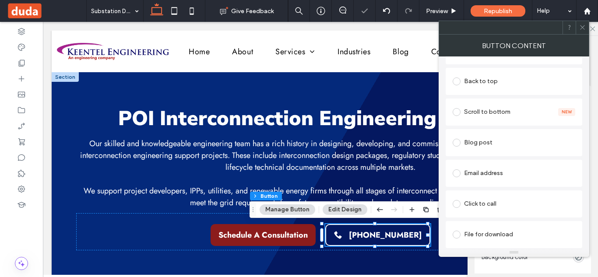
click at [458, 206] on span at bounding box center [456, 204] width 8 height 8
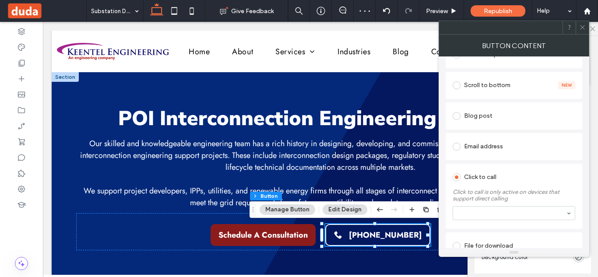
scroll to position [242, 0]
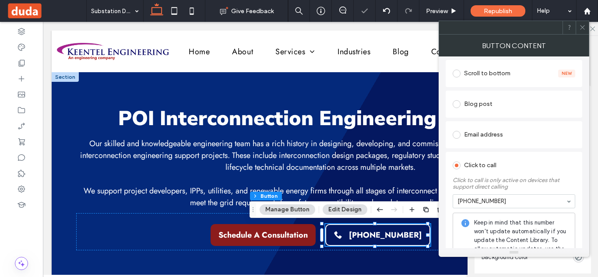
click at [582, 23] on span at bounding box center [582, 27] width 7 height 13
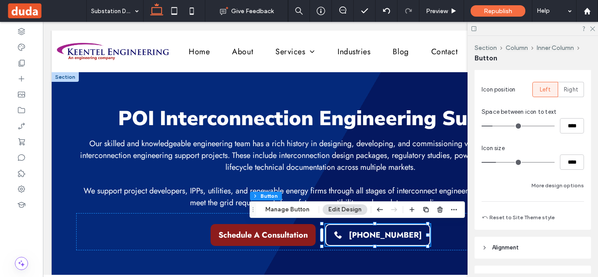
scroll to position [319, 0]
click at [549, 186] on button "More design options" at bounding box center [557, 184] width 52 height 10
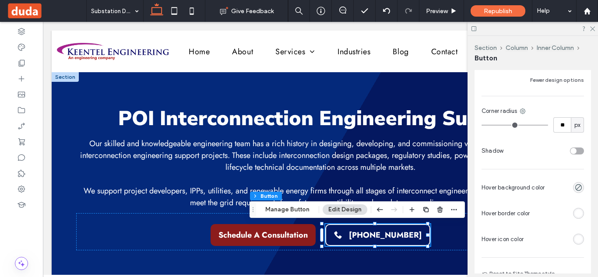
scroll to position [434, 0]
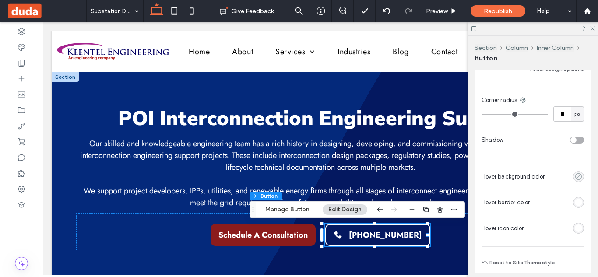
click at [574, 176] on icon "rgba(0, 0, 0, 0)" at bounding box center [577, 176] width 7 height 7
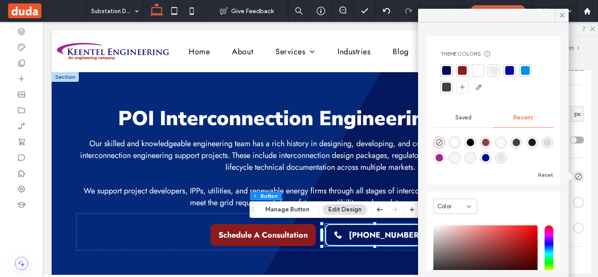
click at [464, 67] on div at bounding box center [462, 70] width 9 height 9
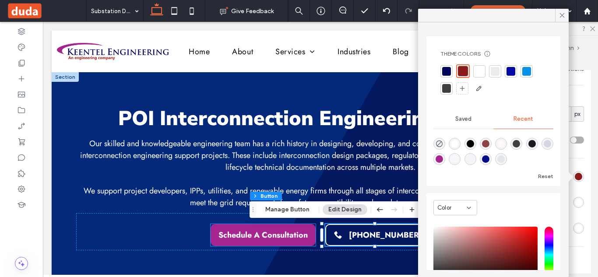
click at [280, 235] on span "Schedule A Consultation" at bounding box center [262, 234] width 89 height 11
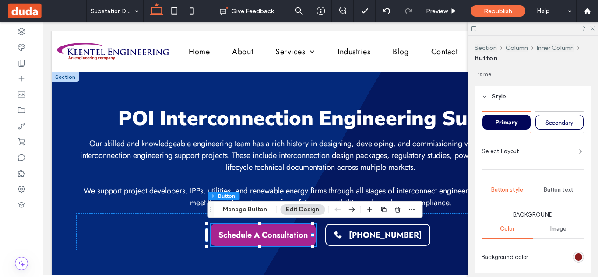
type input "**"
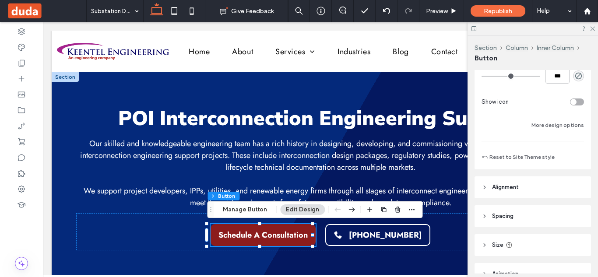
scroll to position [215, 0]
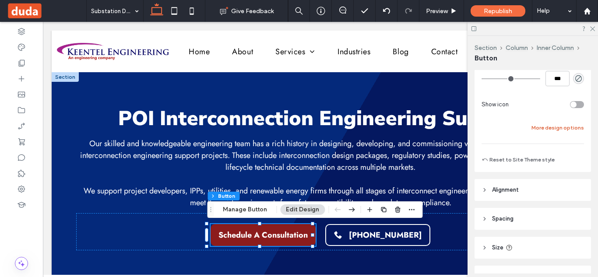
click at [553, 129] on button "More design options" at bounding box center [557, 127] width 52 height 10
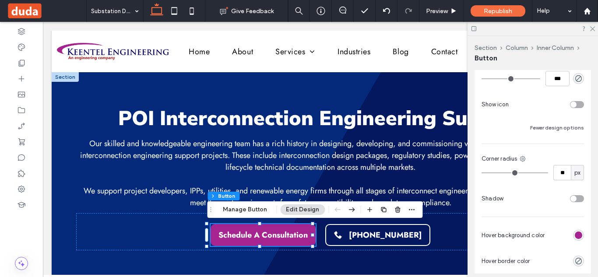
click at [574, 235] on div "rgb(166, 36, 144)" at bounding box center [577, 234] width 7 height 7
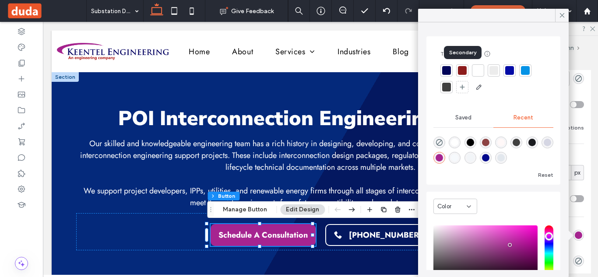
click at [464, 72] on div at bounding box center [462, 70] width 9 height 9
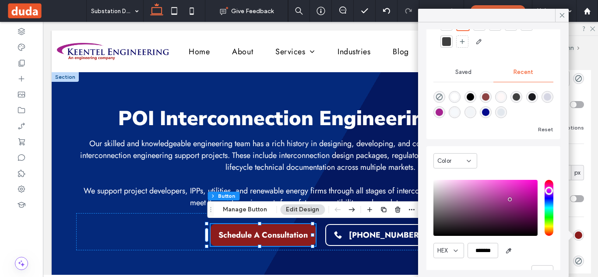
scroll to position [68, 0]
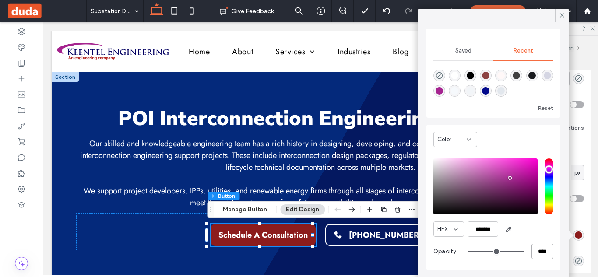
click at [538, 248] on input "****" at bounding box center [542, 251] width 22 height 15
type input "*"
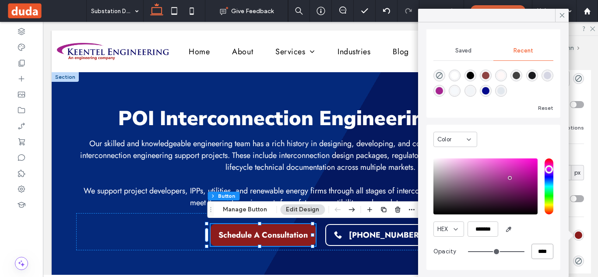
type input "**"
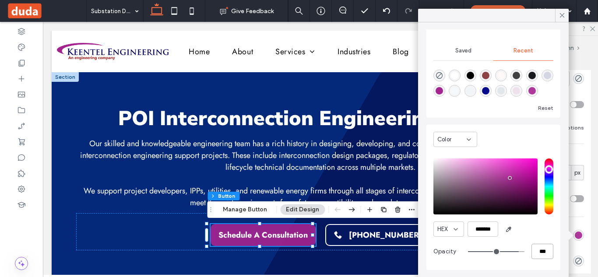
scroll to position [15, 0]
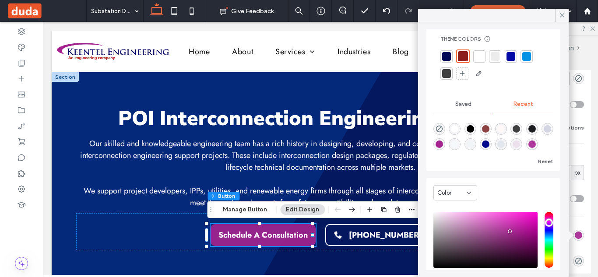
type input "***"
click at [465, 58] on div at bounding box center [463, 56] width 10 height 10
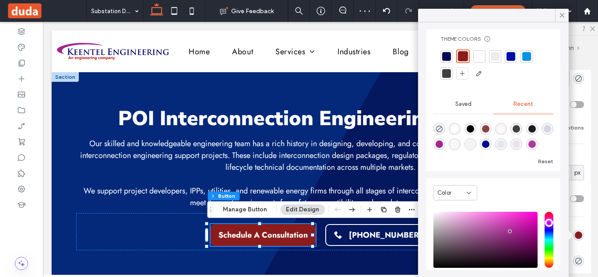
scroll to position [68, 0]
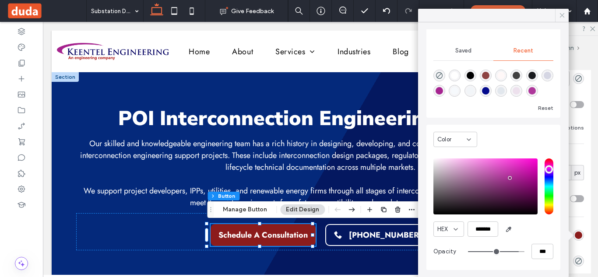
click at [560, 18] on icon at bounding box center [562, 15] width 8 height 8
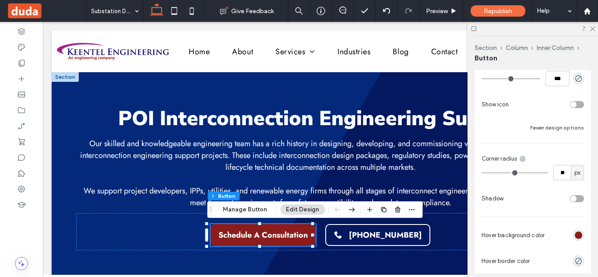
click at [574, 234] on div "rgb(140, 28, 28)" at bounding box center [577, 234] width 7 height 7
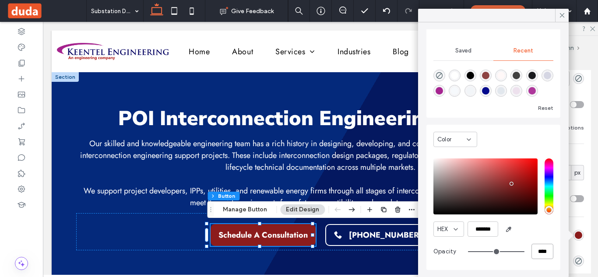
click at [531, 251] on input "****" at bounding box center [542, 251] width 22 height 15
type input "*"
type input "**"
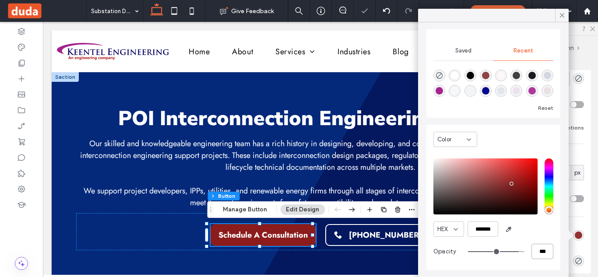
type input "***"
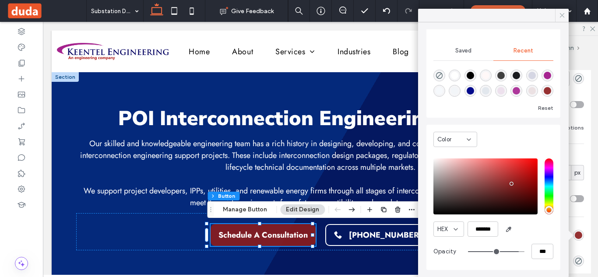
click at [566, 19] on div at bounding box center [562, 15] width 14 height 13
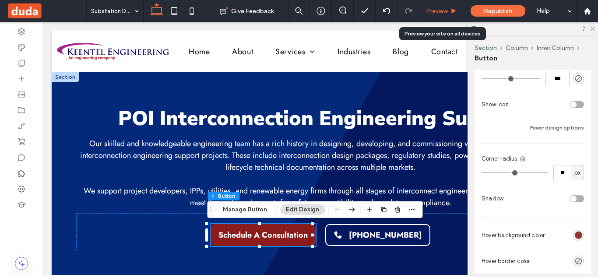
click at [442, 11] on span "Preview" at bounding box center [437, 10] width 22 height 7
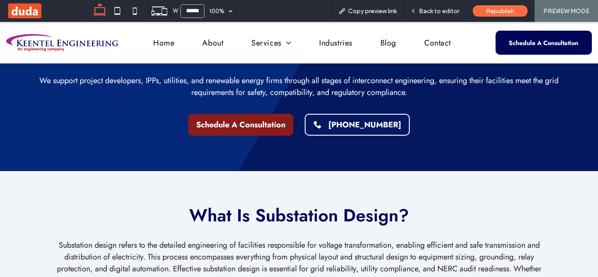
scroll to position [97, 0]
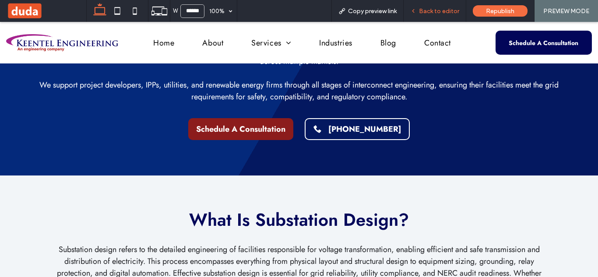
click at [450, 12] on span "Back to editor" at bounding box center [439, 10] width 40 height 7
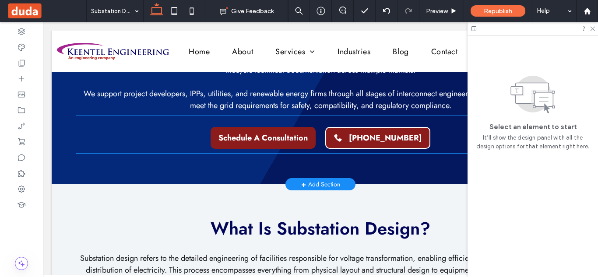
click at [376, 140] on span "[PHONE_NUMBER]" at bounding box center [385, 137] width 73 height 11
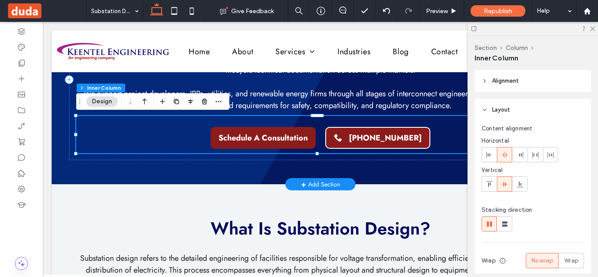
click at [376, 140] on span "[PHONE_NUMBER]" at bounding box center [385, 137] width 73 height 11
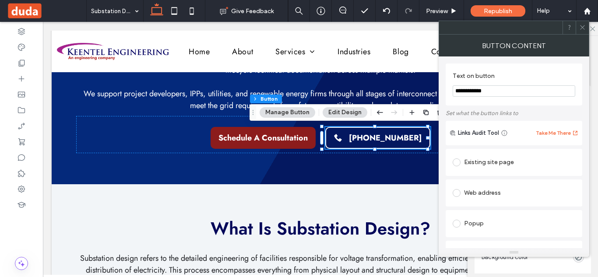
click at [580, 24] on icon at bounding box center [582, 27] width 7 height 7
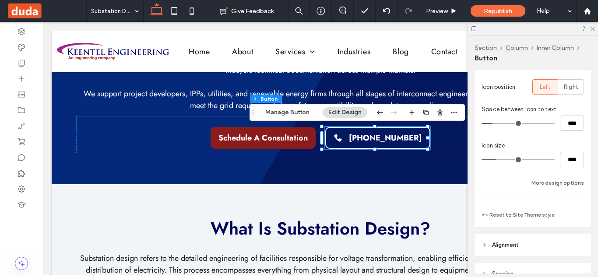
scroll to position [333, 0]
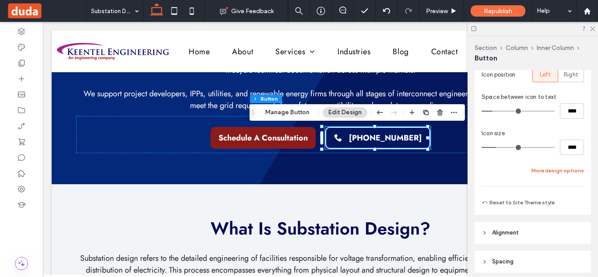
click at [555, 172] on button "More design options" at bounding box center [557, 170] width 52 height 10
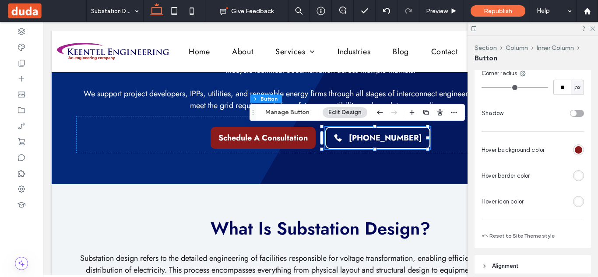
scroll to position [463, 0]
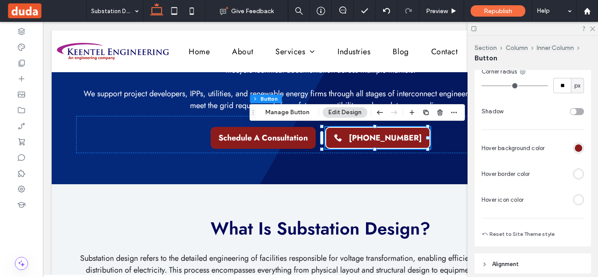
click at [577, 178] on div "rgb(255, 255, 255)" at bounding box center [578, 173] width 11 height 11
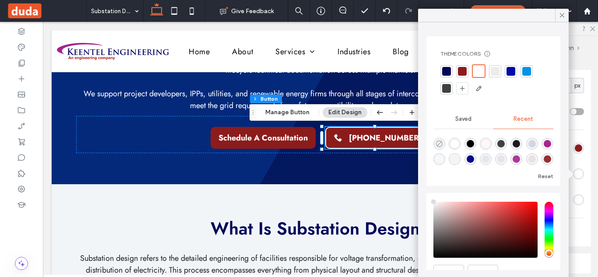
click at [440, 144] on icon "rgba(0, 0, 0, 0)" at bounding box center [438, 143] width 7 height 7
type input "*******"
type input "*"
type input "**"
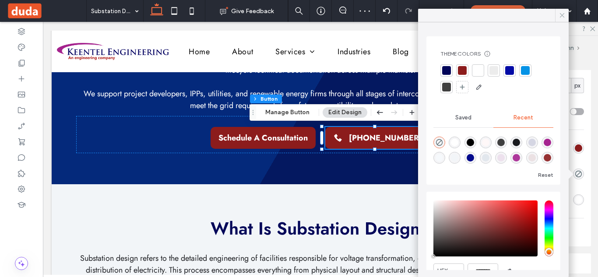
click at [562, 16] on icon at bounding box center [562, 15] width 8 height 8
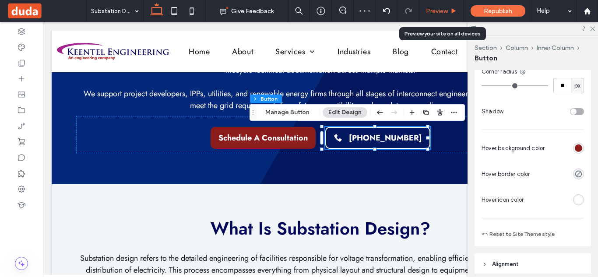
click at [440, 13] on span "Preview" at bounding box center [437, 10] width 22 height 7
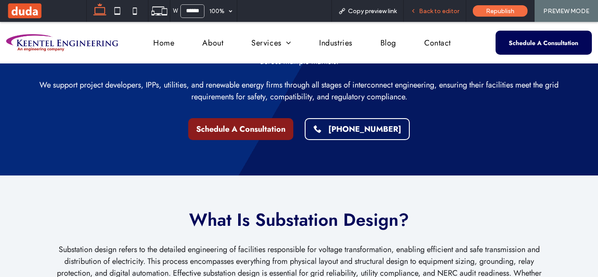
click at [433, 12] on span "Back to editor" at bounding box center [439, 10] width 40 height 7
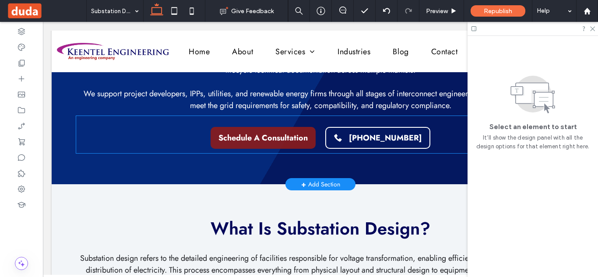
click at [286, 134] on span "Schedule A Consultation" at bounding box center [262, 137] width 89 height 11
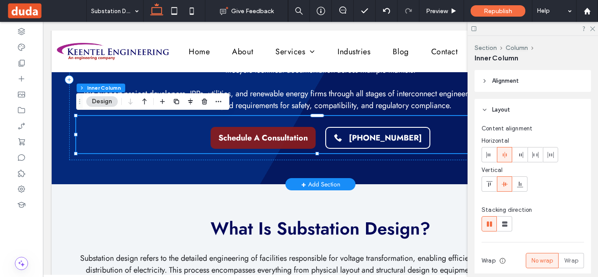
click at [286, 134] on span "Schedule A Consultation" at bounding box center [262, 137] width 89 height 11
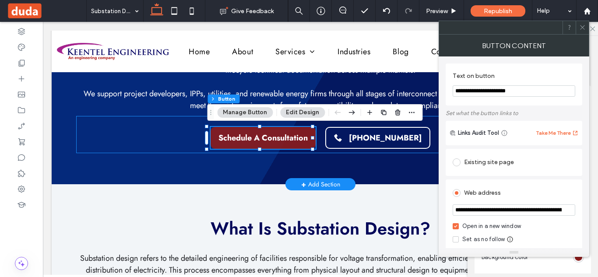
type input "**"
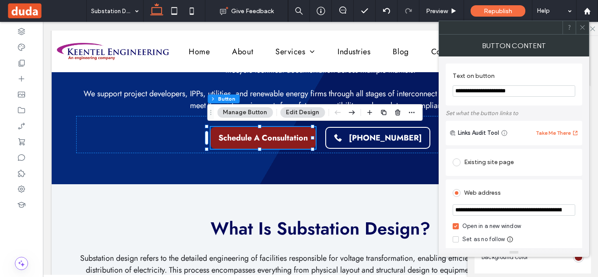
click at [585, 29] on icon at bounding box center [582, 27] width 7 height 7
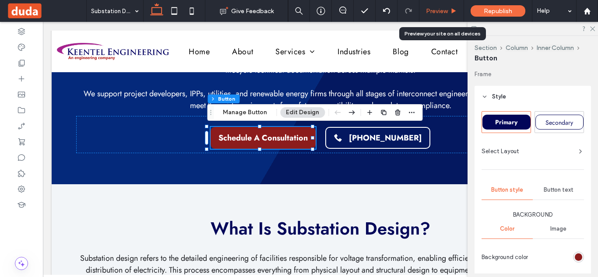
click at [446, 10] on span "Preview" at bounding box center [437, 10] width 22 height 7
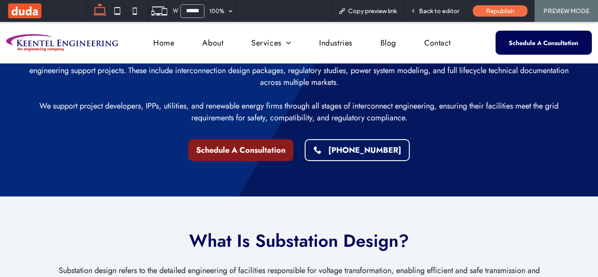
scroll to position [67, 0]
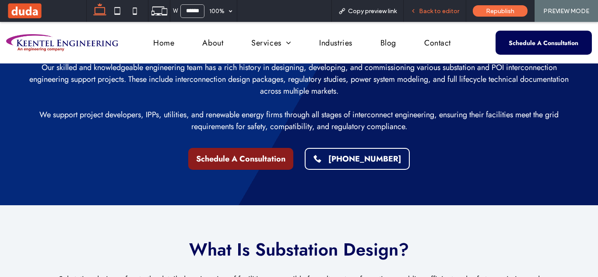
click at [439, 10] on span "Back to editor" at bounding box center [439, 10] width 40 height 7
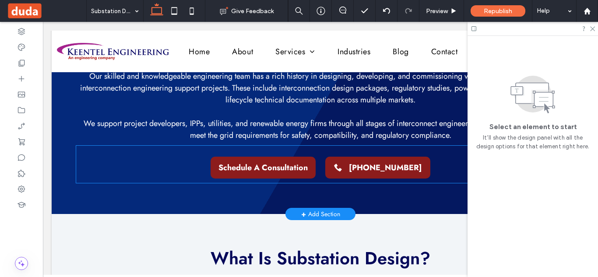
click at [374, 173] on span "[PHONE_NUMBER]" at bounding box center [385, 167] width 73 height 11
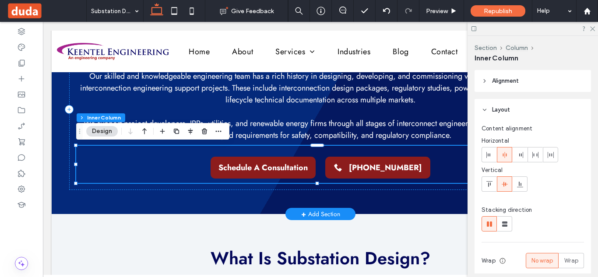
click at [374, 173] on span "[PHONE_NUMBER]" at bounding box center [385, 167] width 73 height 11
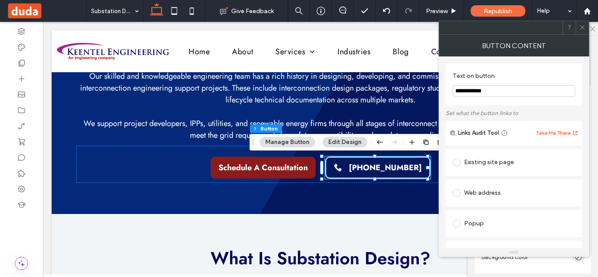
click at [468, 95] on input "**********" at bounding box center [513, 90] width 122 height 11
paste input "******"
type input "**********"
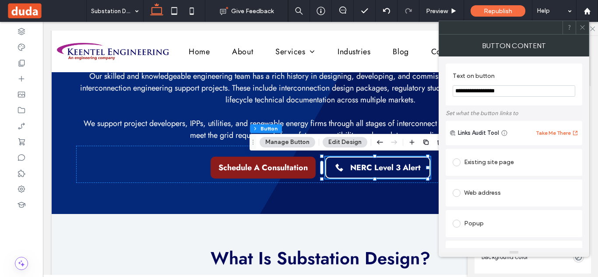
click at [584, 28] on icon at bounding box center [582, 27] width 7 height 7
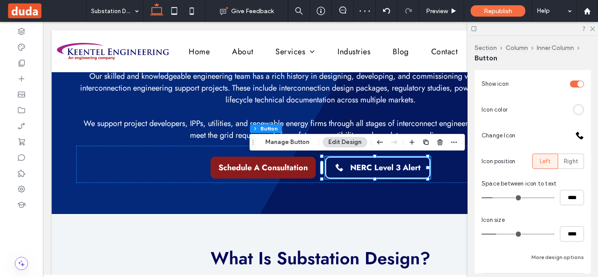
scroll to position [246, 0]
click at [570, 85] on div "toggle" at bounding box center [577, 83] width 14 height 7
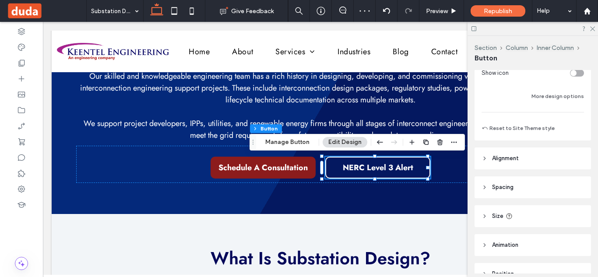
scroll to position [235, 0]
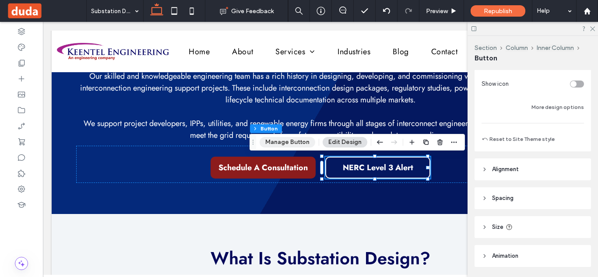
click at [297, 143] on button "Manage Button" at bounding box center [287, 142] width 56 height 10
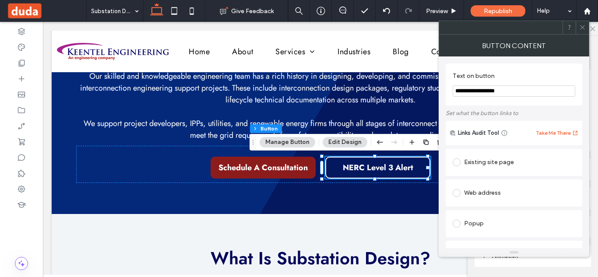
click at [457, 162] on span at bounding box center [456, 162] width 8 height 8
click at [500, 179] on input at bounding box center [511, 181] width 108 height 6
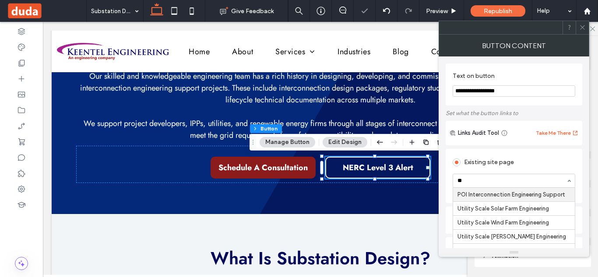
type input "***"
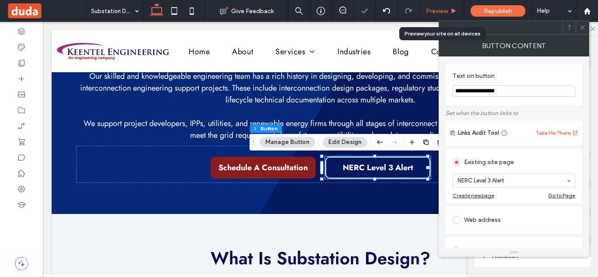
click at [444, 8] on span "Preview" at bounding box center [437, 10] width 22 height 7
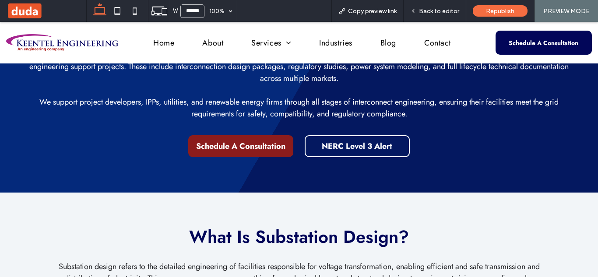
scroll to position [63, 0]
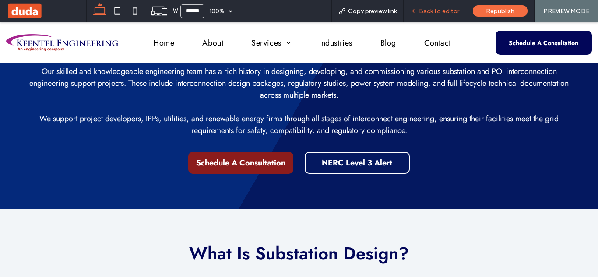
click at [438, 8] on span "Back to editor" at bounding box center [439, 10] width 40 height 7
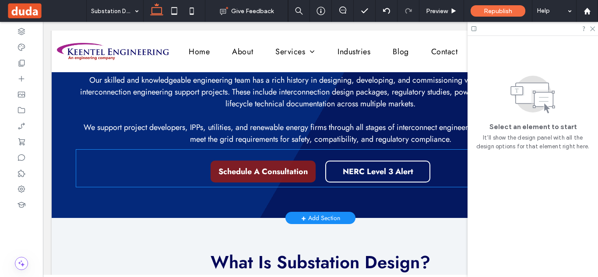
click at [286, 168] on span "Schedule A Consultation" at bounding box center [262, 171] width 89 height 11
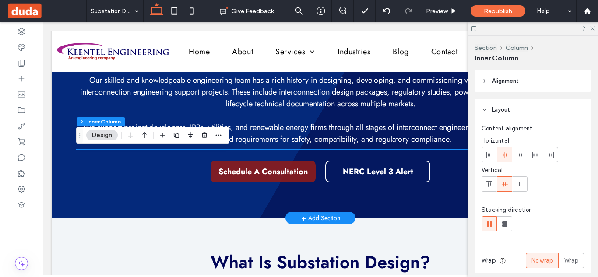
click at [286, 168] on span "Schedule A Consultation" at bounding box center [262, 171] width 89 height 11
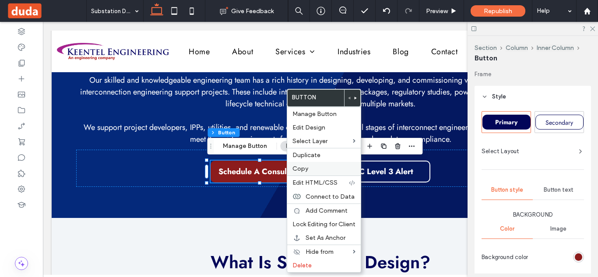
click at [303, 165] on span "Copy" at bounding box center [300, 168] width 16 height 7
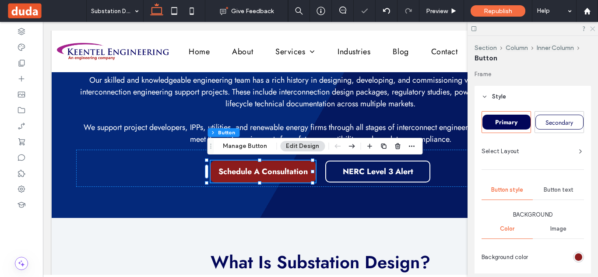
click at [590, 29] on icon at bounding box center [592, 28] width 6 height 6
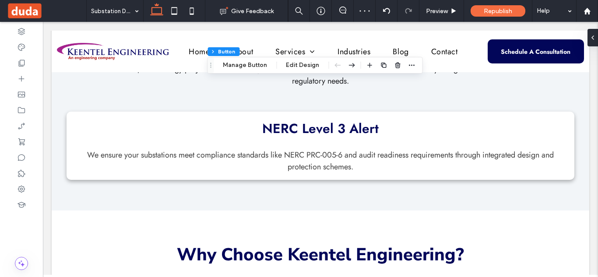
scroll to position [334, 0]
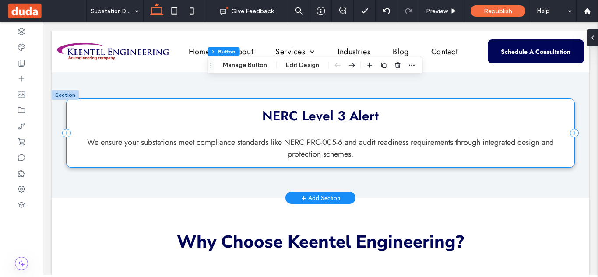
click at [323, 134] on div "NERC Level 3 Alert We ensure your substations meet compliance standards like NE…" at bounding box center [319, 133] width 507 height 68
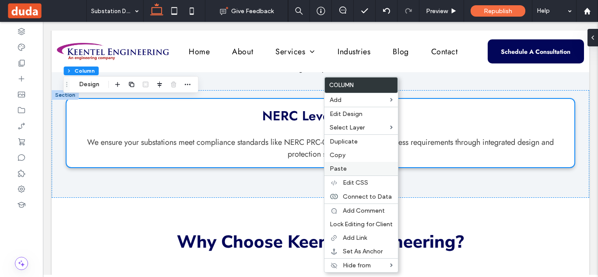
click at [361, 171] on label "Paste" at bounding box center [360, 168] width 63 height 7
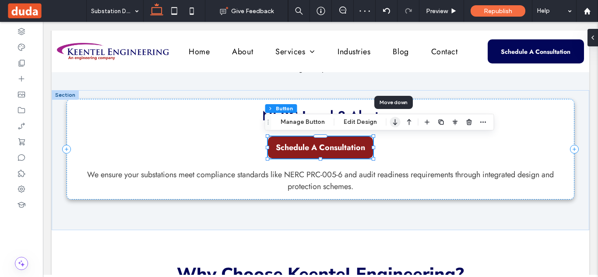
click at [390, 121] on icon "button" at bounding box center [395, 122] width 10 height 16
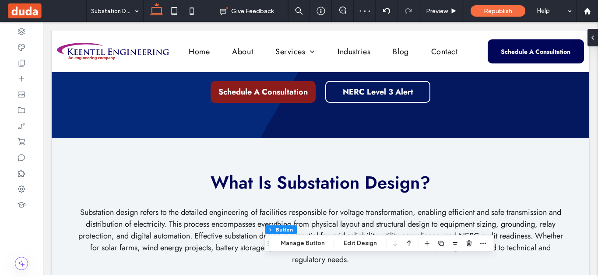
scroll to position [87, 0]
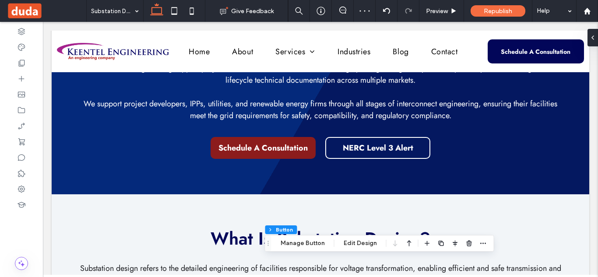
drag, startPoint x: 597, startPoint y: 69, endPoint x: 639, endPoint y: 66, distance: 42.5
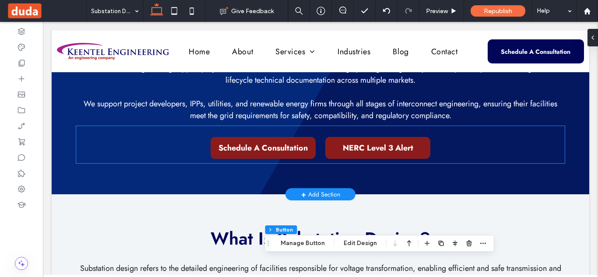
click at [370, 147] on span "NERC Level 3 Alert" at bounding box center [377, 147] width 70 height 11
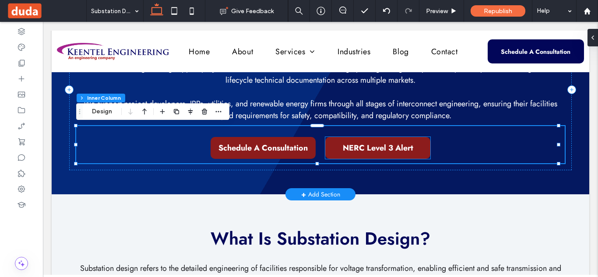
click at [365, 144] on span "NERC Level 3 Alert" at bounding box center [377, 147] width 70 height 11
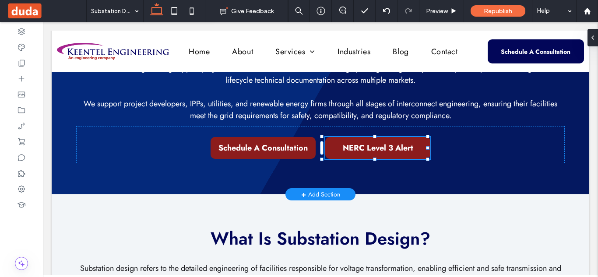
click at [365, 144] on span "NERC Level 3 Alert" at bounding box center [377, 147] width 70 height 11
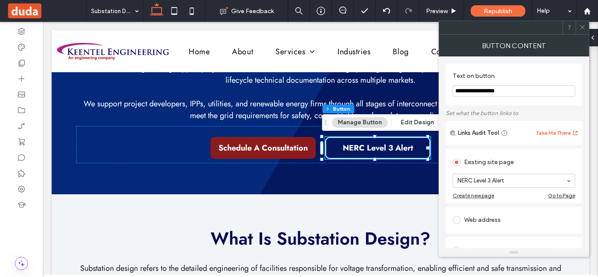
click at [475, 94] on input "**********" at bounding box center [513, 90] width 122 height 11
click at [584, 26] on use at bounding box center [582, 27] width 4 height 4
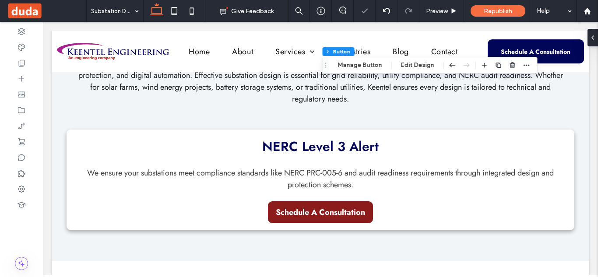
scroll to position [339, 0]
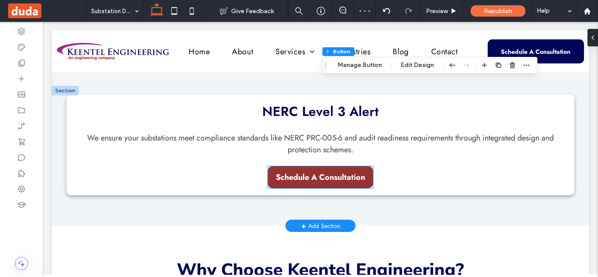
click at [326, 178] on span "Schedule A Consultation" at bounding box center [320, 176] width 89 height 11
click at [326, 178] on div "Schedule A Consultation" at bounding box center [320, 177] width 105 height 22
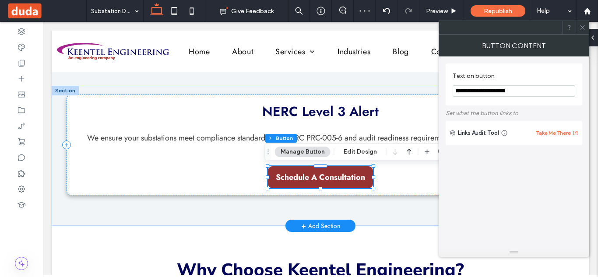
type input "**"
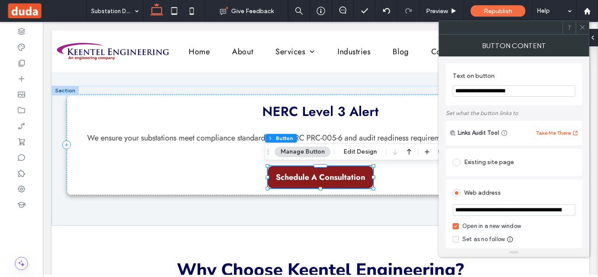
click at [473, 93] on input "**********" at bounding box center [513, 90] width 122 height 11
paste input "Text on button"
type input "**********"
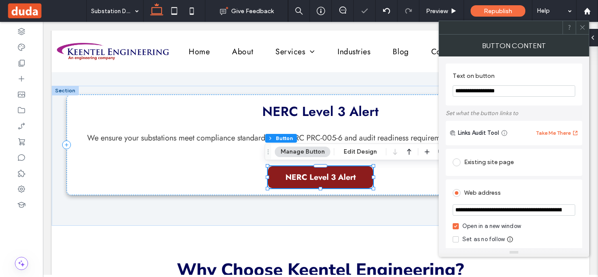
click at [454, 164] on span at bounding box center [456, 162] width 8 height 8
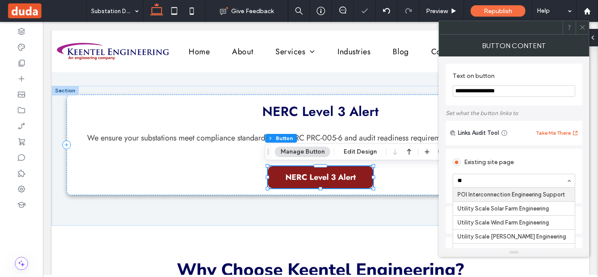
type input "***"
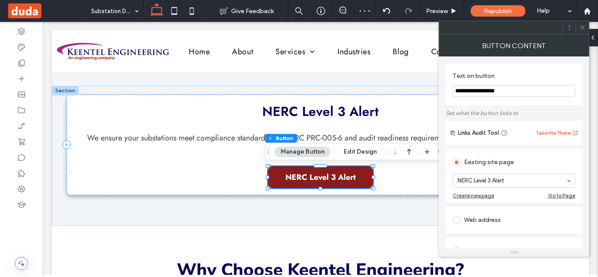
click at [584, 30] on icon at bounding box center [582, 27] width 7 height 7
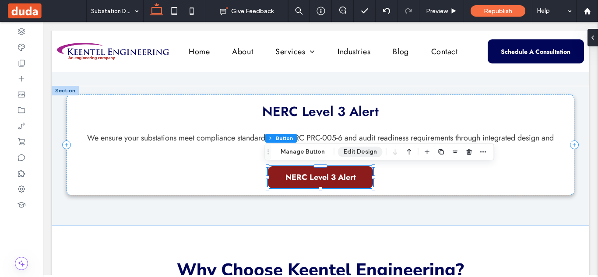
click at [369, 150] on button "Edit Design" at bounding box center [360, 152] width 45 height 10
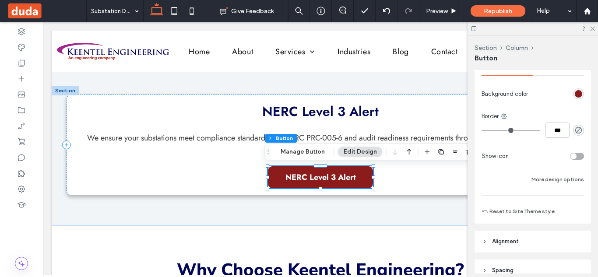
scroll to position [175, 0]
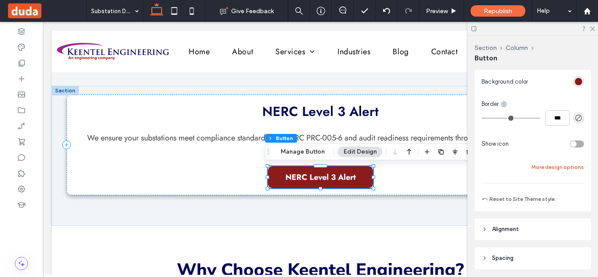
click at [560, 165] on button "More design options" at bounding box center [557, 167] width 52 height 10
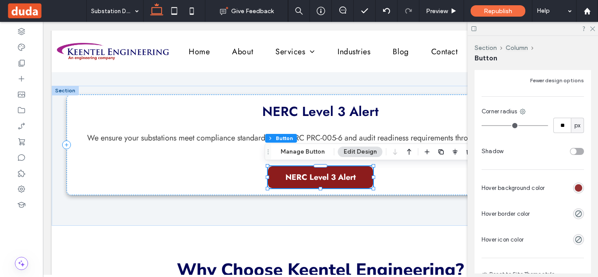
scroll to position [281, 0]
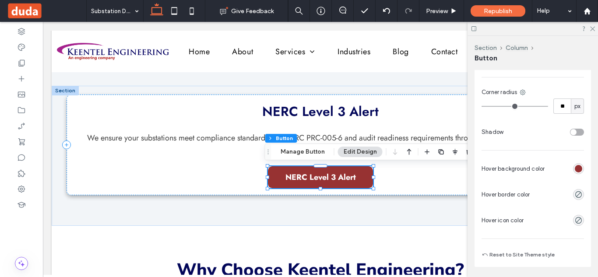
click at [575, 169] on div "rgba(140, 28, 28, 0.9)" at bounding box center [577, 168] width 7 height 7
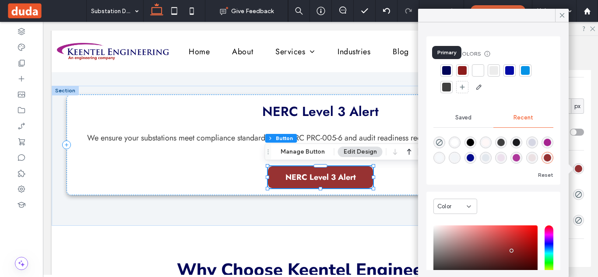
click at [447, 73] on div at bounding box center [446, 70] width 9 height 9
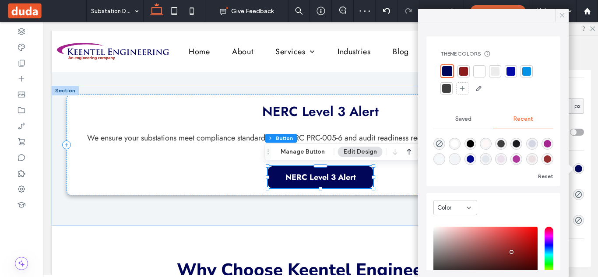
click at [563, 18] on icon at bounding box center [562, 15] width 8 height 8
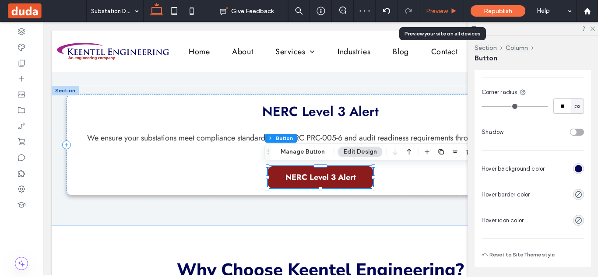
click at [446, 12] on span "Preview" at bounding box center [437, 10] width 22 height 7
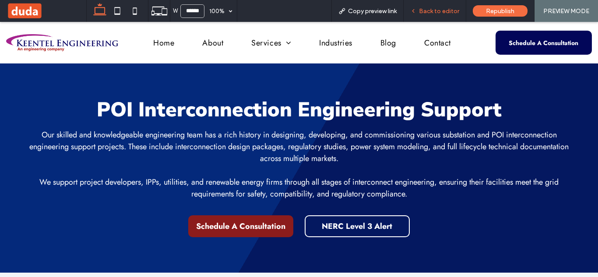
click at [430, 10] on span "Back to editor" at bounding box center [439, 10] width 40 height 7
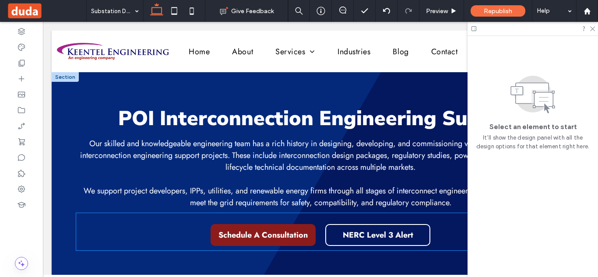
click at [316, 232] on div "Schedule A Consultation NERC Level 3 Alert" at bounding box center [320, 231] width 488 height 37
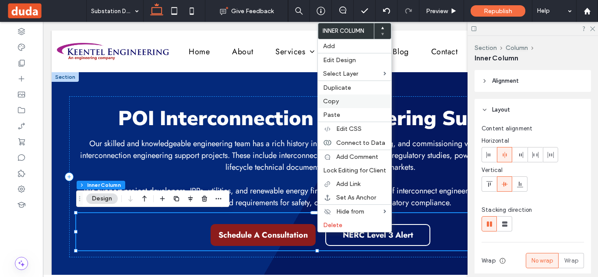
click at [335, 102] on span "Copy" at bounding box center [331, 101] width 16 height 7
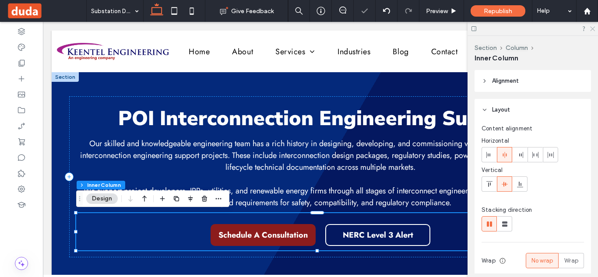
click at [593, 28] on use at bounding box center [592, 29] width 5 height 5
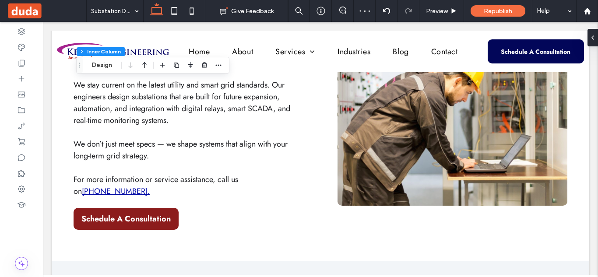
scroll to position [1532, 0]
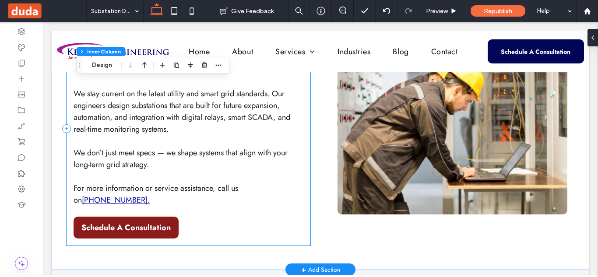
click at [182, 189] on div "We Go Above and Beyond We stay current on the latest utility and smart grid sta…" at bounding box center [188, 129] width 244 height 234
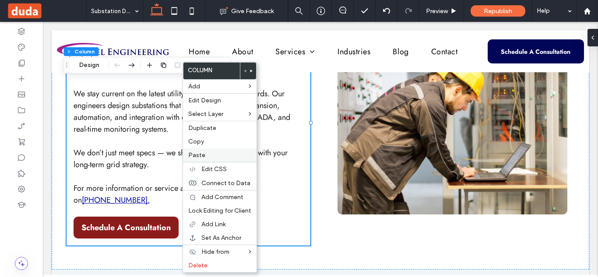
click at [205, 157] on label "Paste" at bounding box center [219, 154] width 63 height 7
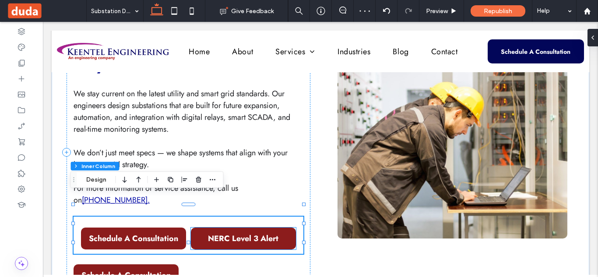
click at [220, 233] on span "NERC Level 3 Alert" at bounding box center [243, 238] width 70 height 11
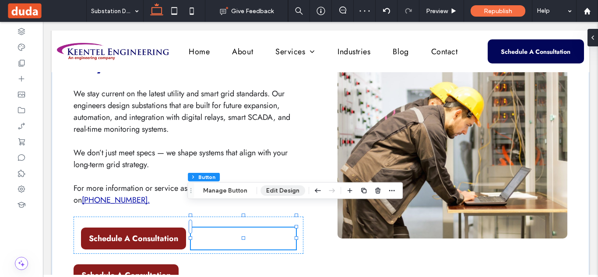
drag, startPoint x: 280, startPoint y: 193, endPoint x: 316, endPoint y: 128, distance: 74.6
click at [280, 193] on button "Edit Design" at bounding box center [282, 190] width 45 height 10
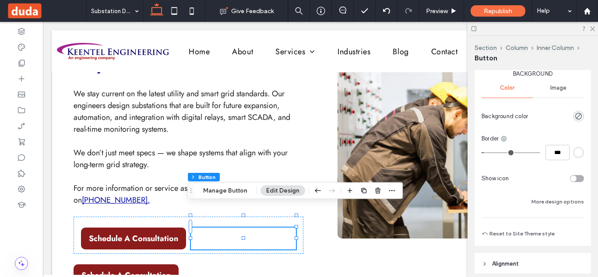
scroll to position [140, 0]
click at [574, 155] on div "rgb(255, 255, 255)" at bounding box center [577, 153] width 7 height 7
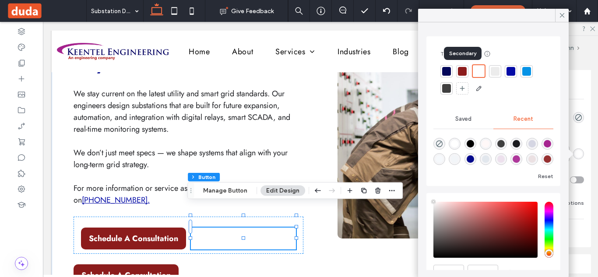
click at [461, 71] on div at bounding box center [462, 71] width 9 height 9
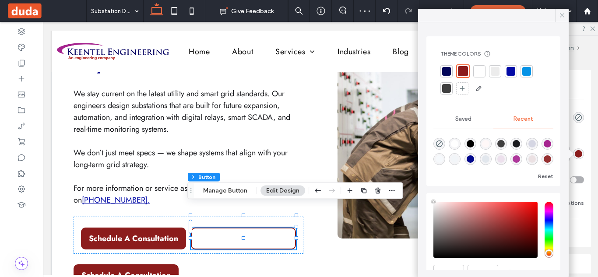
click at [559, 18] on icon at bounding box center [562, 15] width 8 height 8
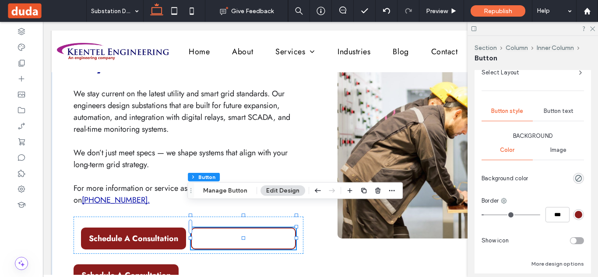
scroll to position [70, 0]
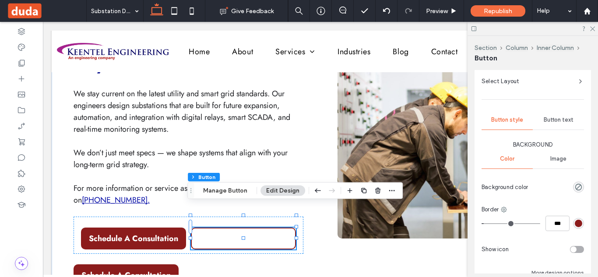
click at [548, 119] on span "Button text" at bounding box center [558, 119] width 30 height 7
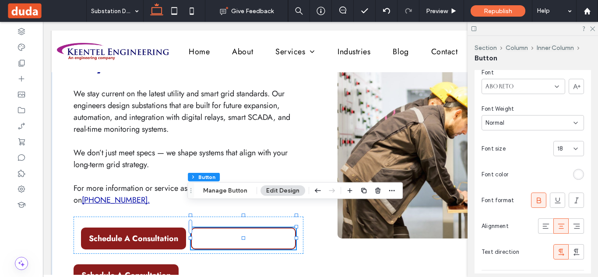
scroll to position [141, 0]
click at [574, 173] on div "rgb(255, 255, 255)" at bounding box center [577, 175] width 7 height 7
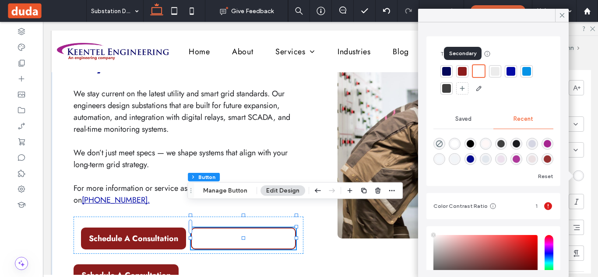
click at [461, 70] on div at bounding box center [462, 71] width 9 height 9
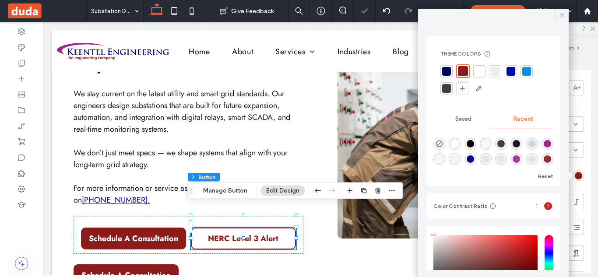
click at [560, 15] on icon at bounding box center [562, 15] width 8 height 8
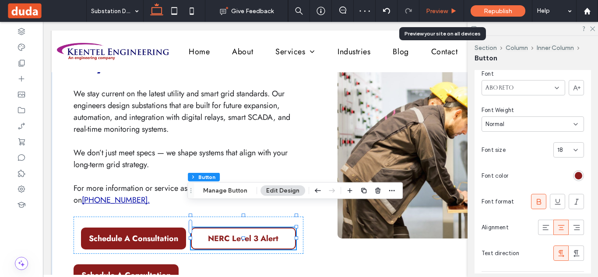
click at [434, 11] on span "Preview" at bounding box center [437, 10] width 22 height 7
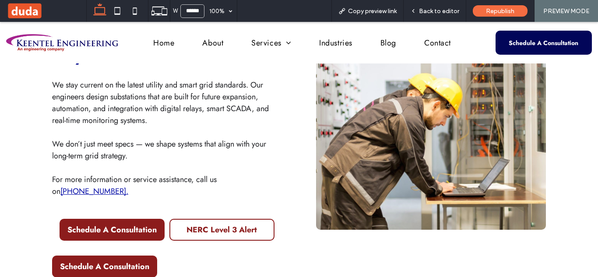
click at [434, 11] on span "Back to editor" at bounding box center [439, 10] width 40 height 7
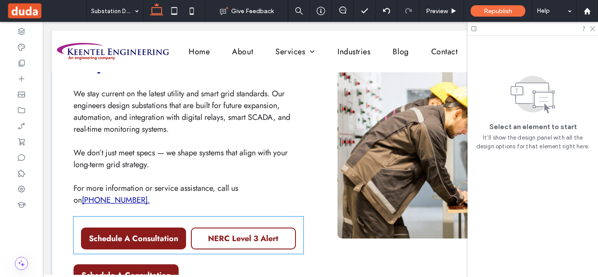
click at [189, 217] on div "Schedule A Consultation NERC Level 3 Alert" at bounding box center [188, 235] width 230 height 37
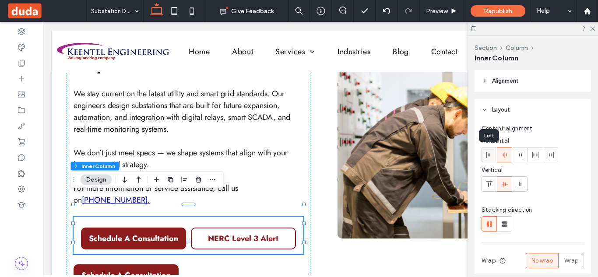
click at [489, 154] on use at bounding box center [488, 155] width 4 height 6
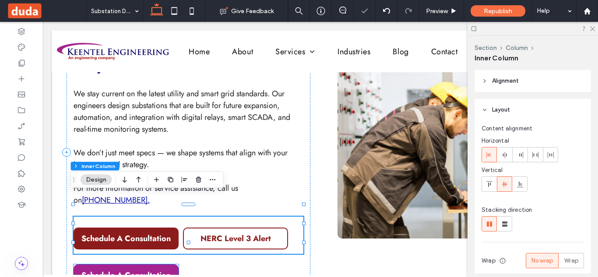
click at [165, 269] on span "Schedule A Consultation" at bounding box center [125, 274] width 89 height 11
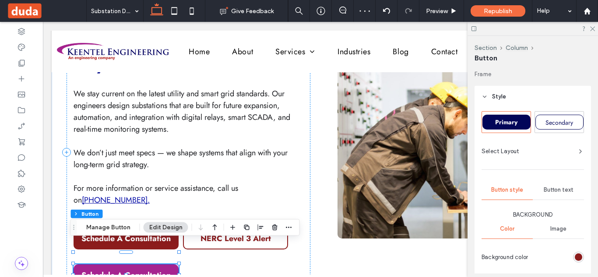
type input "**"
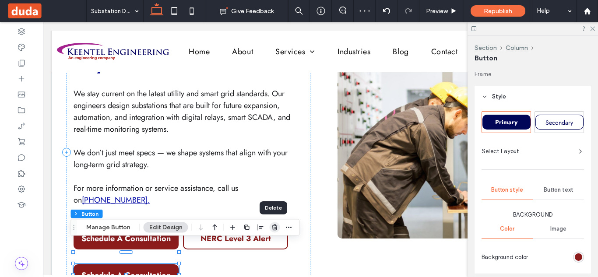
click at [271, 228] on icon "button" at bounding box center [274, 227] width 7 height 7
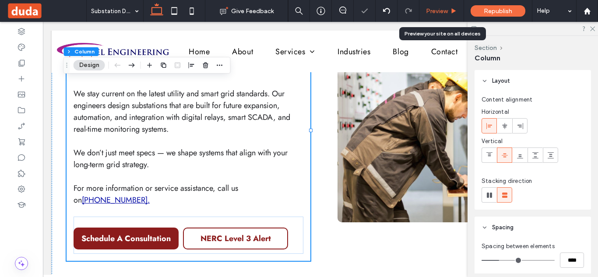
click at [451, 6] on div "Preview" at bounding box center [441, 11] width 45 height 22
click at [447, 7] on span "Preview" at bounding box center [437, 10] width 22 height 7
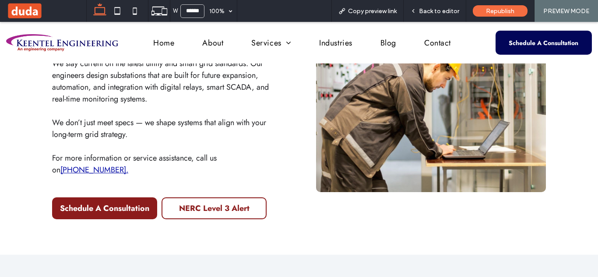
scroll to position [1575, 0]
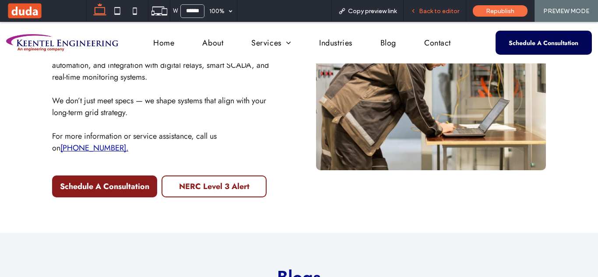
click at [429, 12] on span "Back to editor" at bounding box center [439, 10] width 40 height 7
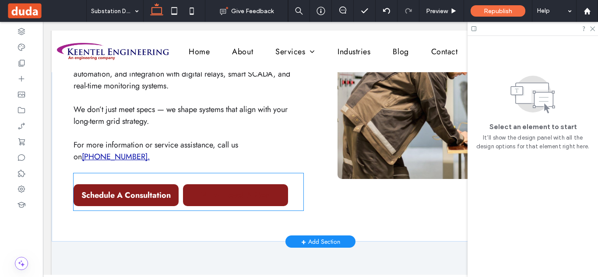
click at [257, 189] on span "NERC Level 3 Alert" at bounding box center [235, 194] width 70 height 11
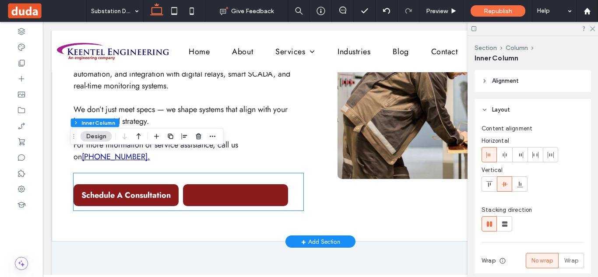
click at [257, 189] on span "NERC Level 3 Alert" at bounding box center [235, 194] width 70 height 11
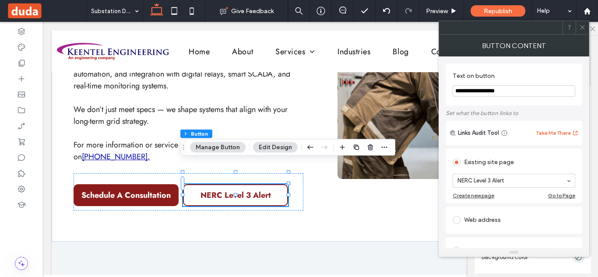
click at [479, 91] on input "**********" at bounding box center [513, 90] width 122 height 11
paste input "Text on button"
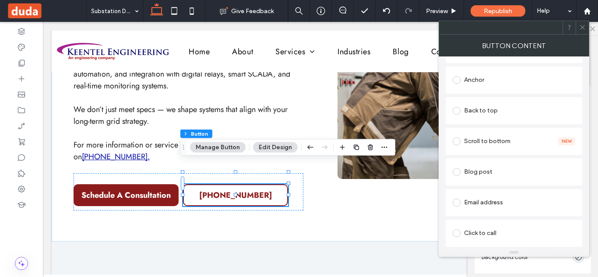
scroll to position [231, 0]
type input "**********"
click at [456, 204] on span at bounding box center [456, 204] width 8 height 8
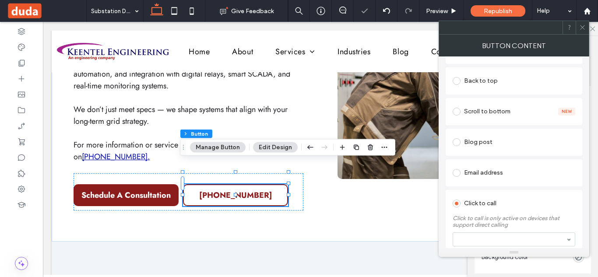
scroll to position [242, 0]
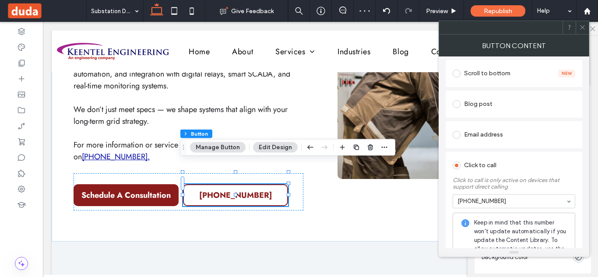
click at [581, 30] on icon at bounding box center [582, 27] width 7 height 7
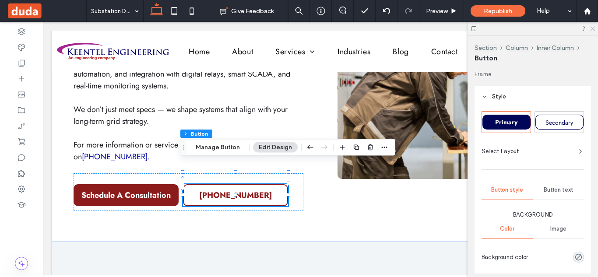
click at [590, 28] on icon at bounding box center [592, 28] width 6 height 6
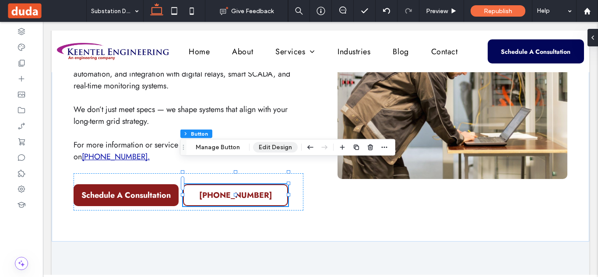
click at [277, 147] on button "Edit Design" at bounding box center [275, 147] width 45 height 10
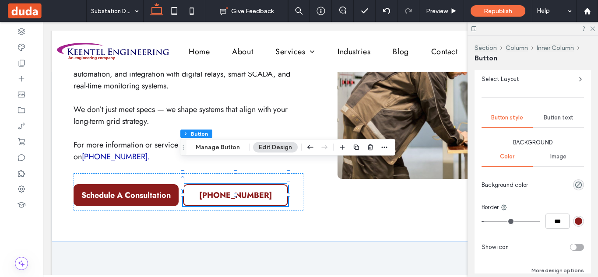
scroll to position [96, 0]
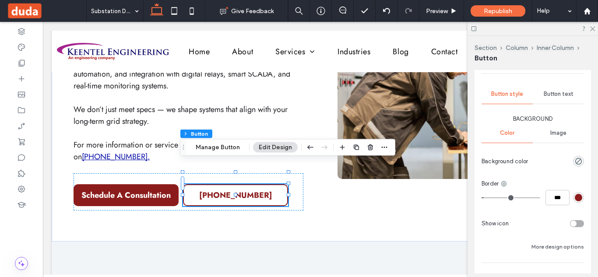
click at [560, 92] on span "Button text" at bounding box center [558, 94] width 30 height 7
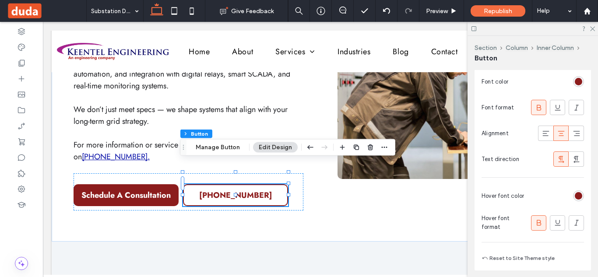
scroll to position [248, 0]
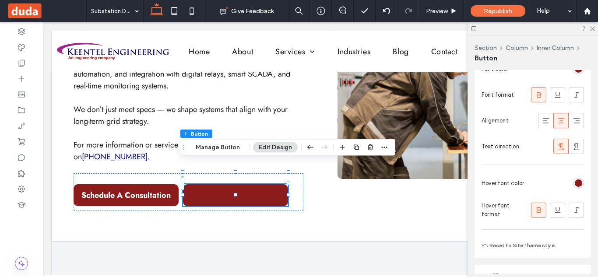
click at [574, 184] on div "rgb(140, 28, 28)" at bounding box center [577, 182] width 7 height 7
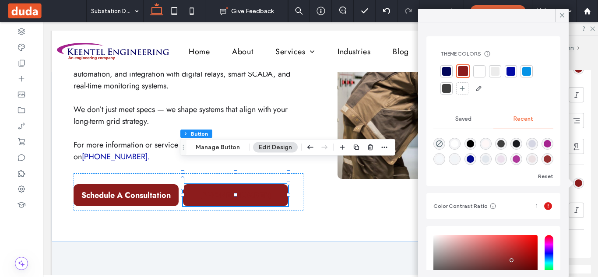
click at [476, 70] on div at bounding box center [479, 71] width 9 height 9
click at [561, 13] on icon at bounding box center [562, 15] width 8 height 8
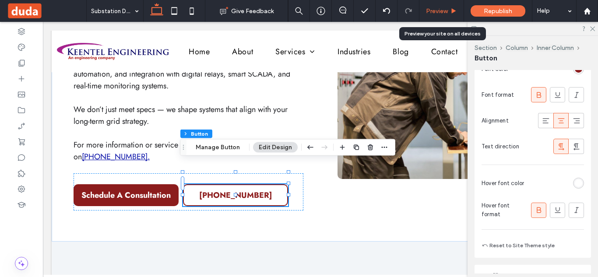
click at [436, 11] on span "Preview" at bounding box center [437, 10] width 22 height 7
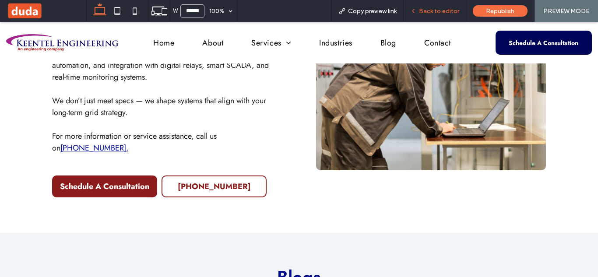
click at [442, 10] on span "Back to editor" at bounding box center [439, 10] width 40 height 7
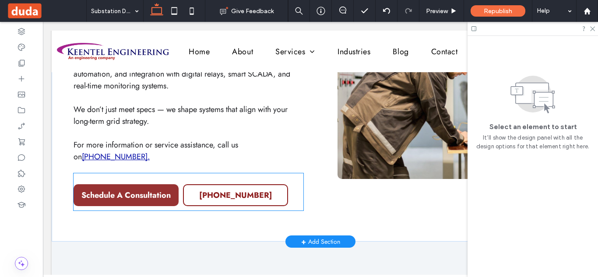
click at [156, 189] on span "Schedule A Consultation" at bounding box center [125, 194] width 89 height 11
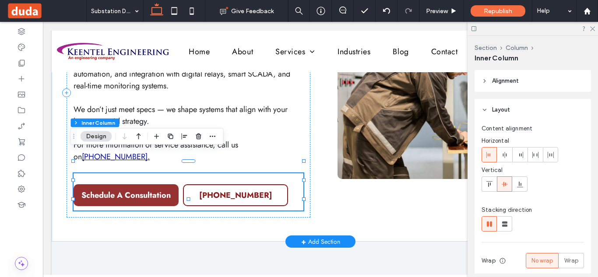
click at [156, 189] on span "Schedule A Consultation" at bounding box center [125, 194] width 89 height 11
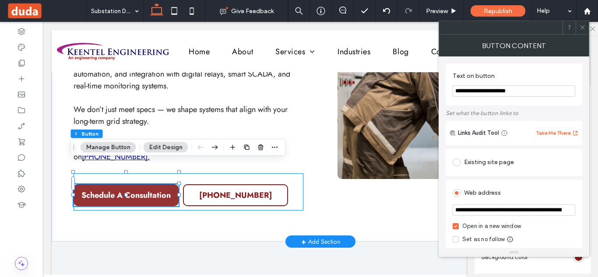
type input "**"
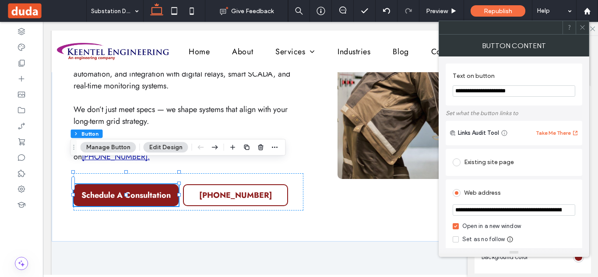
click at [581, 28] on icon at bounding box center [582, 27] width 7 height 7
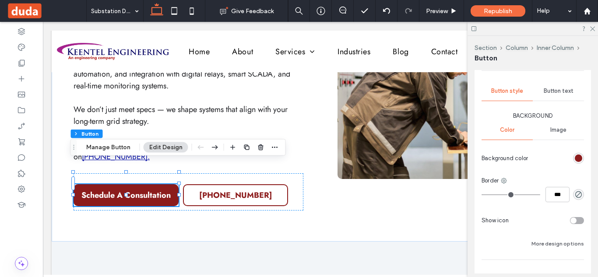
scroll to position [125, 0]
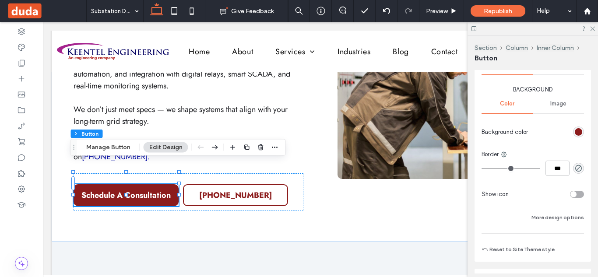
drag, startPoint x: 569, startPoint y: 221, endPoint x: 594, endPoint y: 147, distance: 77.7
click at [594, 147] on div "Frame Style Primary Secondary Select Layout Button style Button text Background…" at bounding box center [535, 171] width 122 height 203
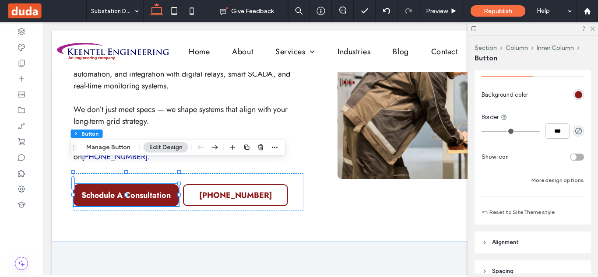
scroll to position [183, 0]
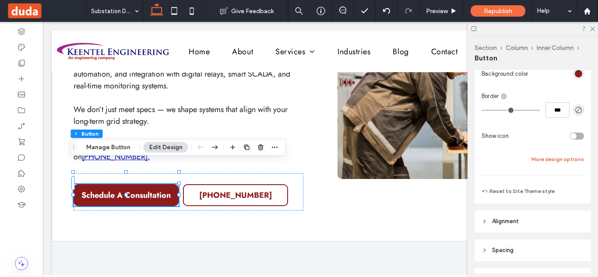
click at [556, 161] on button "More design options" at bounding box center [557, 159] width 52 height 10
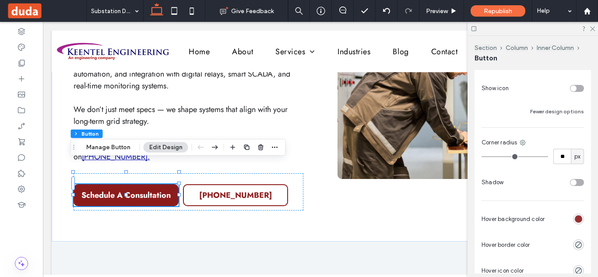
scroll to position [267, 0]
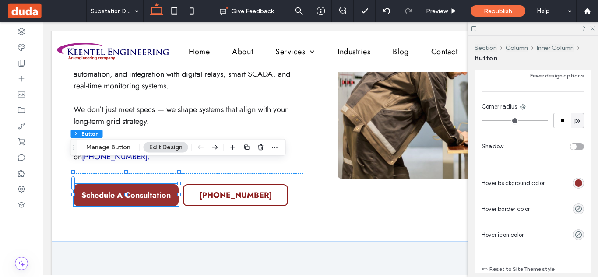
click at [574, 185] on div "rgba(140, 28, 28, 0.9)" at bounding box center [577, 182] width 7 height 7
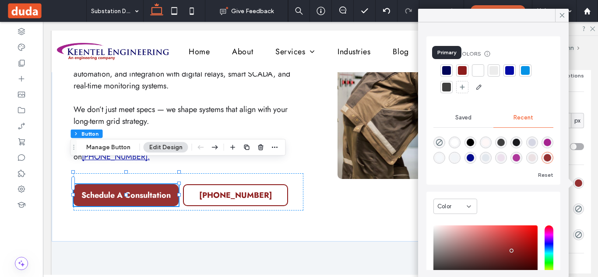
click at [449, 71] on div at bounding box center [446, 70] width 9 height 9
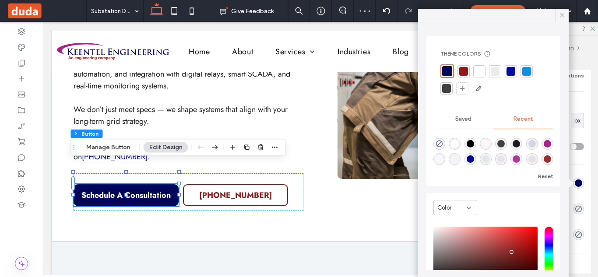
click at [563, 17] on use at bounding box center [561, 15] width 4 height 4
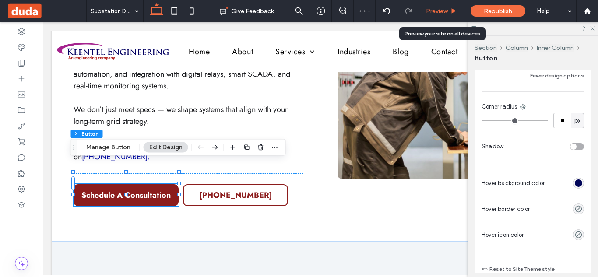
click at [433, 10] on span "Preview" at bounding box center [437, 10] width 22 height 7
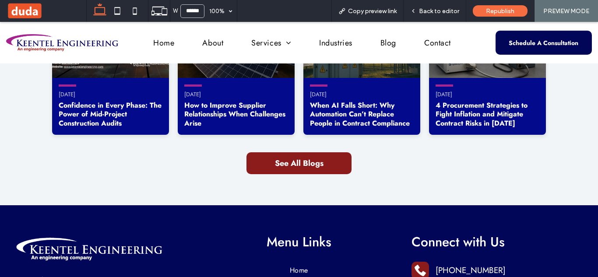
scroll to position [1868, 0]
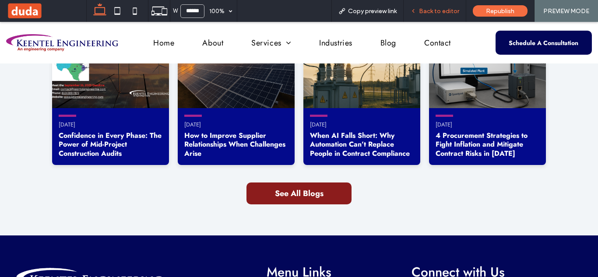
click at [442, 11] on span "Back to editor" at bounding box center [439, 10] width 40 height 7
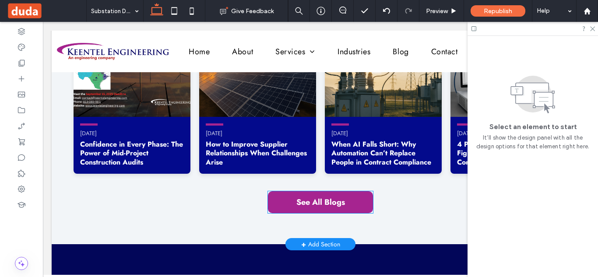
click at [319, 196] on span "See All Blogs" at bounding box center [320, 201] width 49 height 11
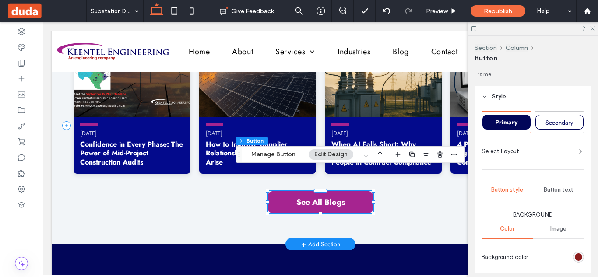
click at [319, 191] on div "See All Blogs" at bounding box center [320, 202] width 105 height 22
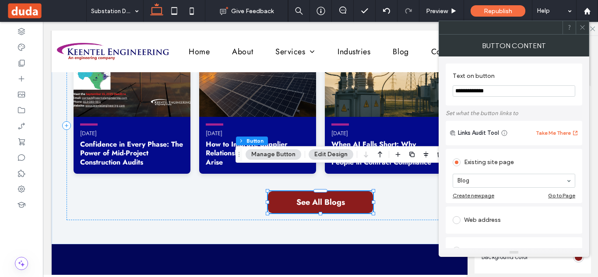
click at [581, 28] on use at bounding box center [582, 27] width 4 height 4
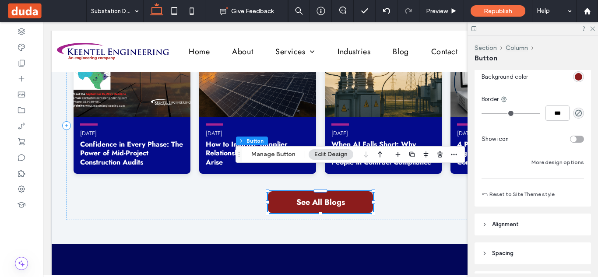
scroll to position [200, 0]
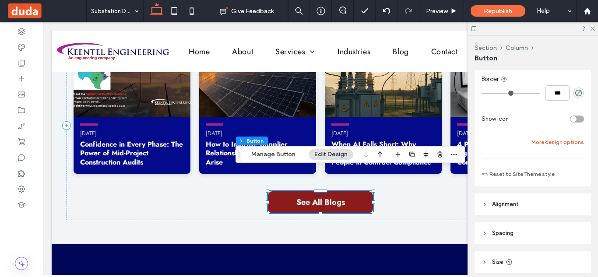
click at [559, 144] on button "More design options" at bounding box center [557, 142] width 52 height 10
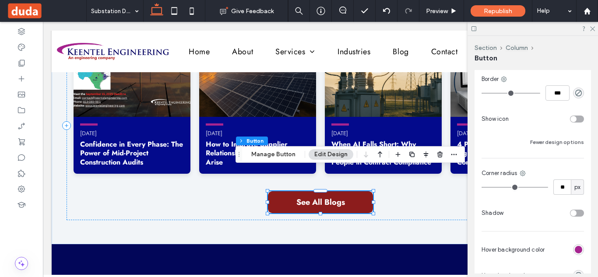
scroll to position [273, 0]
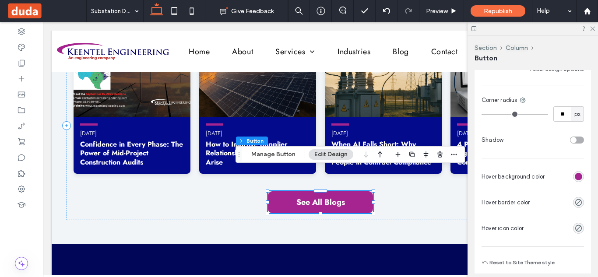
click at [574, 178] on div "rgb(166, 36, 144)" at bounding box center [577, 176] width 7 height 7
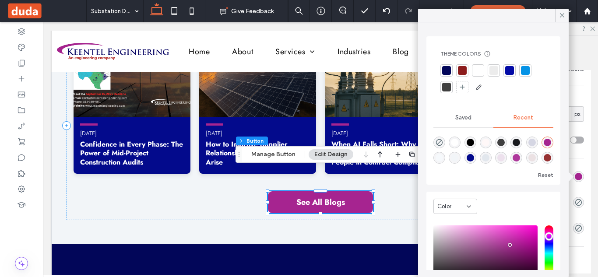
click at [447, 72] on div at bounding box center [446, 70] width 9 height 9
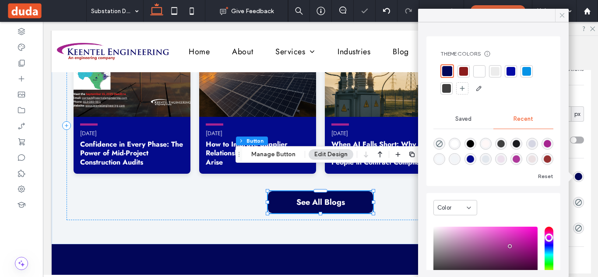
click at [565, 14] on icon at bounding box center [562, 15] width 8 height 8
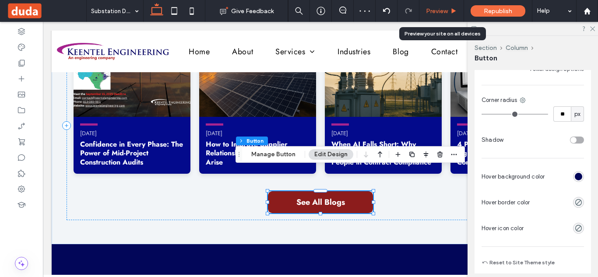
click at [448, 10] on div "Preview" at bounding box center [441, 10] width 44 height 7
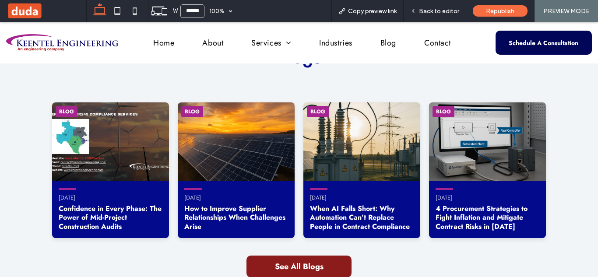
scroll to position [1808, 0]
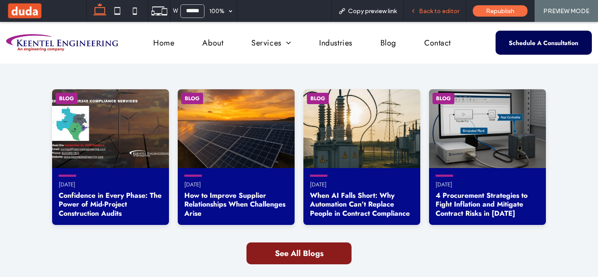
click at [443, 12] on span "Back to editor" at bounding box center [439, 10] width 40 height 7
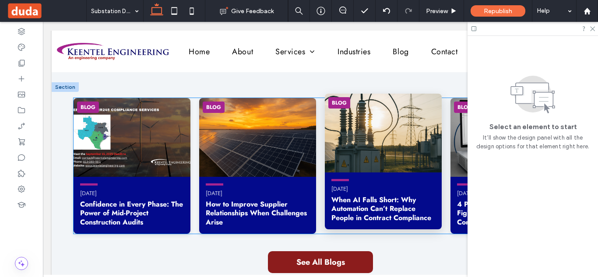
click at [357, 106] on img at bounding box center [383, 133] width 117 height 79
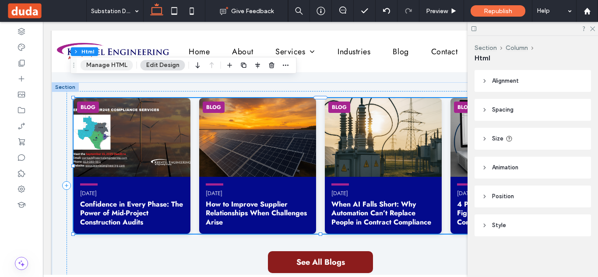
click at [122, 66] on button "Manage HTML" at bounding box center [106, 65] width 52 height 10
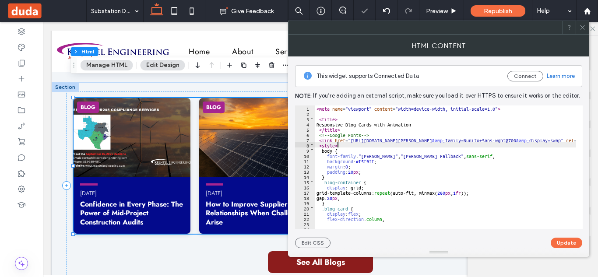
click at [346, 145] on div "< meta name = "viewport" content = "width=device-width, initial-scale=1.0" > < …" at bounding box center [587, 168] width 547 height 127
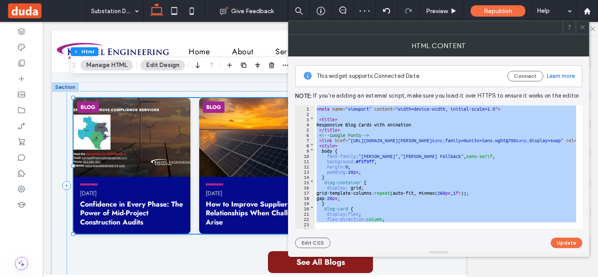
click at [580, 27] on icon at bounding box center [582, 27] width 7 height 7
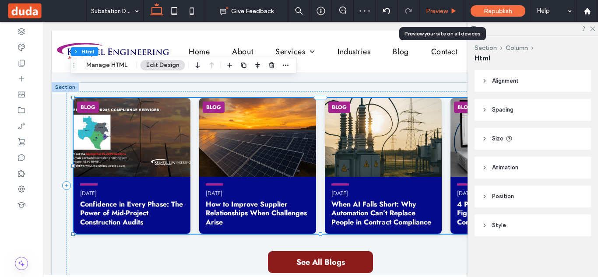
click at [441, 10] on span "Preview" at bounding box center [437, 10] width 22 height 7
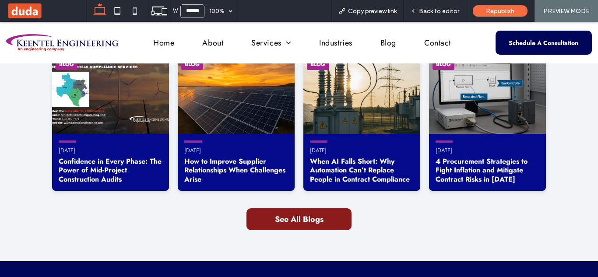
scroll to position [1859, 0]
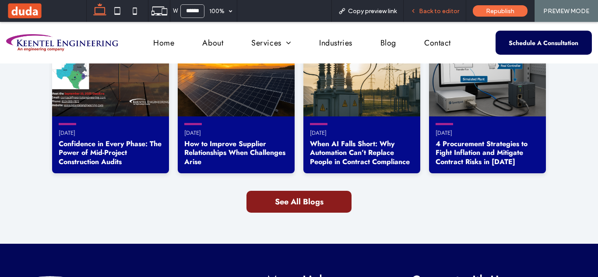
click at [443, 11] on span "Back to editor" at bounding box center [439, 10] width 40 height 7
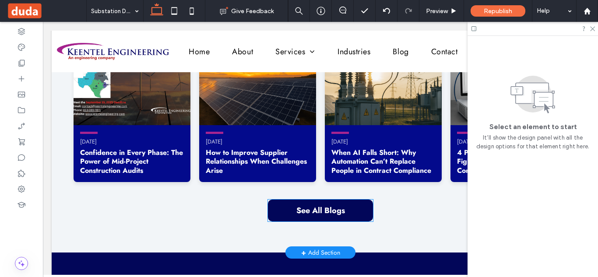
click at [338, 205] on span "See All Blogs" at bounding box center [320, 210] width 49 height 11
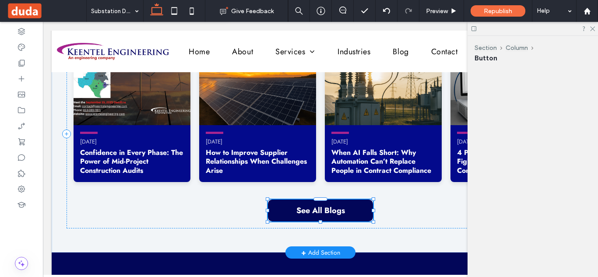
click at [338, 199] on div "See All Blogs" at bounding box center [320, 210] width 105 height 22
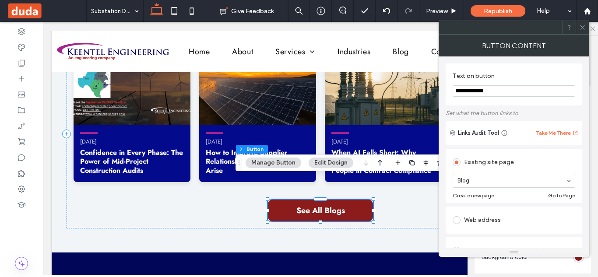
click at [580, 28] on icon at bounding box center [582, 27] width 7 height 7
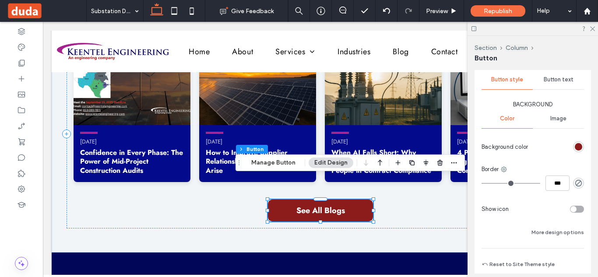
scroll to position [125, 0]
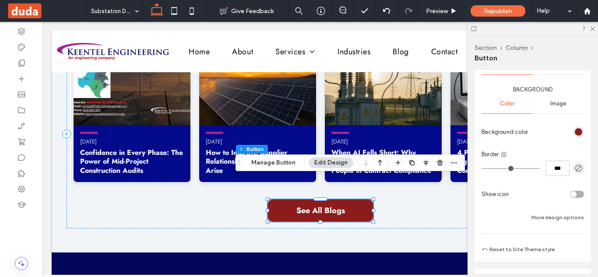
click at [574, 134] on div "rgb(140, 28, 28)" at bounding box center [577, 131] width 7 height 7
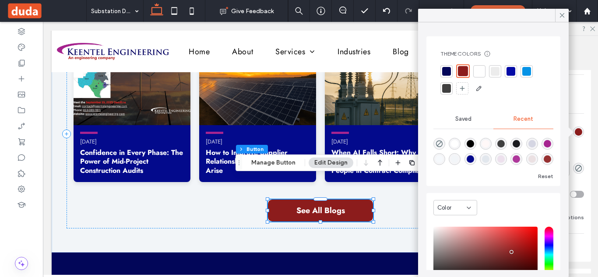
scroll to position [68, 0]
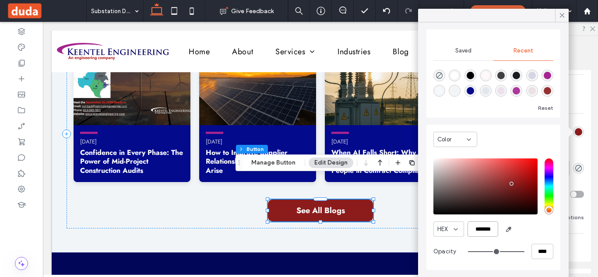
click at [472, 234] on input "*******" at bounding box center [482, 228] width 31 height 15
click at [561, 19] on icon at bounding box center [562, 15] width 8 height 8
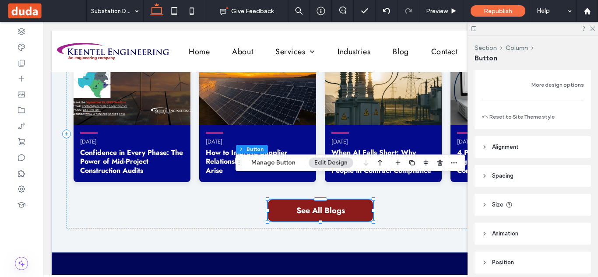
scroll to position [249, 0]
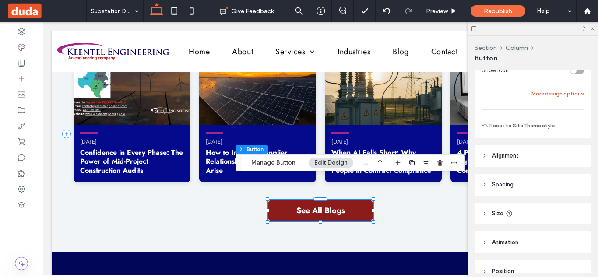
click at [549, 95] on button "More design options" at bounding box center [557, 93] width 52 height 10
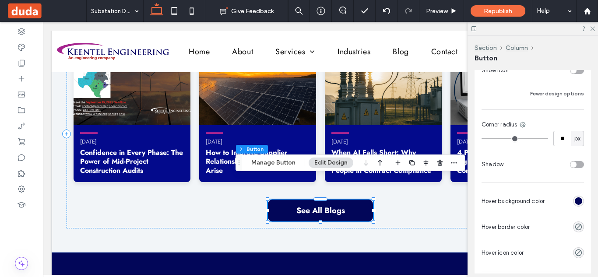
click at [574, 198] on div "rgb(2, 6, 89)" at bounding box center [577, 200] width 7 height 7
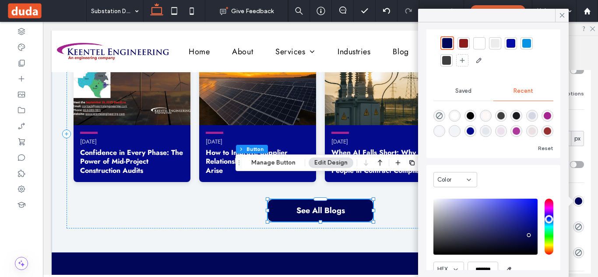
scroll to position [68, 0]
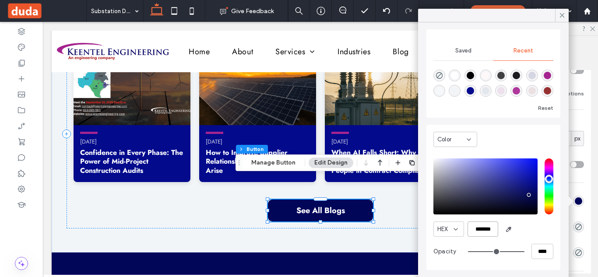
click at [482, 223] on input "*******" at bounding box center [482, 228] width 31 height 15
click at [565, 12] on icon at bounding box center [562, 15] width 8 height 8
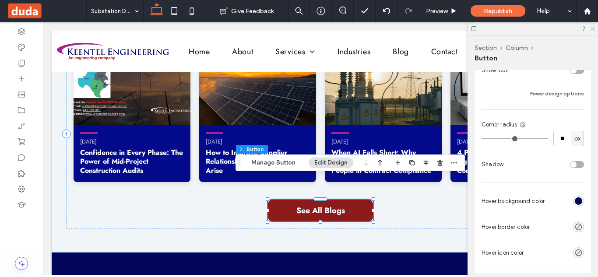
click at [594, 30] on use at bounding box center [592, 29] width 5 height 5
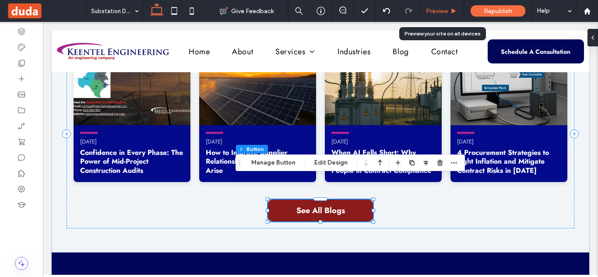
click at [447, 13] on span "Preview" at bounding box center [437, 10] width 22 height 7
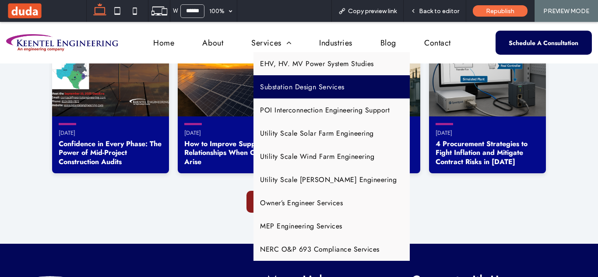
click at [284, 81] on link "Substation Design Services" at bounding box center [331, 86] width 156 height 23
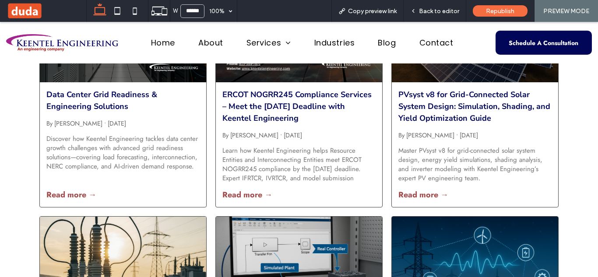
scroll to position [3442, 0]
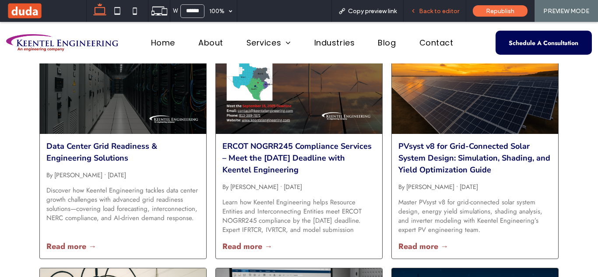
click at [428, 11] on span "Back to editor" at bounding box center [439, 10] width 40 height 7
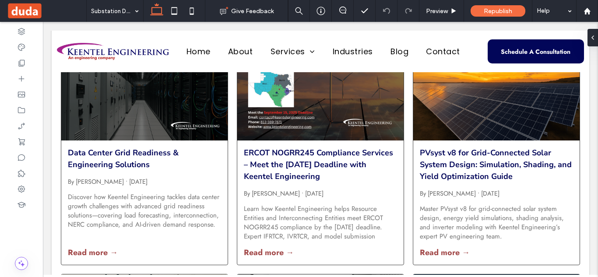
scroll to position [3440, 0]
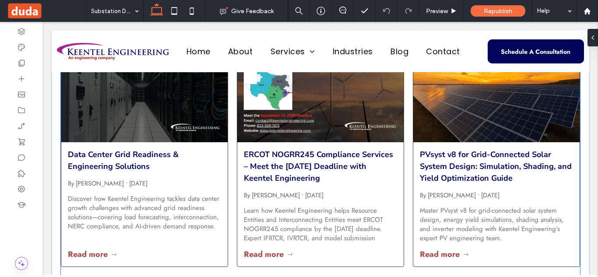
click at [341, 149] on link "ERCOT NOGRR245 Compliance Services – Meet the September 15, 2025 Deadline with …" at bounding box center [320, 166] width 153 height 35
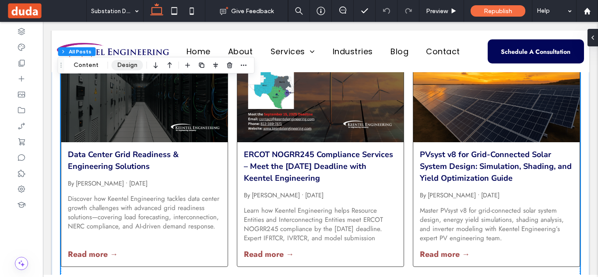
click at [133, 66] on button "Design" at bounding box center [127, 65] width 31 height 10
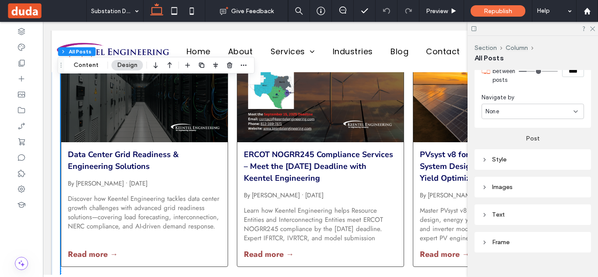
scroll to position [350, 0]
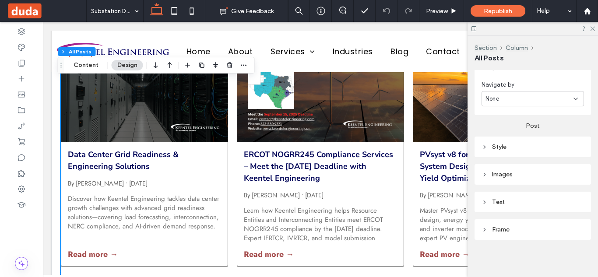
click at [507, 195] on div "Text" at bounding box center [532, 202] width 116 height 21
click at [508, 198] on div "Text" at bounding box center [532, 201] width 102 height 7
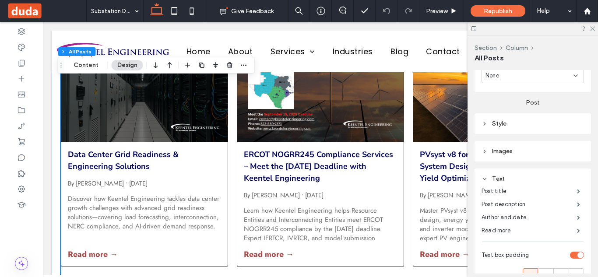
scroll to position [379, 0]
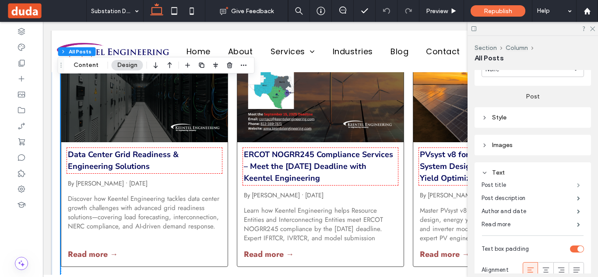
click at [577, 186] on span at bounding box center [578, 185] width 3 height 4
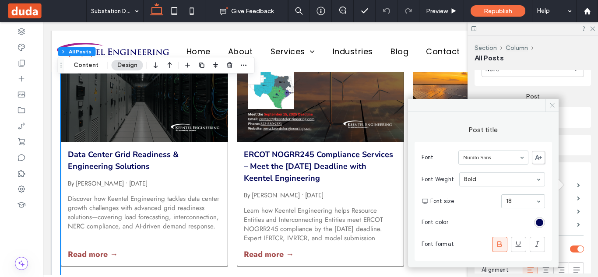
click at [549, 106] on icon at bounding box center [552, 105] width 7 height 7
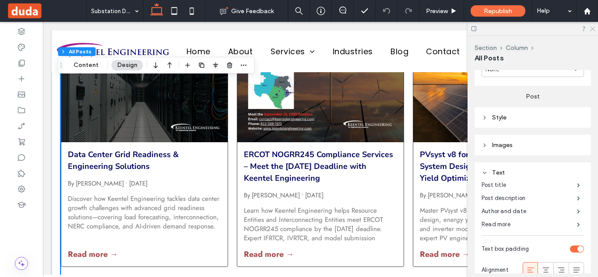
click at [590, 27] on icon at bounding box center [592, 28] width 6 height 6
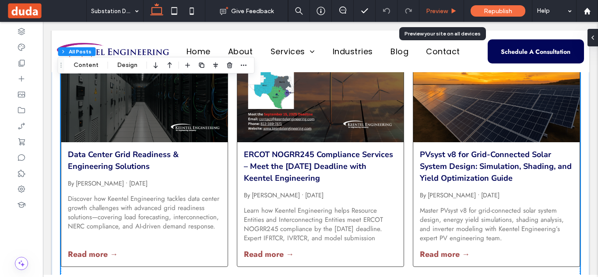
click at [439, 11] on span "Preview" at bounding box center [437, 10] width 22 height 7
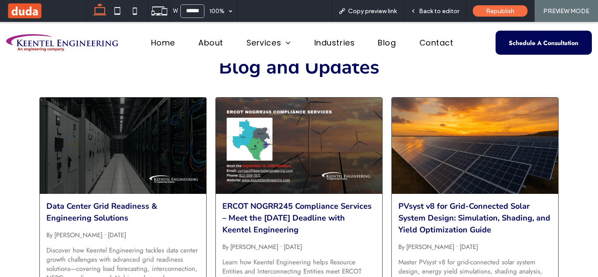
scroll to position [3391, 0]
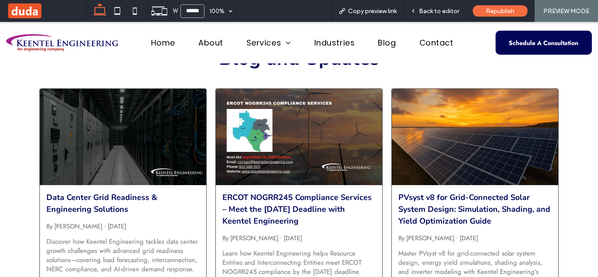
click at [149, 146] on div at bounding box center [123, 137] width 176 height 102
